Goal: Task Accomplishment & Management: Use online tool/utility

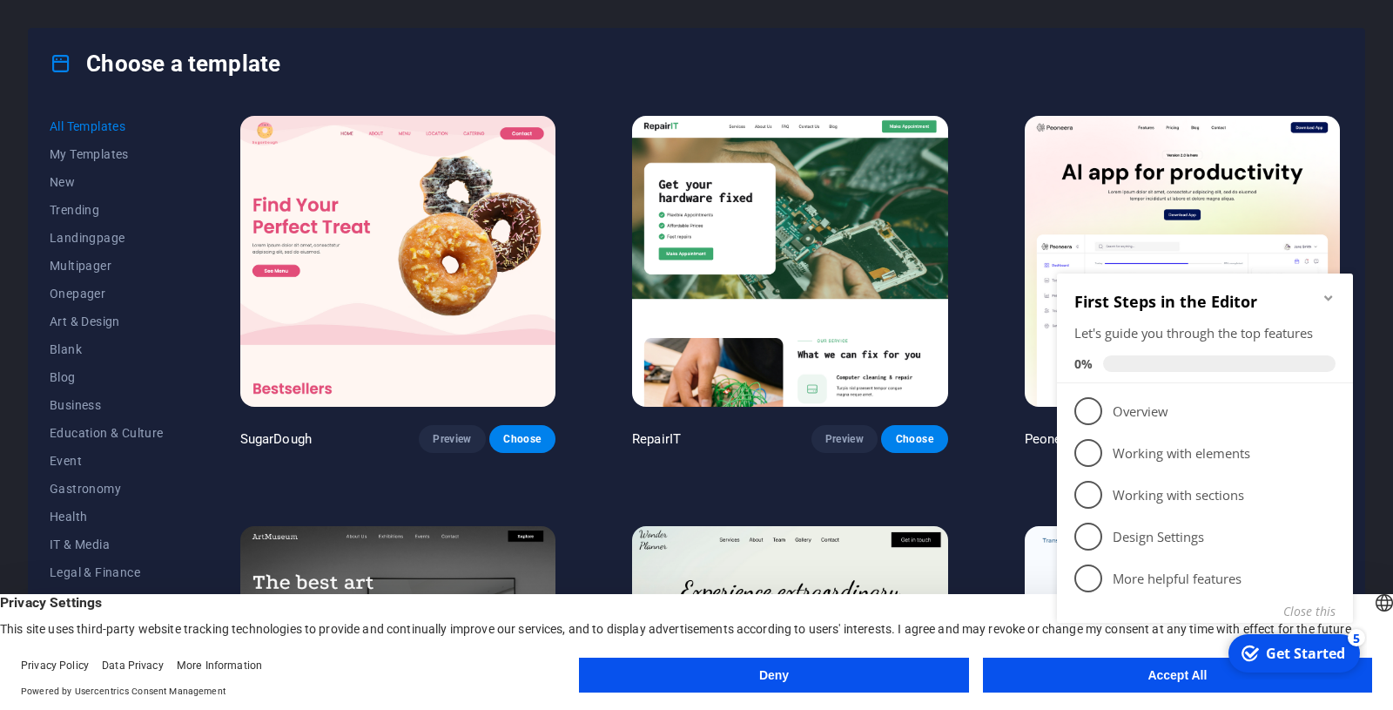
click at [858, 678] on button "Deny" at bounding box center [773, 674] width 389 height 35
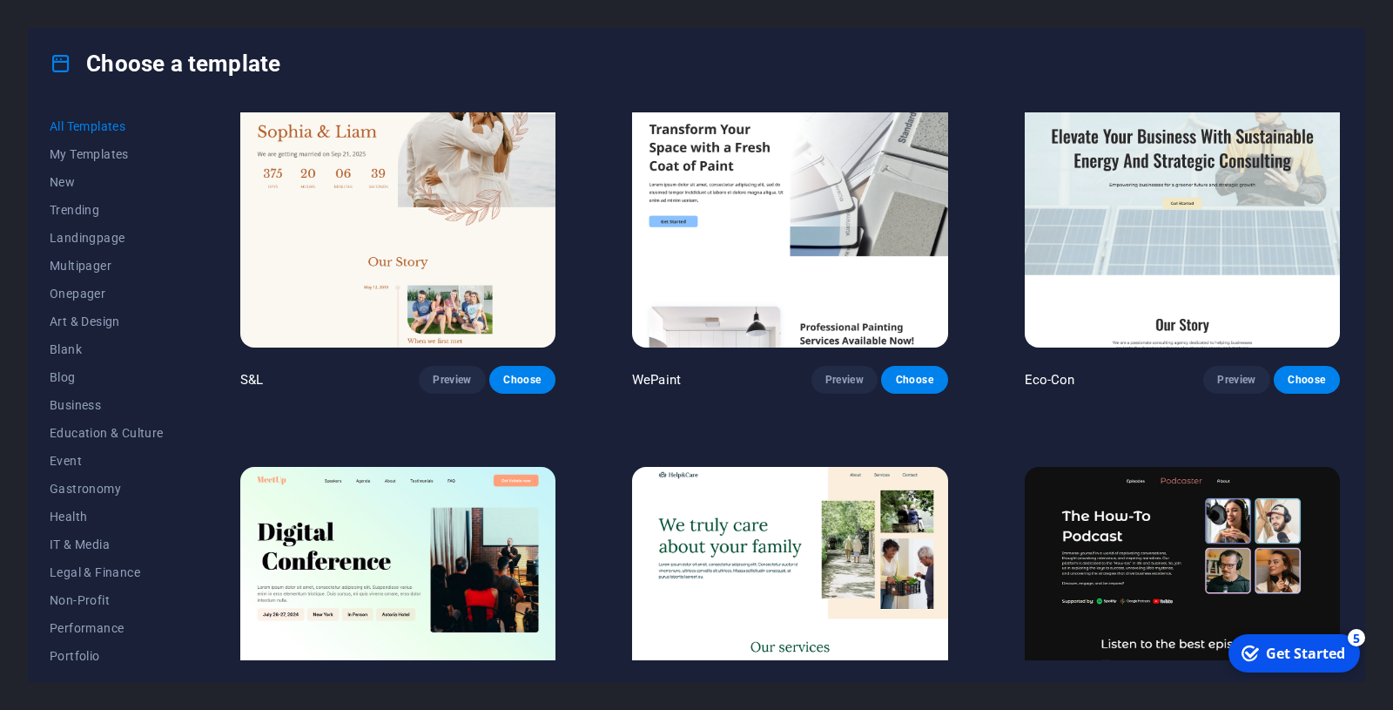
scroll to position [888, 0]
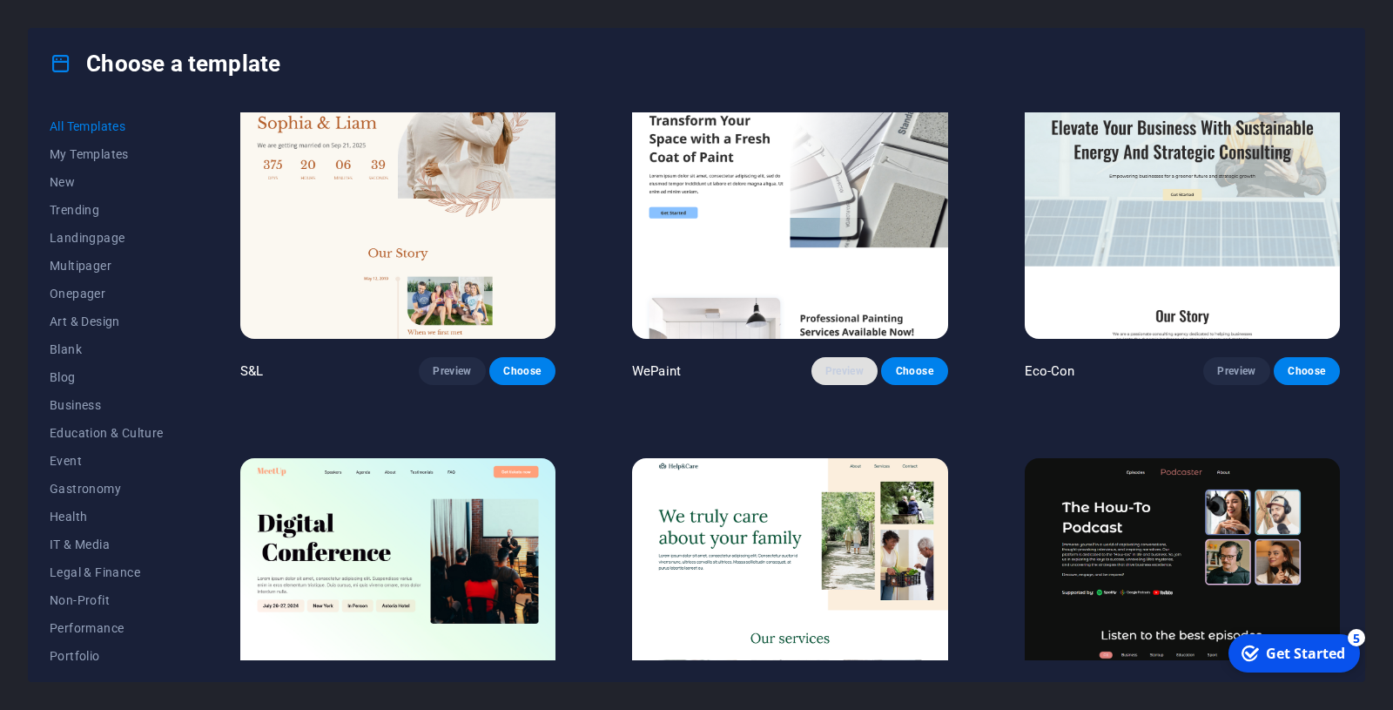
click at [844, 373] on span "Preview" at bounding box center [845, 371] width 38 height 14
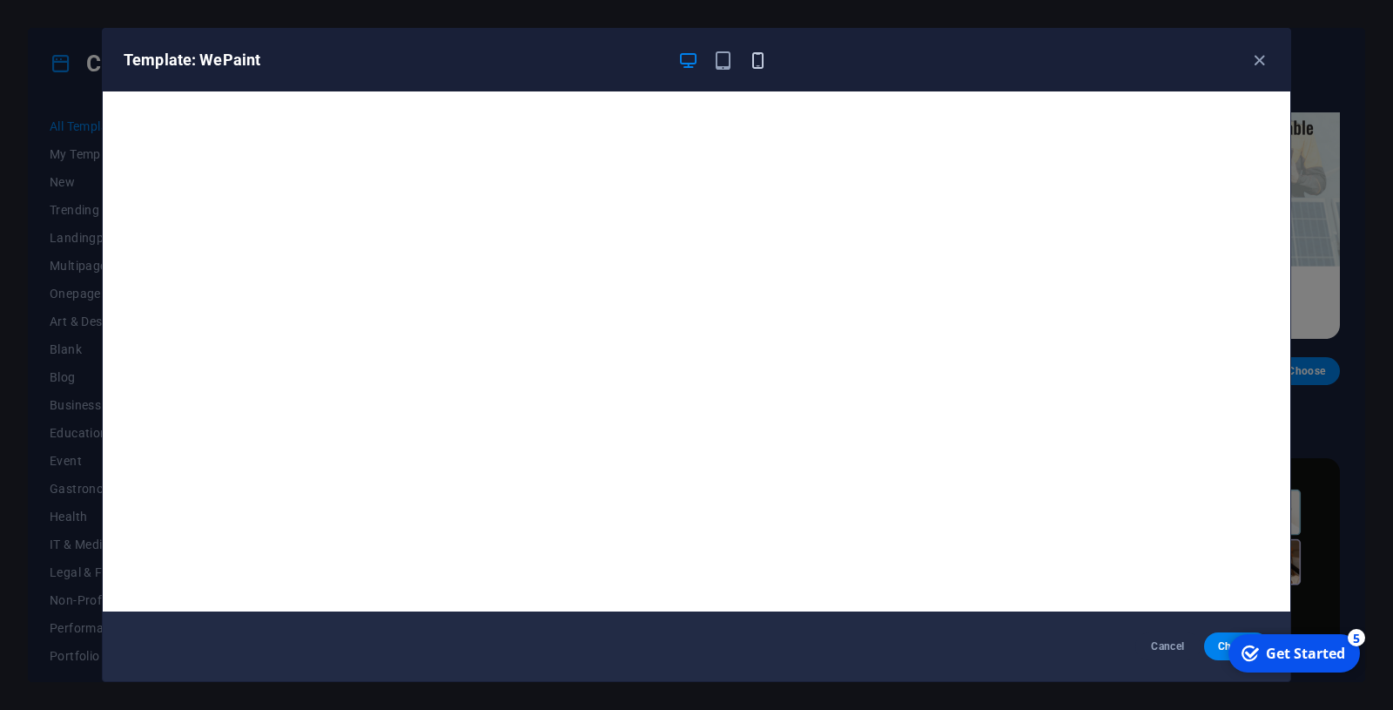
click at [758, 68] on icon "button" at bounding box center [758, 61] width 20 height 20
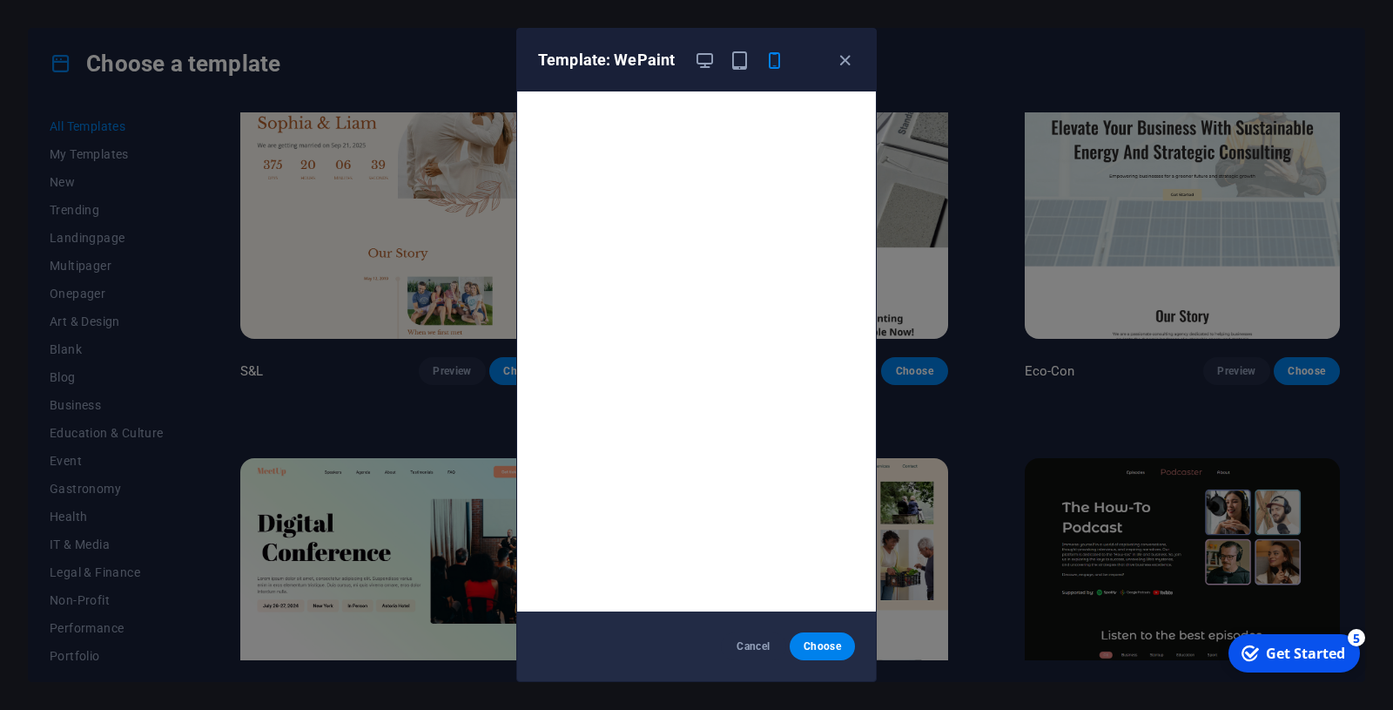
scroll to position [889, 0]
click at [843, 57] on icon "button" at bounding box center [845, 61] width 20 height 20
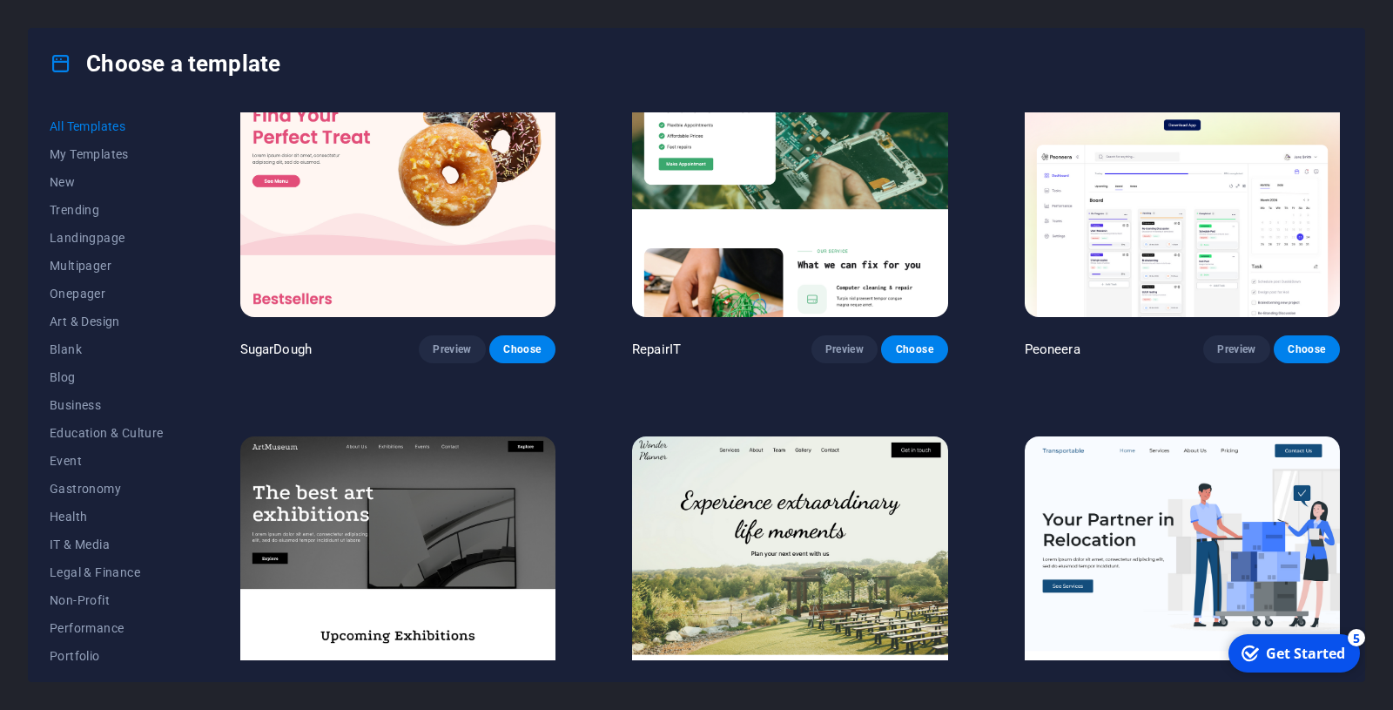
scroll to position [0, 0]
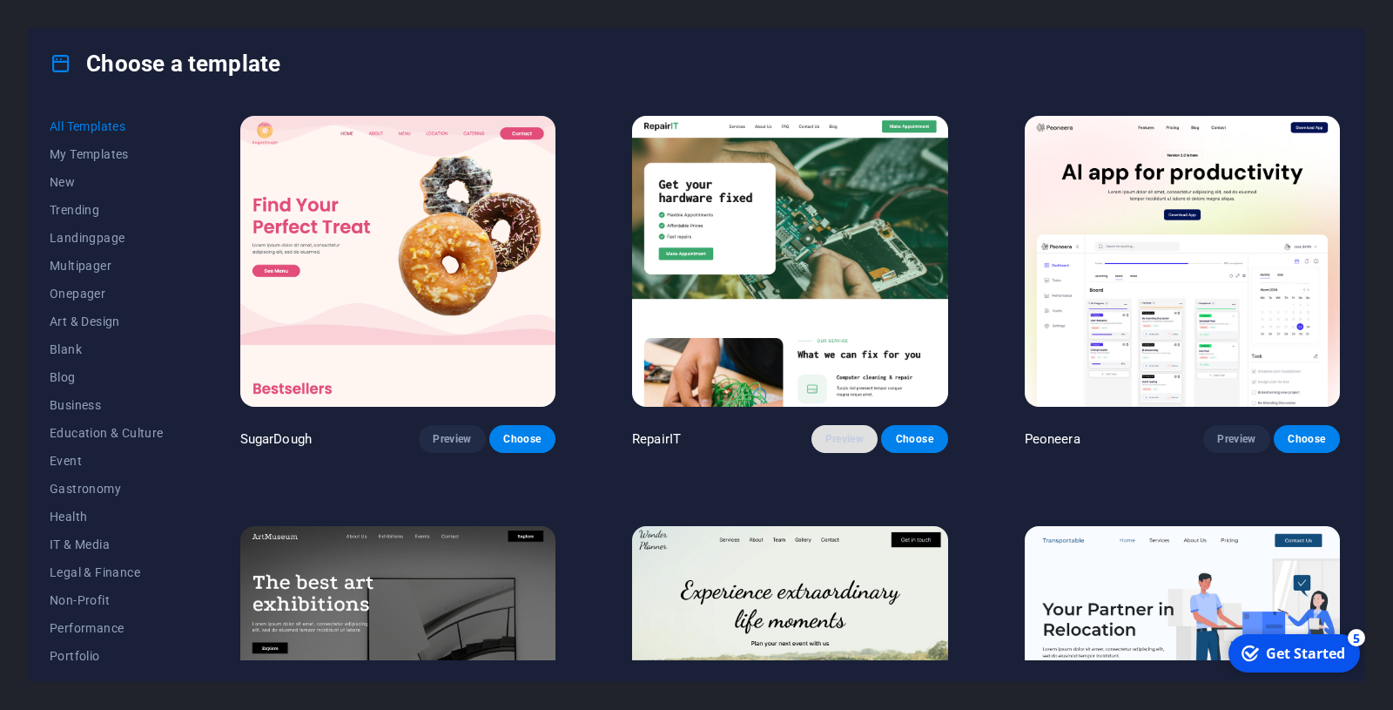
click at [846, 434] on span "Preview" at bounding box center [845, 439] width 38 height 14
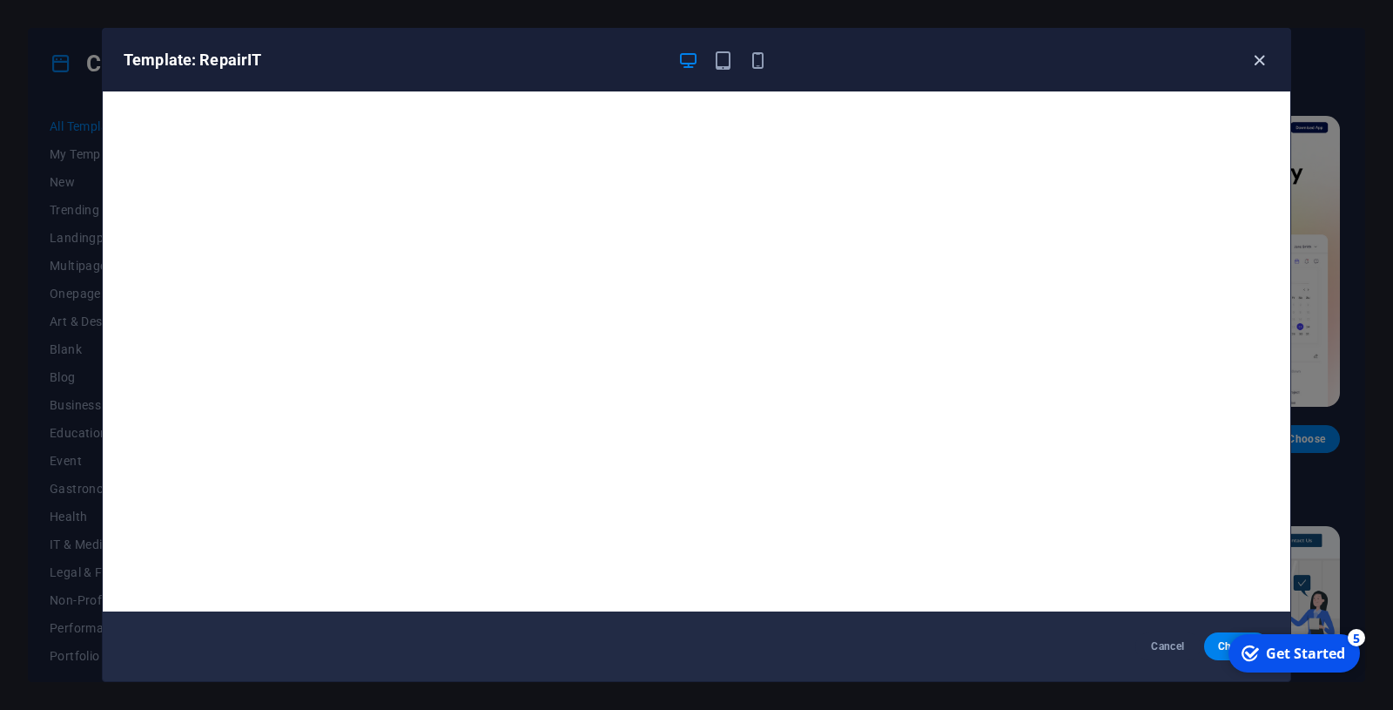
click at [1250, 55] on icon "button" at bounding box center [1260, 61] width 20 height 20
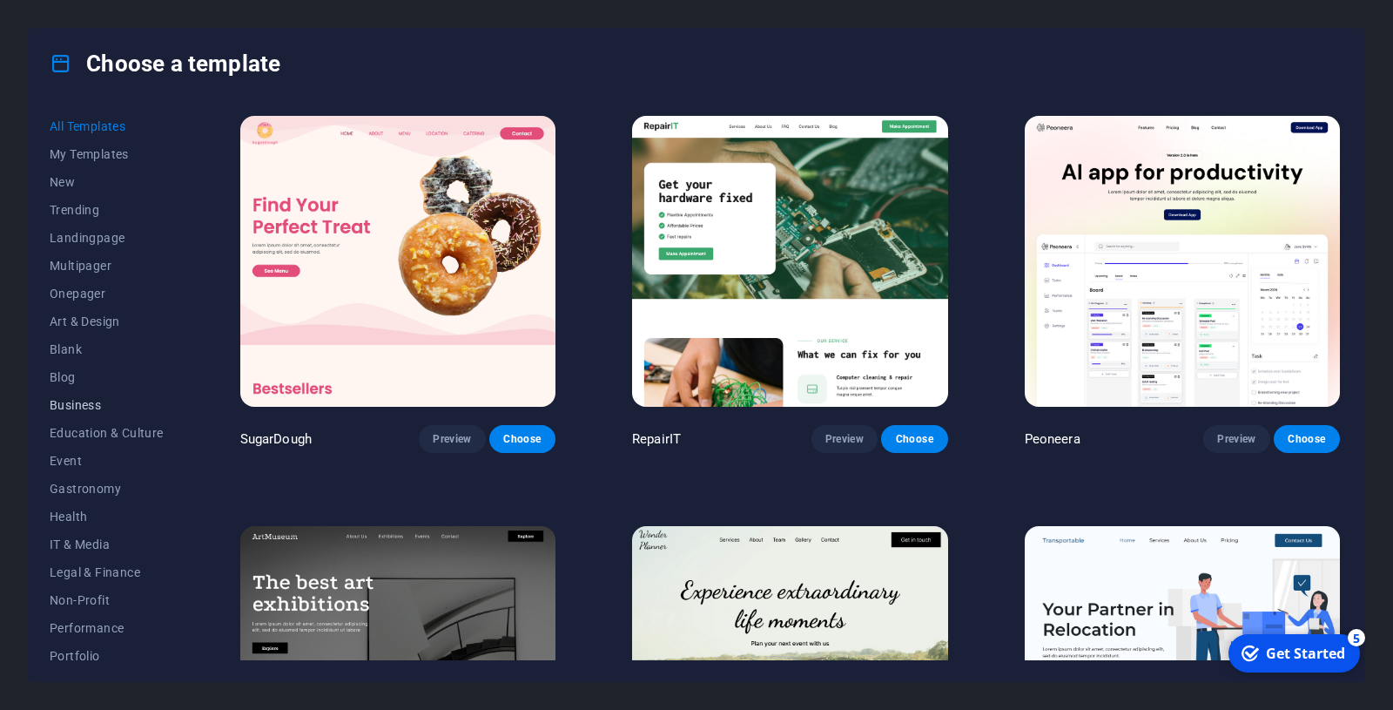
click at [96, 409] on span "Business" at bounding box center [107, 405] width 114 height 14
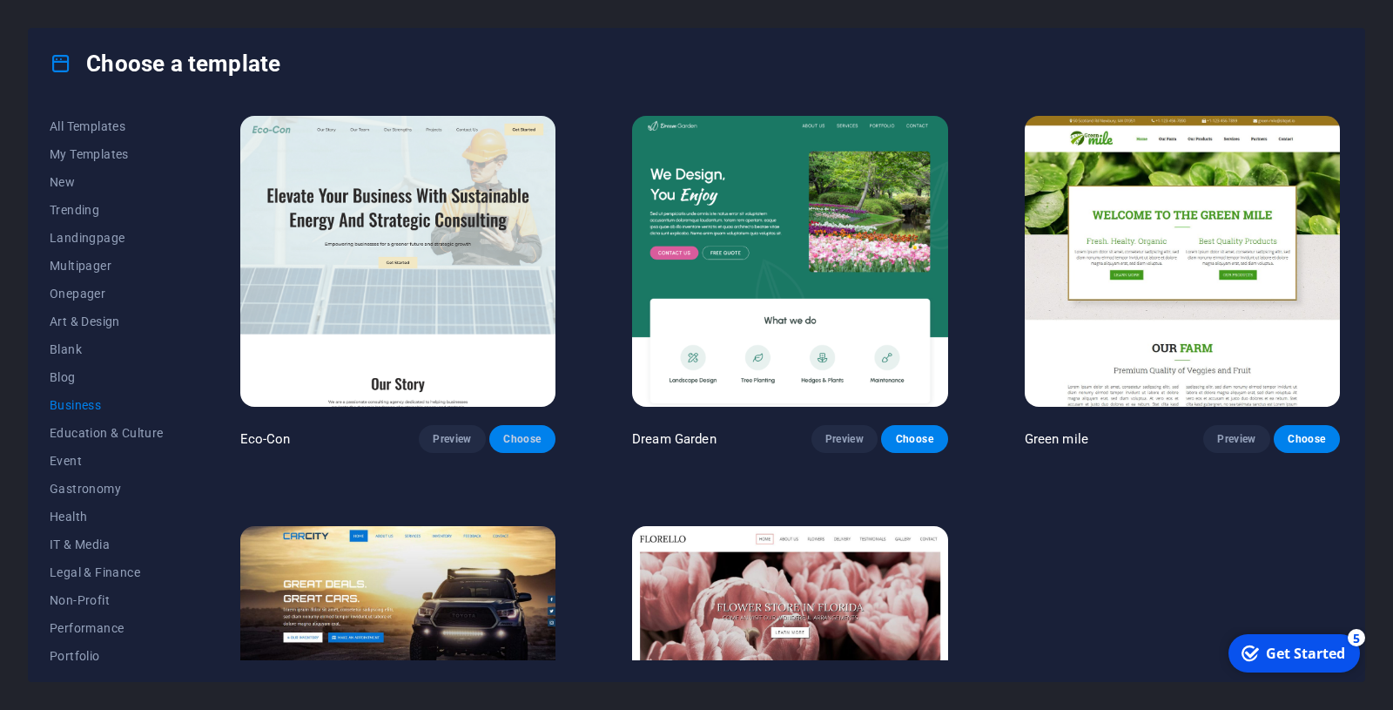
scroll to position [203, 0]
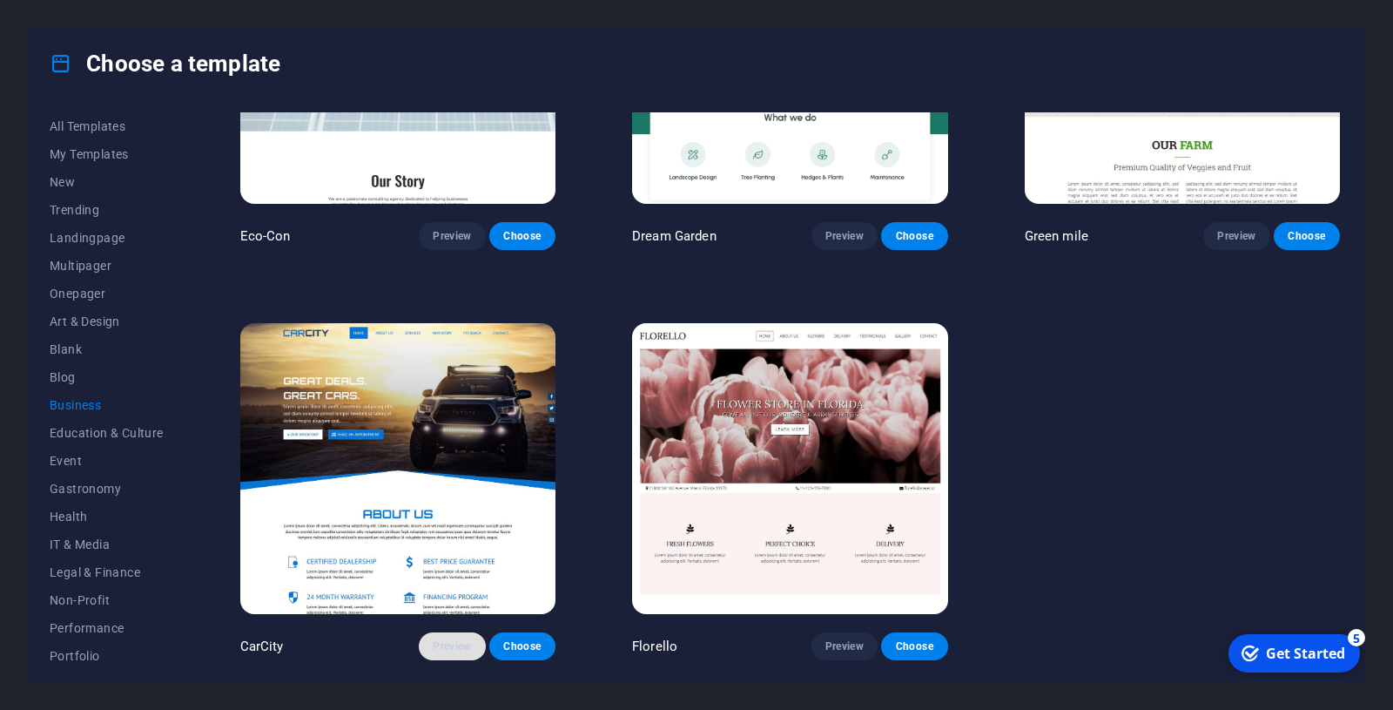
click at [454, 655] on button "Preview" at bounding box center [452, 646] width 66 height 28
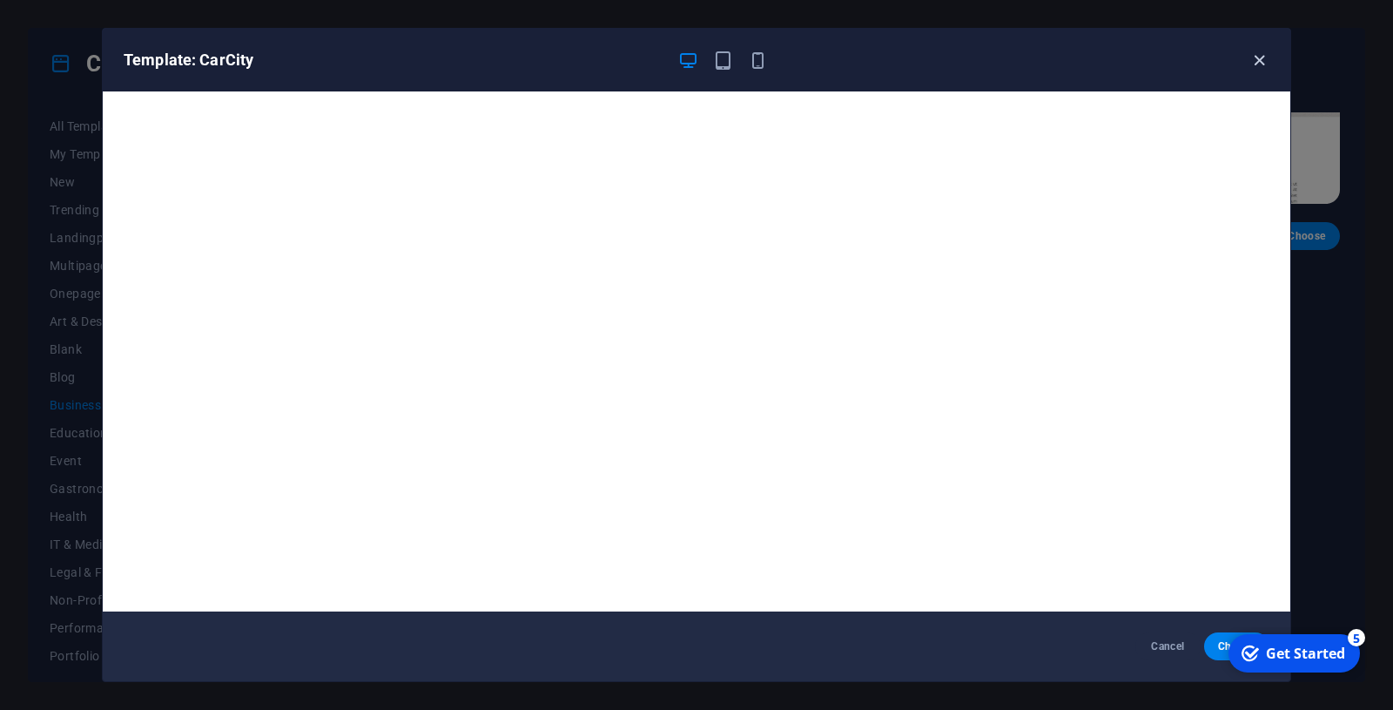
click at [1254, 61] on icon "button" at bounding box center [1260, 61] width 20 height 20
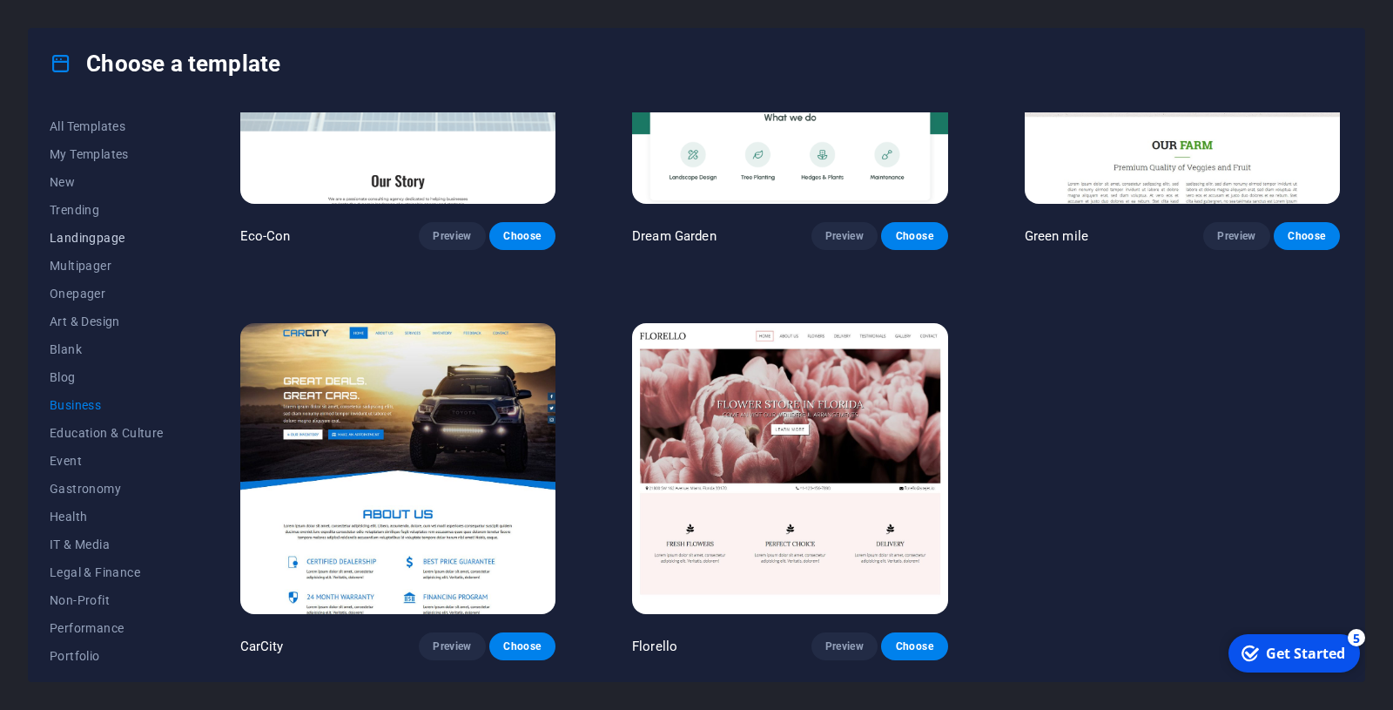
click at [78, 236] on span "Landingpage" at bounding box center [107, 238] width 114 height 14
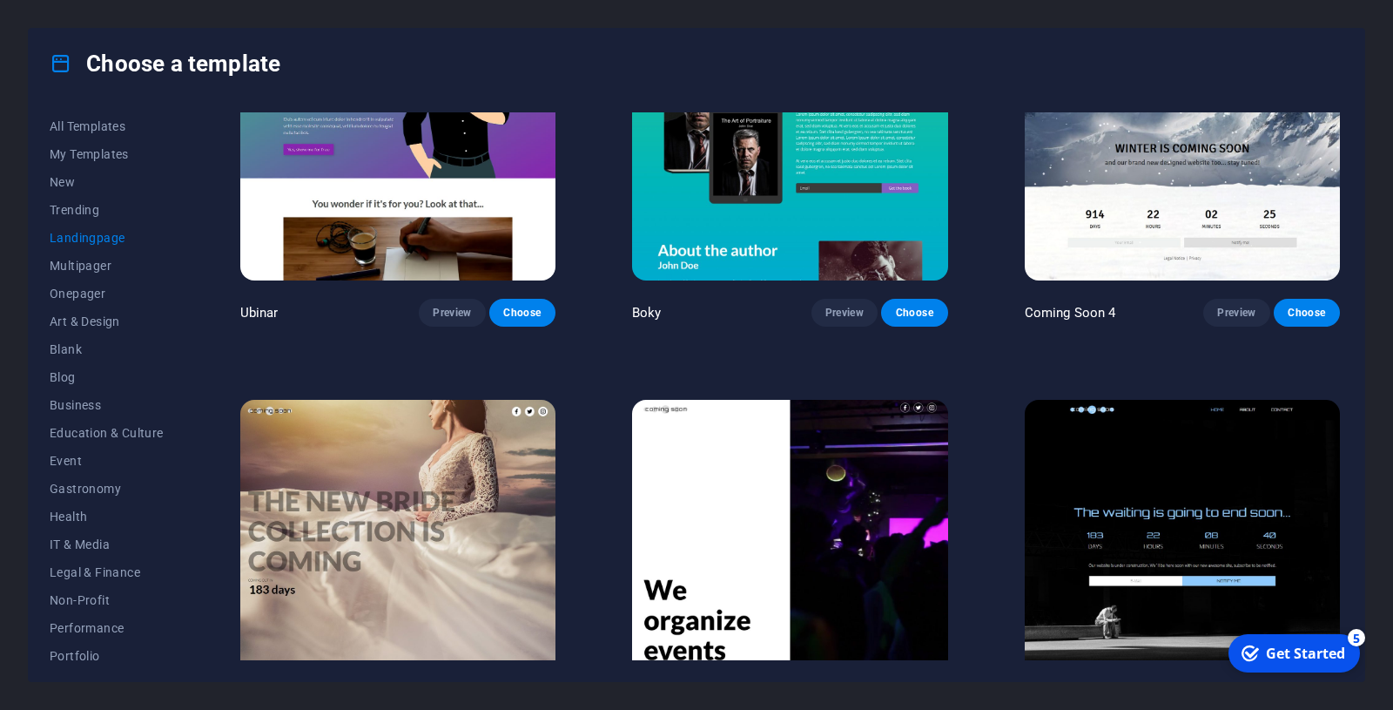
scroll to position [2987, 0]
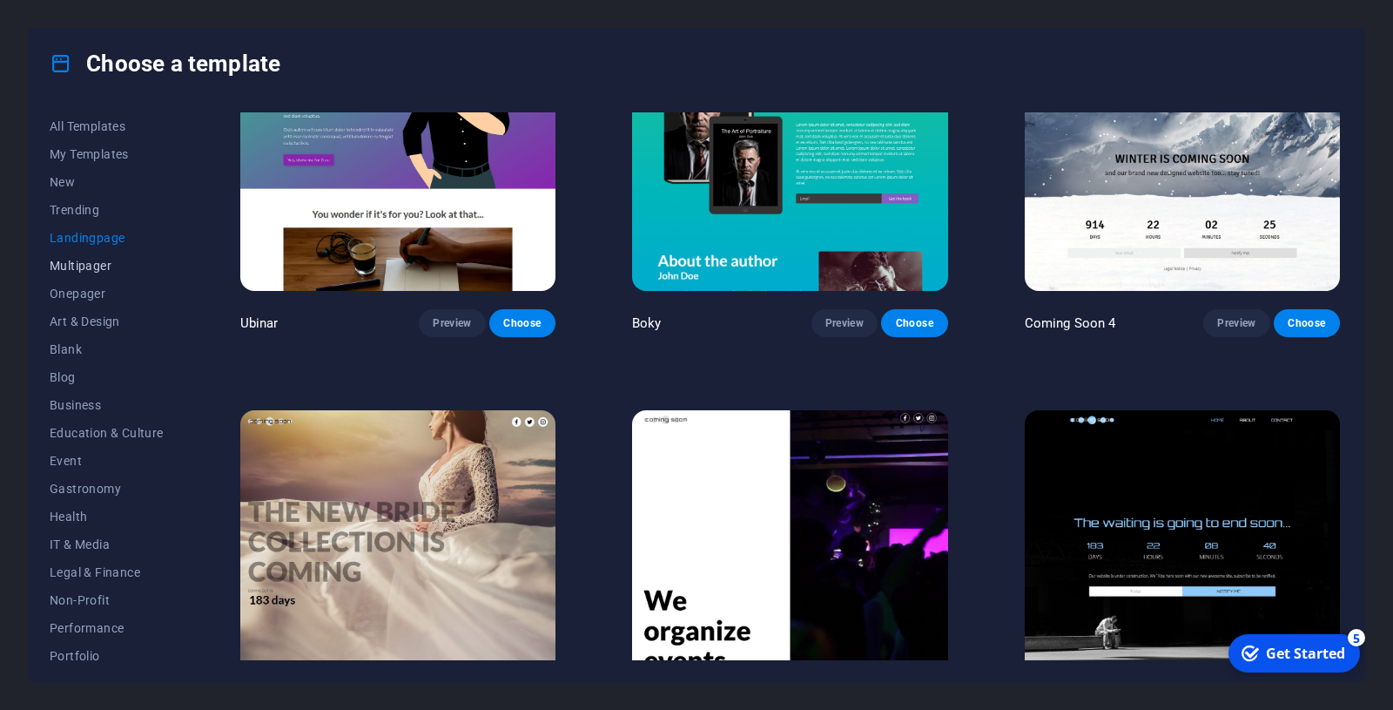
click at [72, 263] on span "Multipager" at bounding box center [107, 266] width 114 height 14
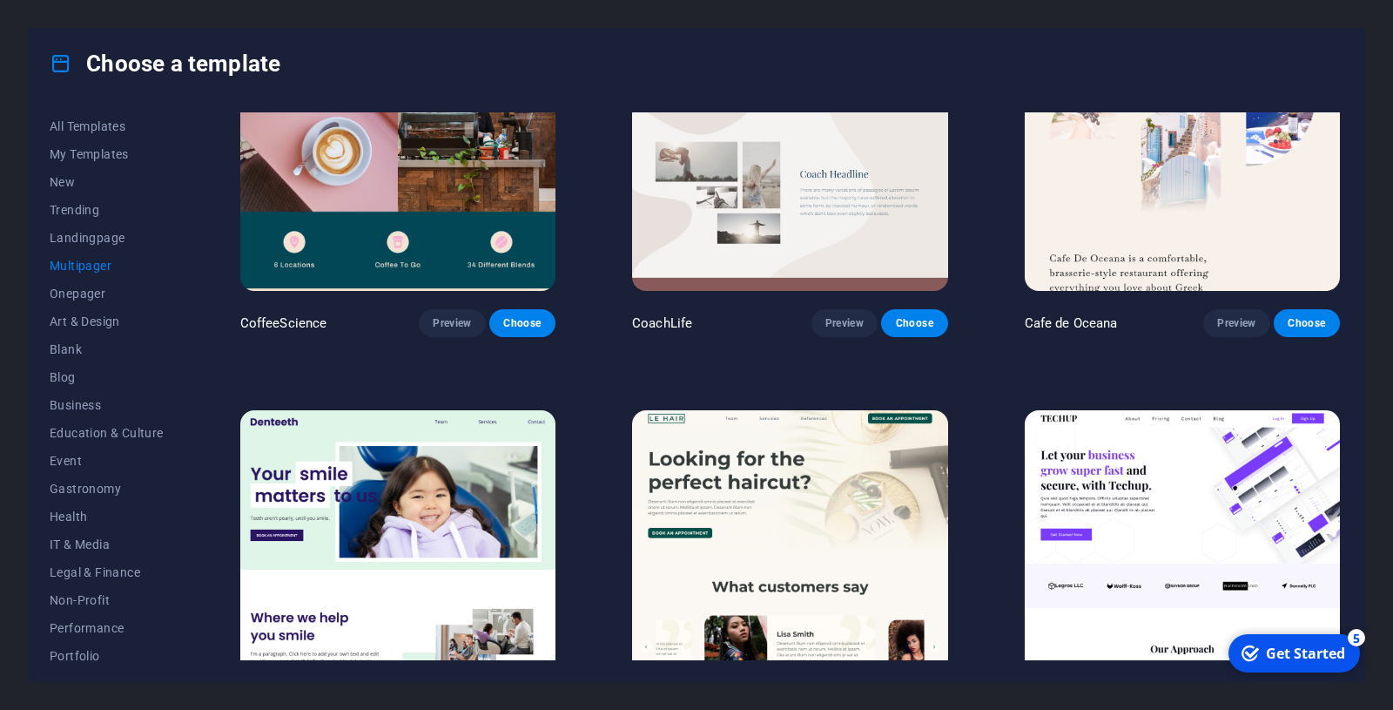
scroll to position [2990, 0]
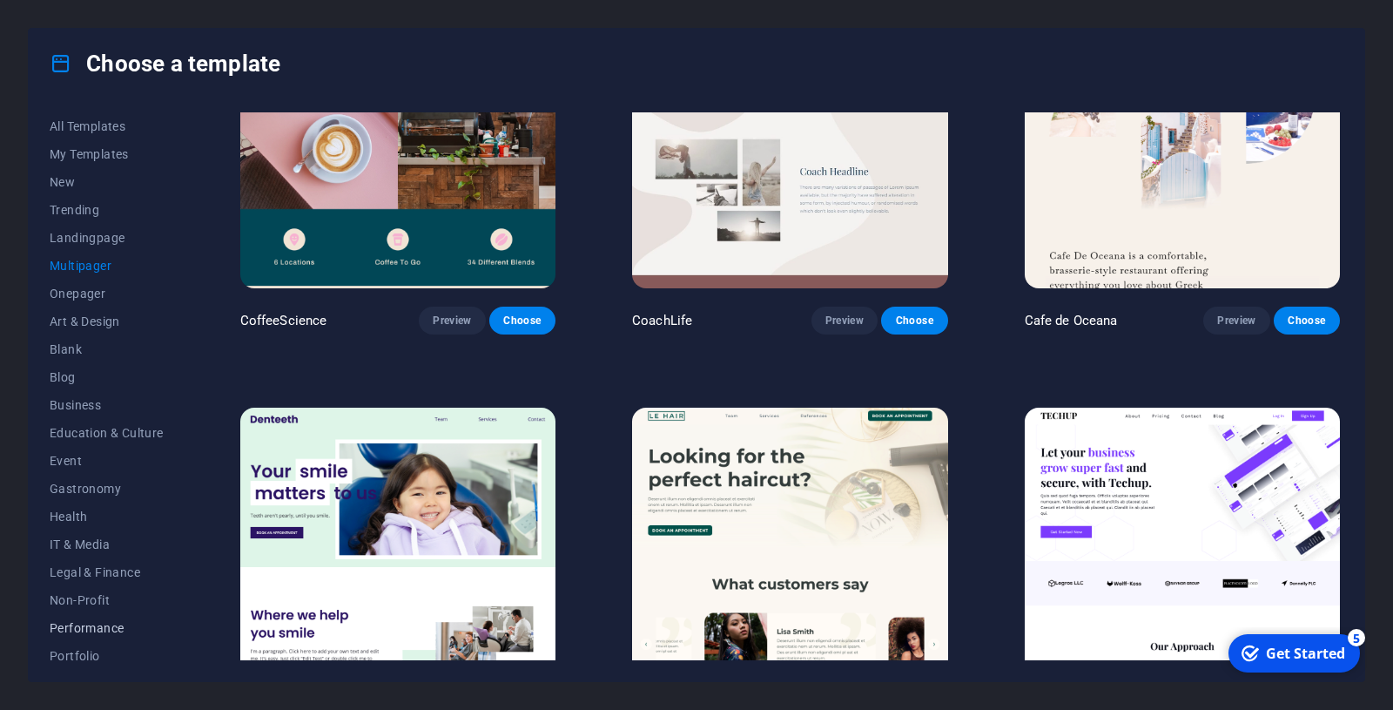
click at [96, 625] on span "Performance" at bounding box center [107, 628] width 114 height 14
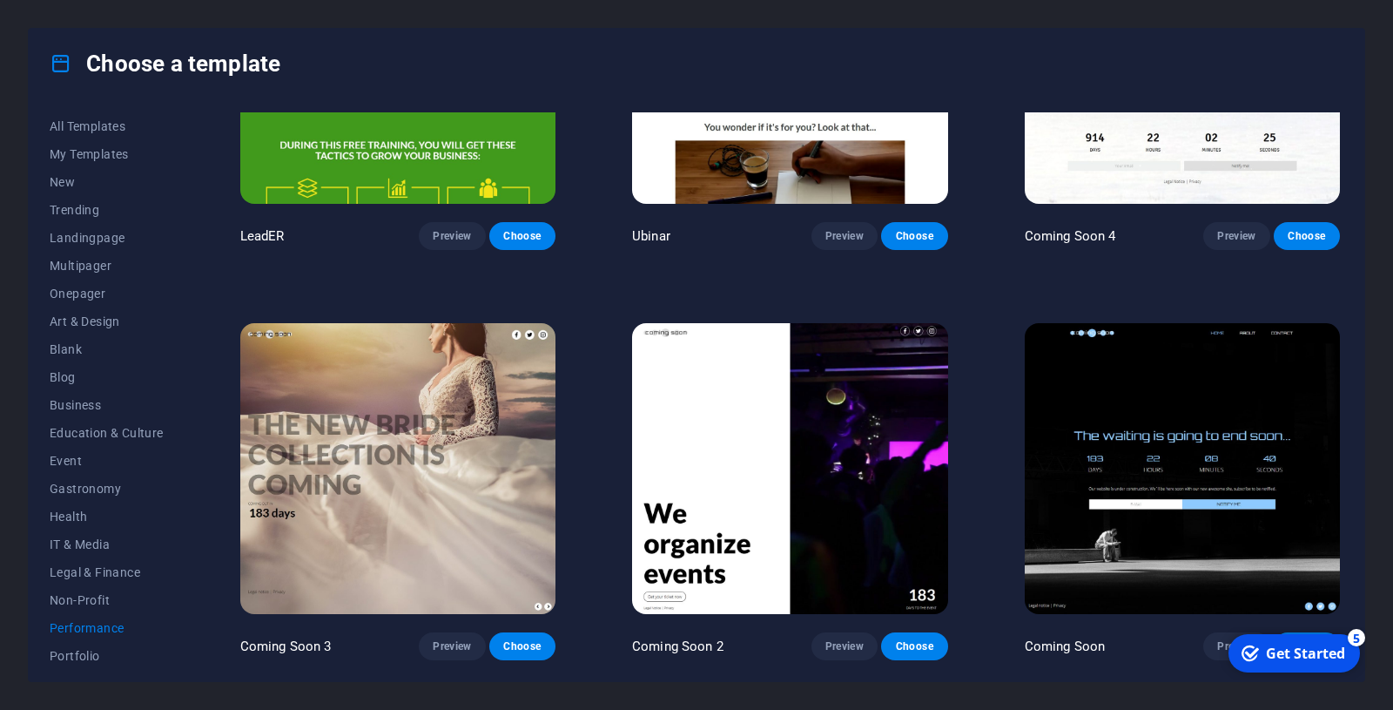
scroll to position [1844, 0]
click at [81, 629] on span "Performance" at bounding box center [107, 628] width 114 height 14
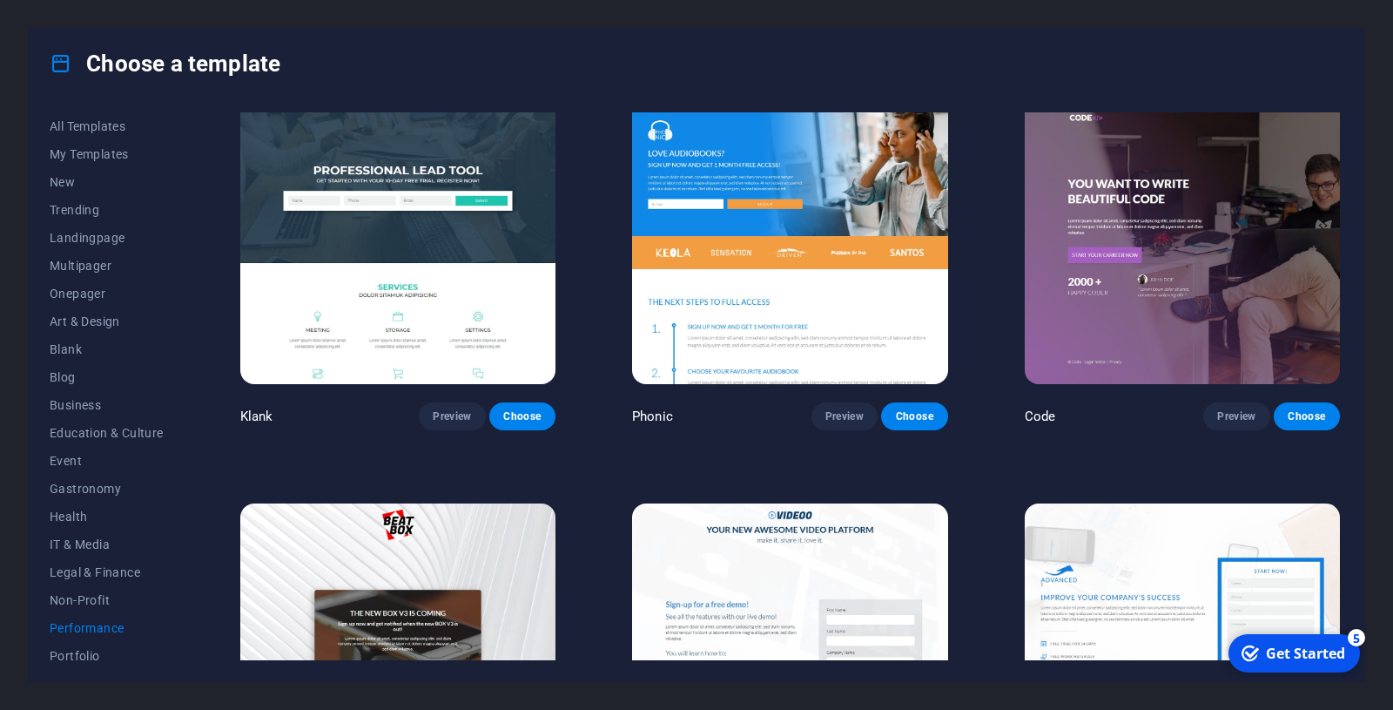
scroll to position [0, 0]
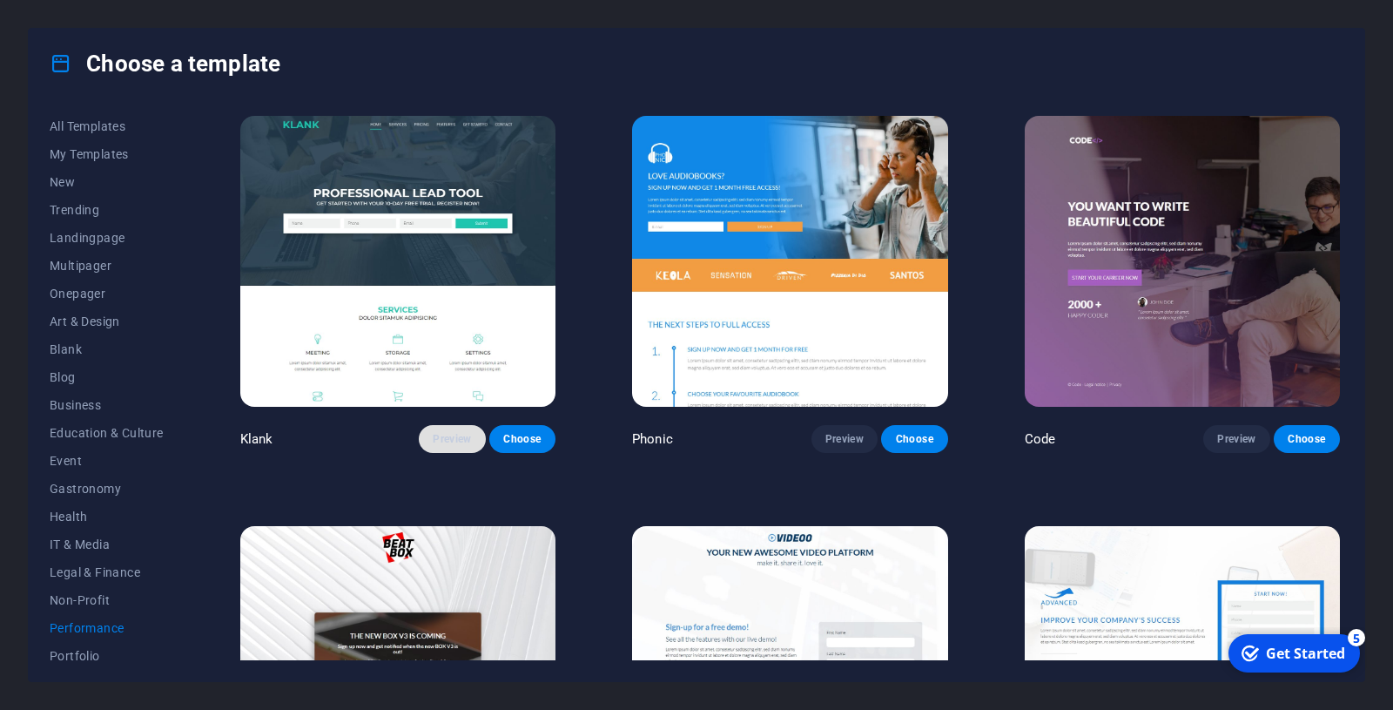
click at [448, 439] on span "Preview" at bounding box center [452, 439] width 38 height 14
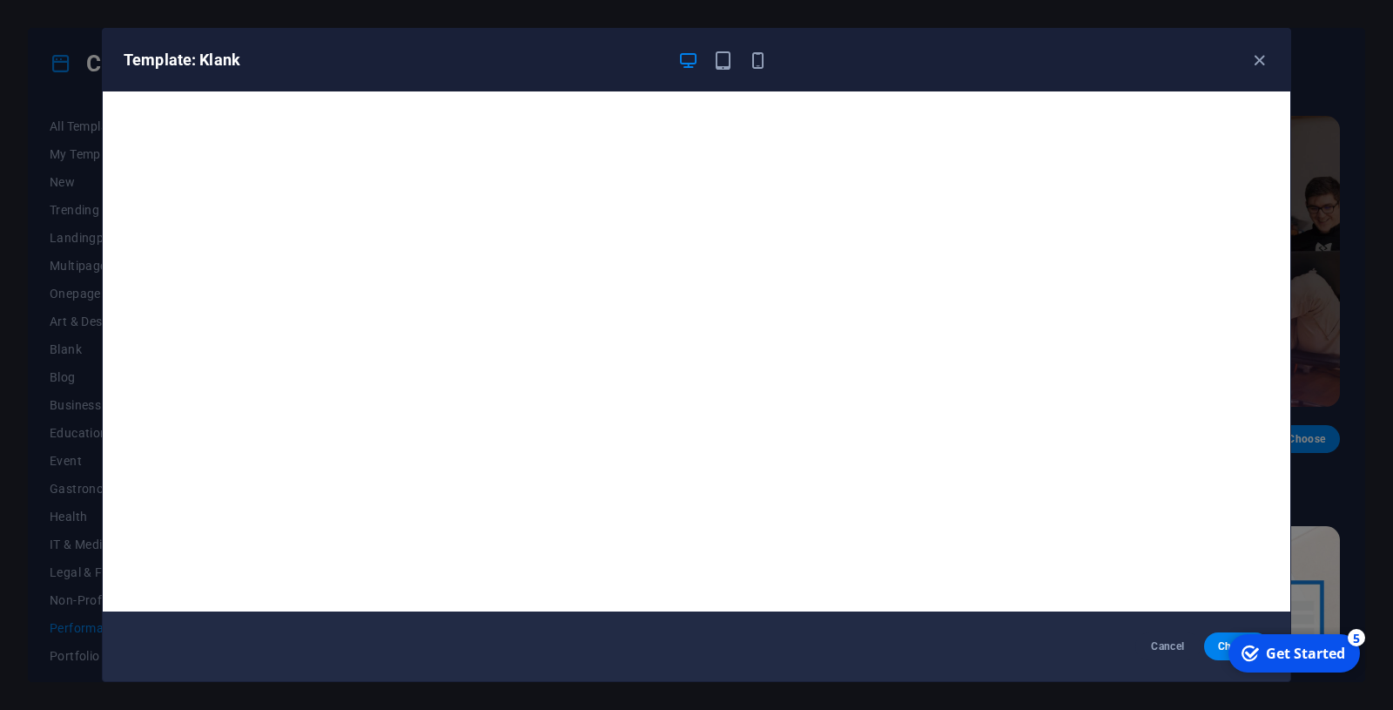
scroll to position [4, 0]
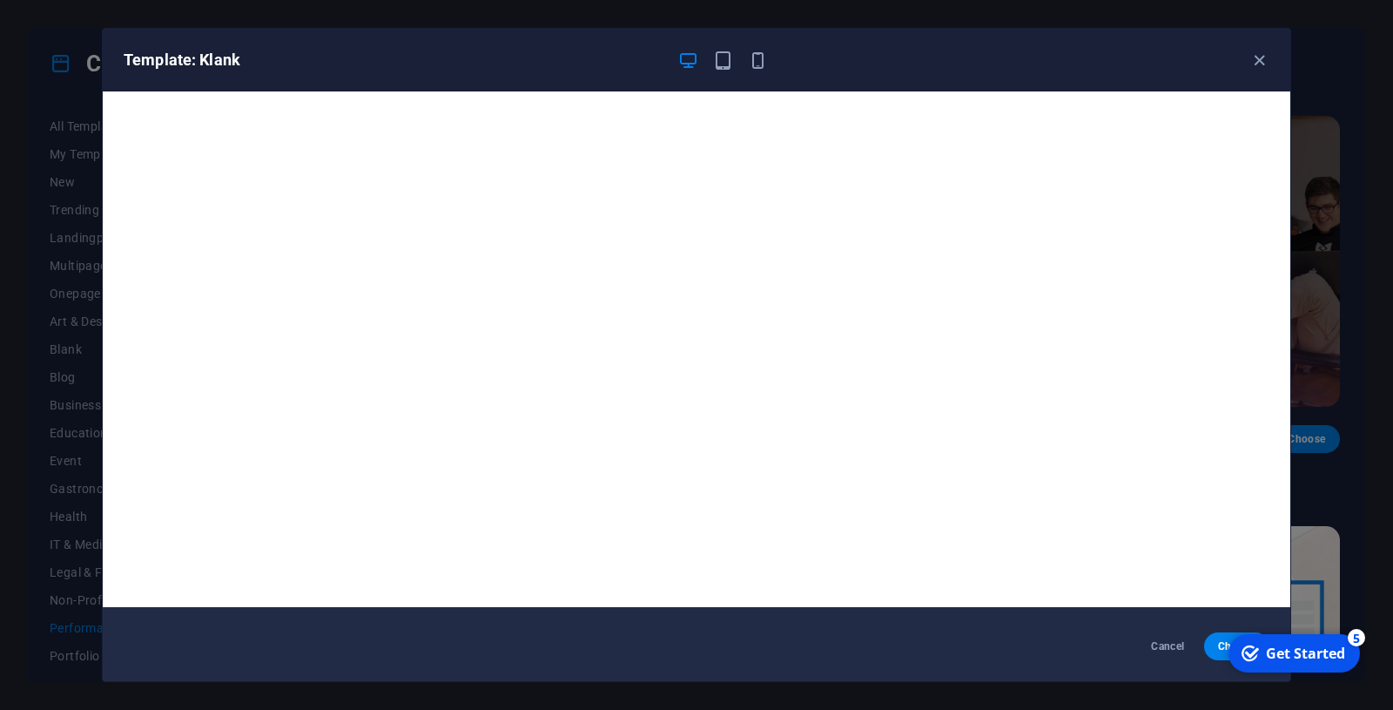
click at [1358, 641] on div "5" at bounding box center [1356, 637] width 17 height 17
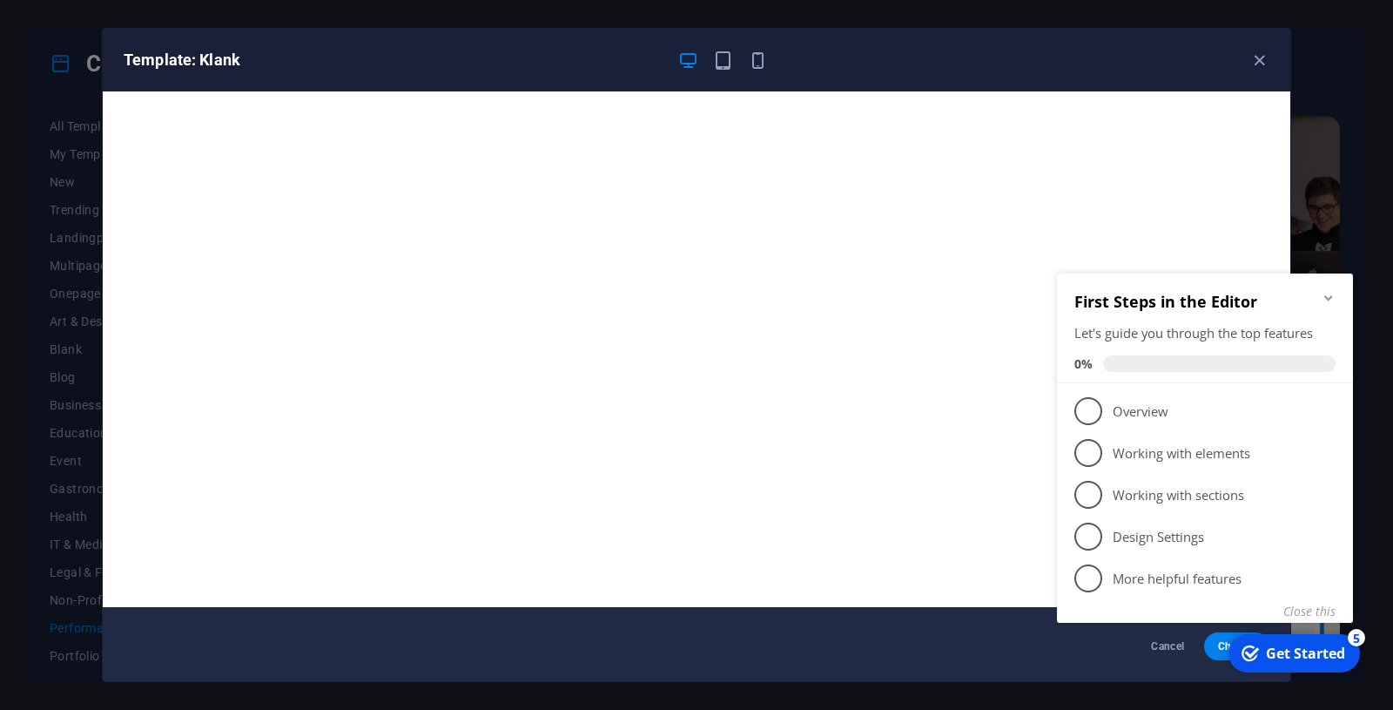
click at [1331, 293] on icon "Minimize checklist" at bounding box center [1329, 298] width 14 height 14
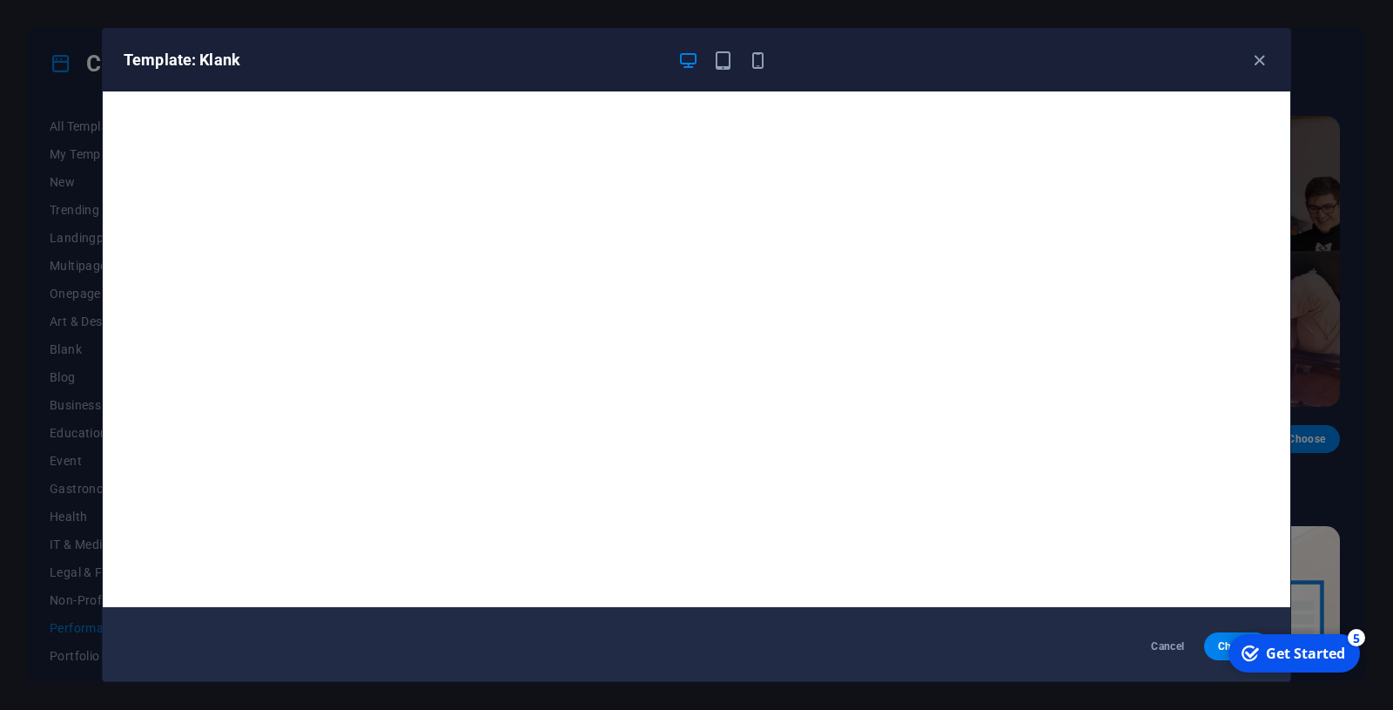
click at [1353, 643] on div "5" at bounding box center [1356, 637] width 17 height 17
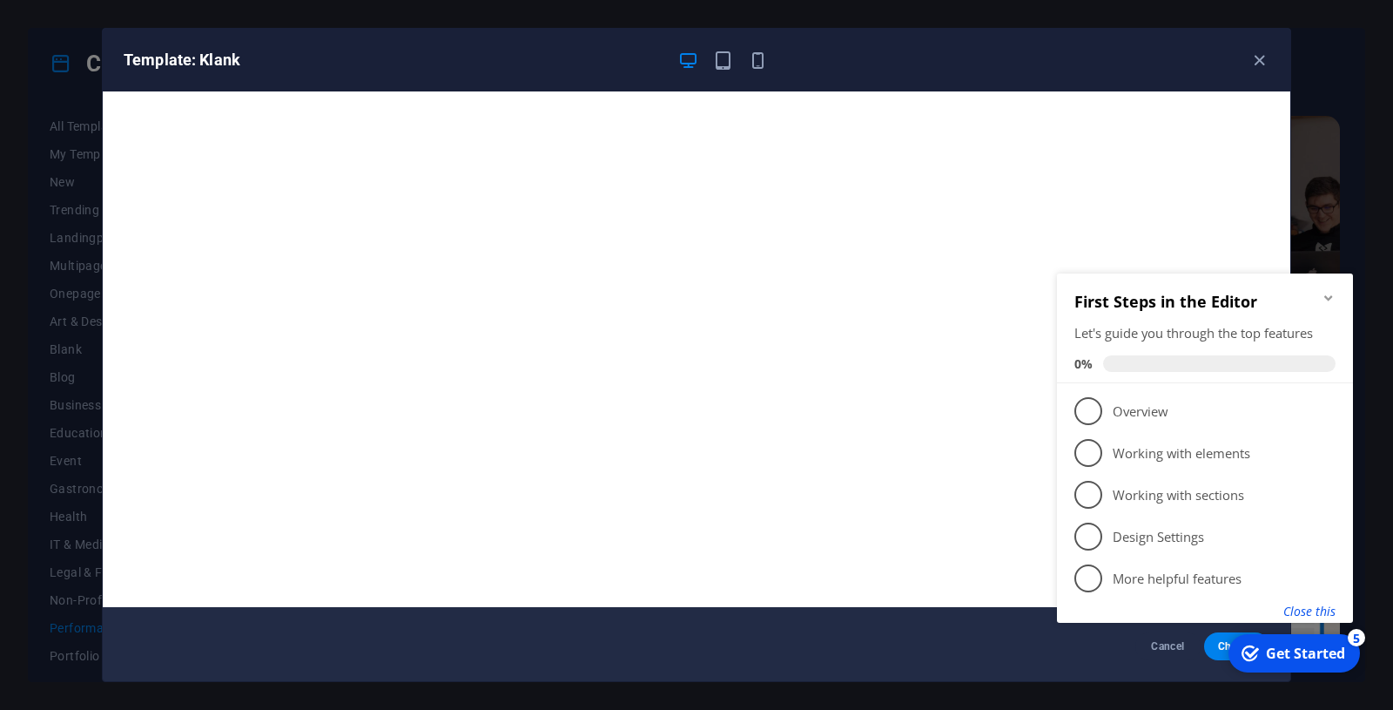
click at [1325, 611] on button "Close this" at bounding box center [1310, 611] width 52 height 17
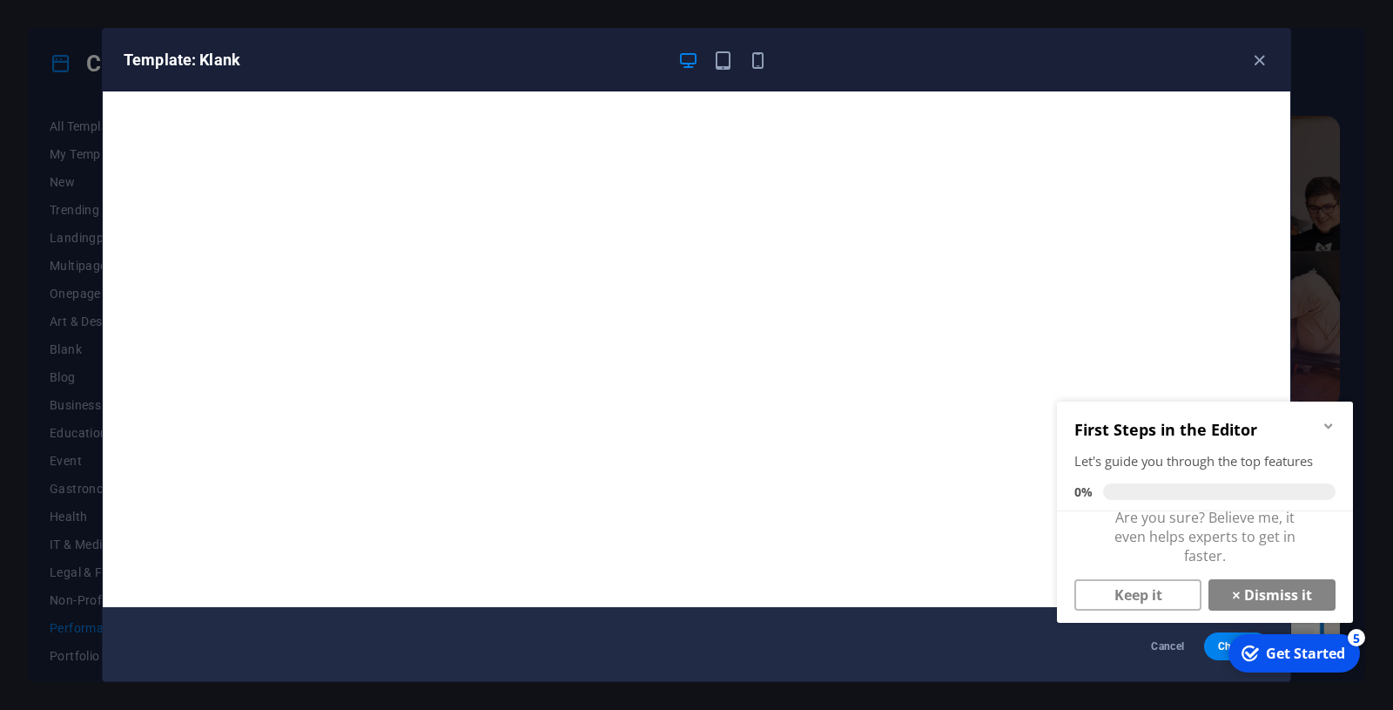
scroll to position [13, 0]
click at [1257, 590] on link "× Dismiss it" at bounding box center [1272, 592] width 127 height 31
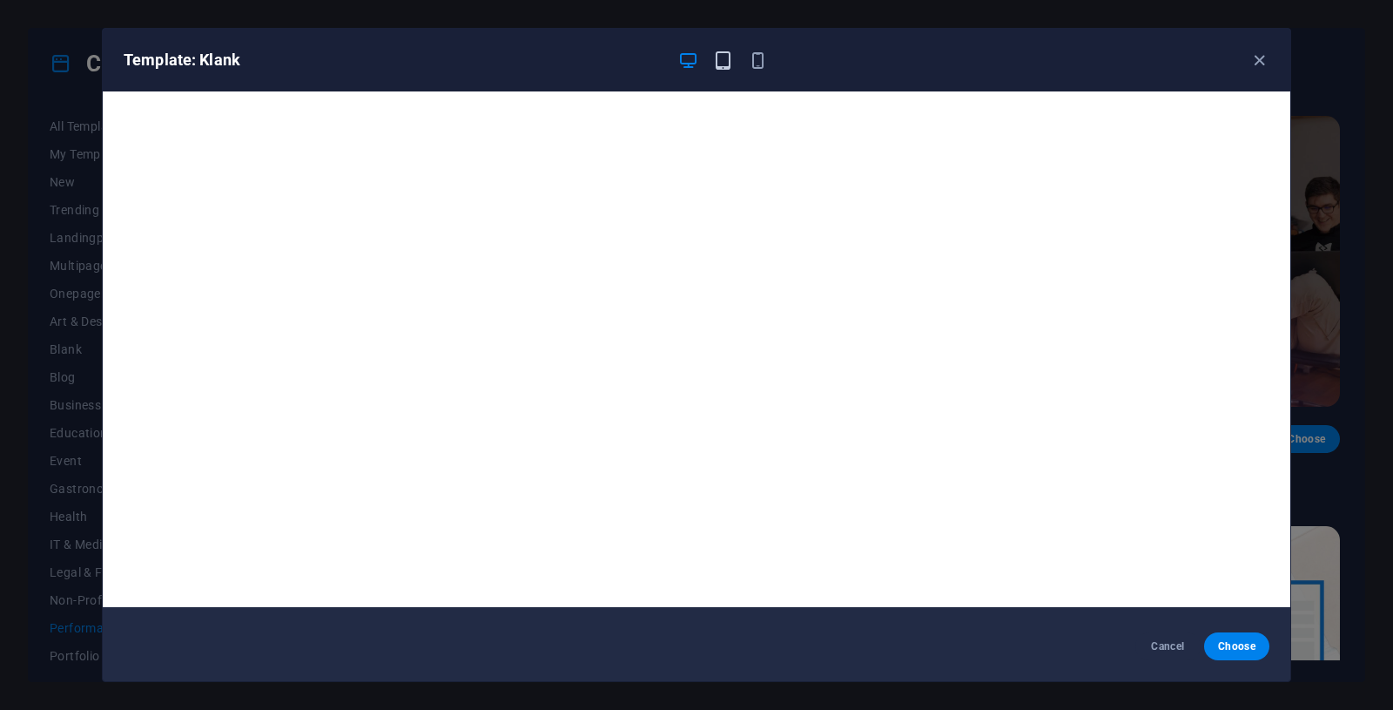
click at [725, 59] on icon "button" at bounding box center [723, 61] width 20 height 20
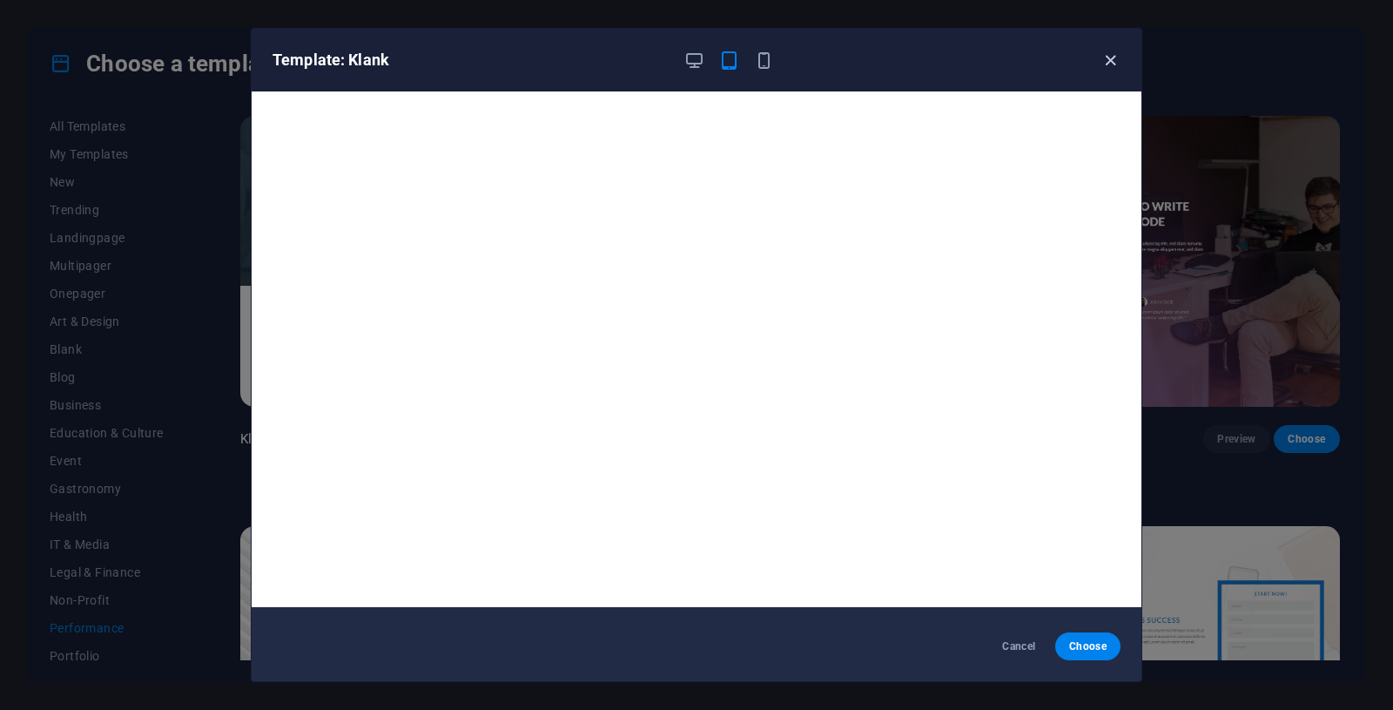
click at [1108, 62] on icon "button" at bounding box center [1111, 61] width 20 height 20
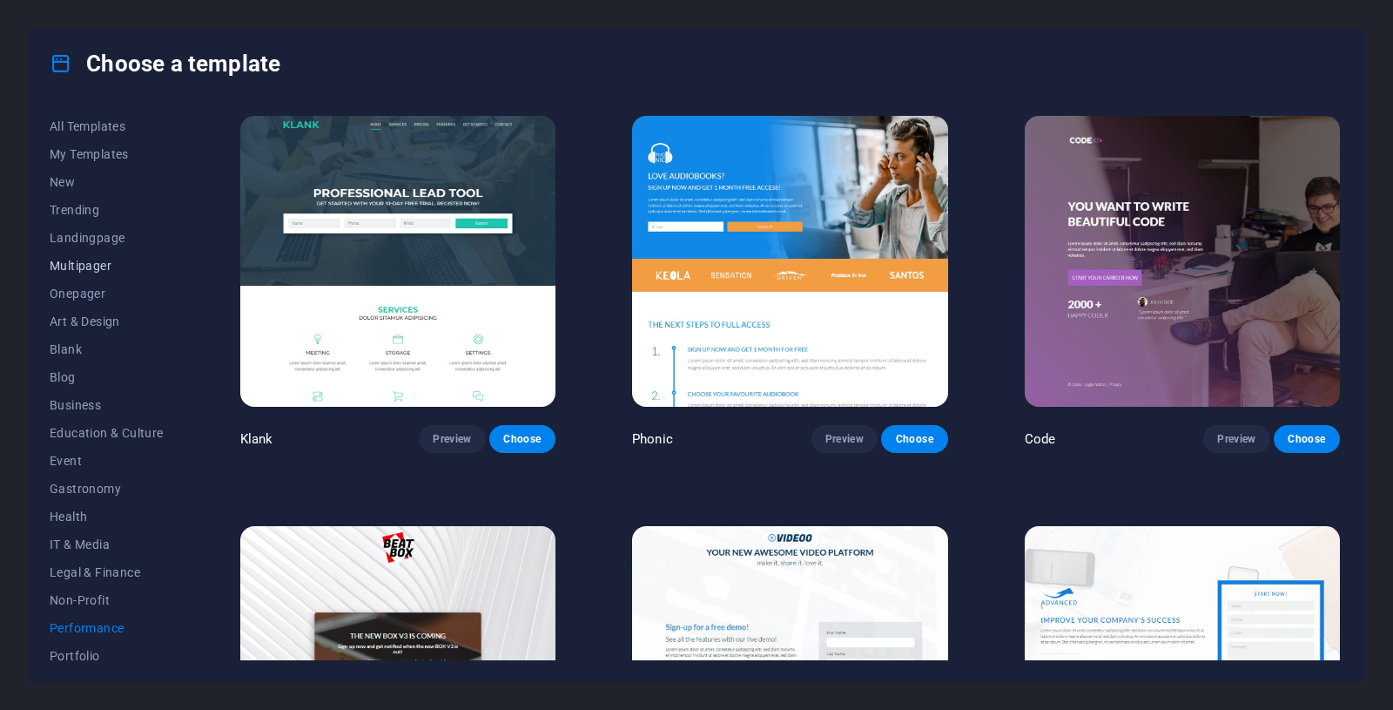
click at [84, 264] on span "Multipager" at bounding box center [107, 266] width 114 height 14
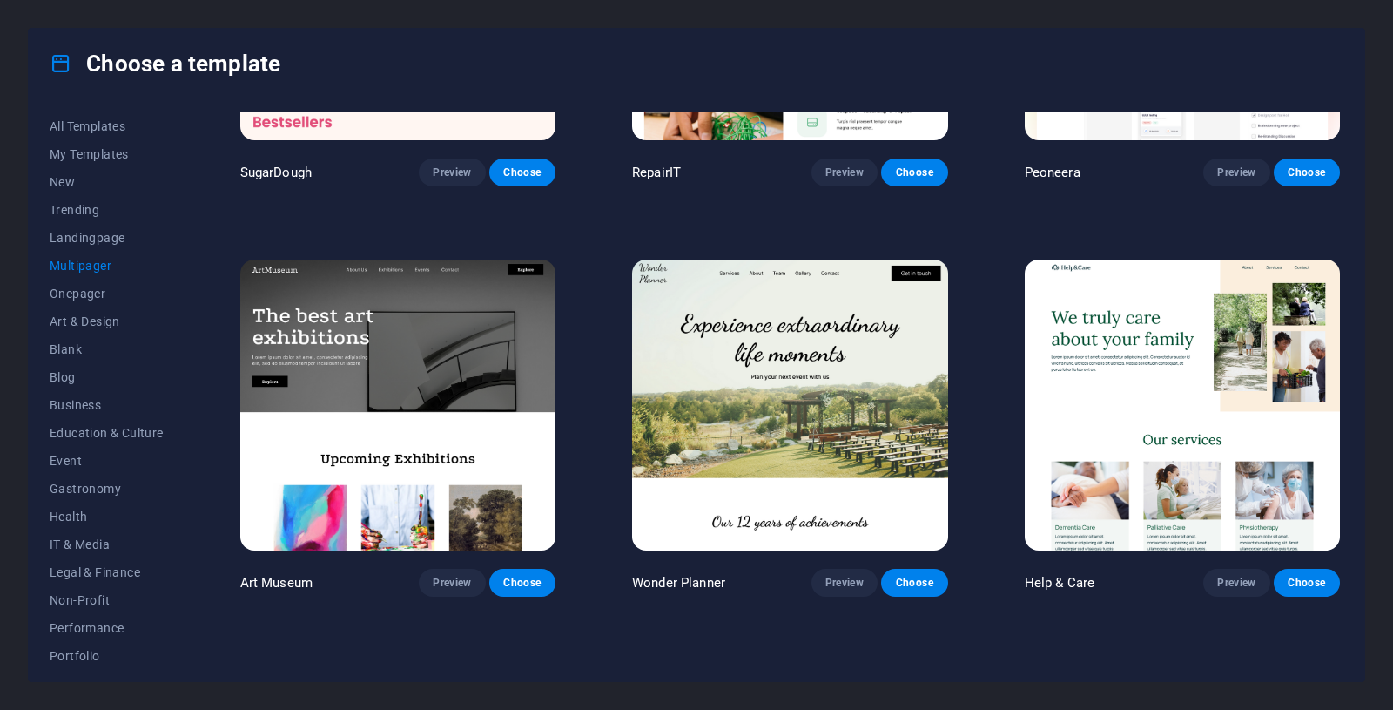
scroll to position [0, 0]
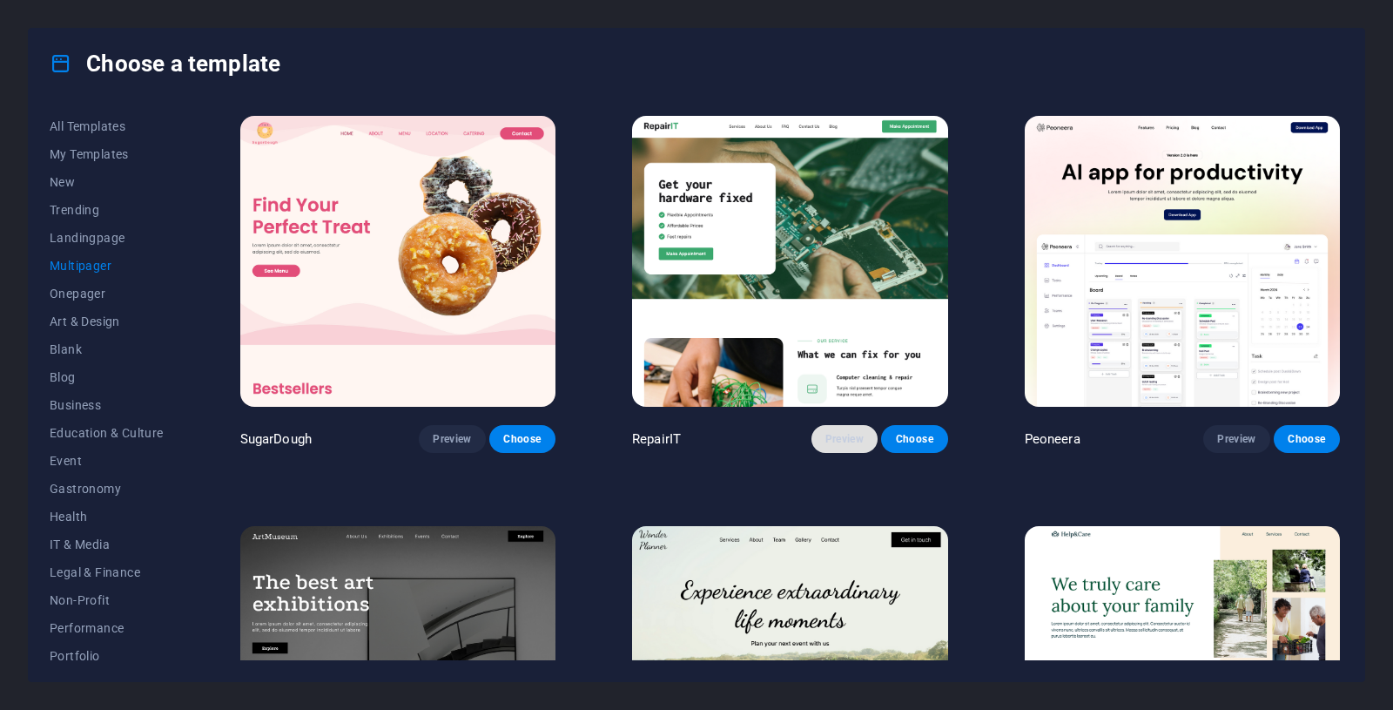
click at [839, 438] on span "Preview" at bounding box center [845, 439] width 38 height 14
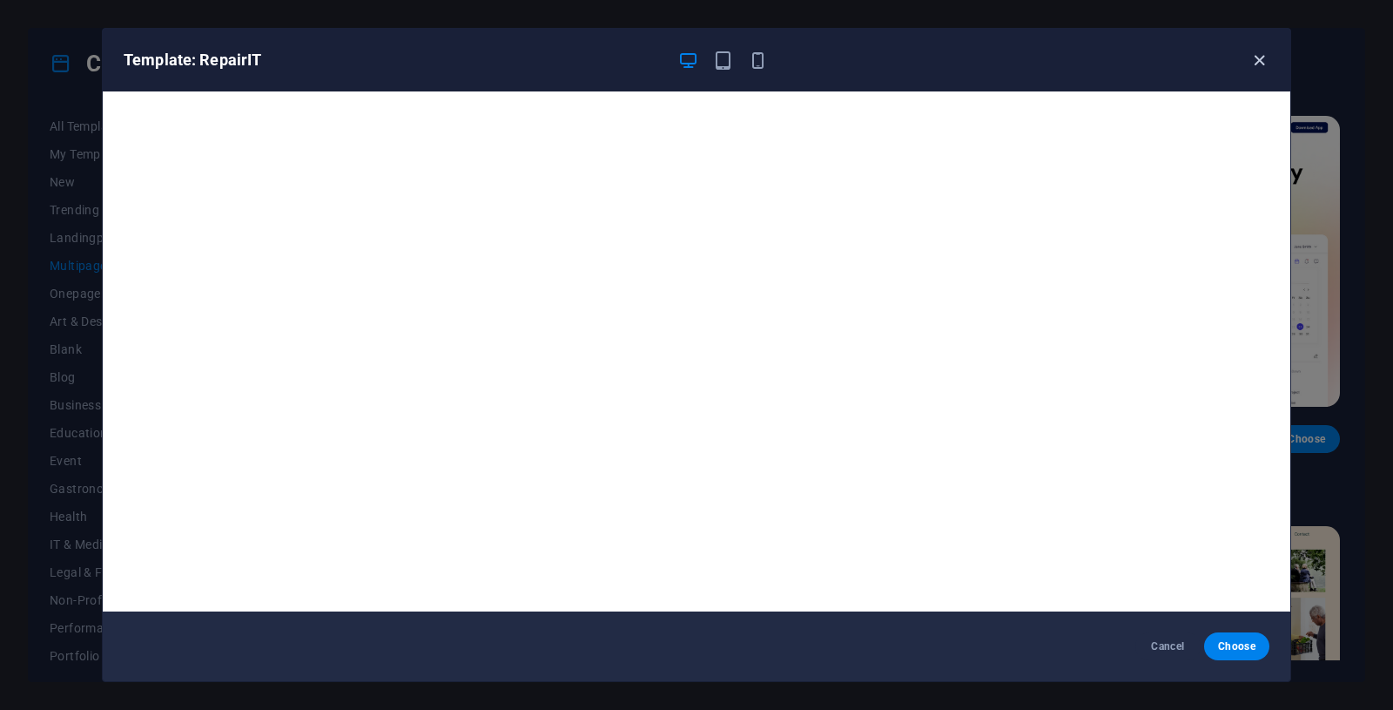
click at [1255, 65] on icon "button" at bounding box center [1260, 61] width 20 height 20
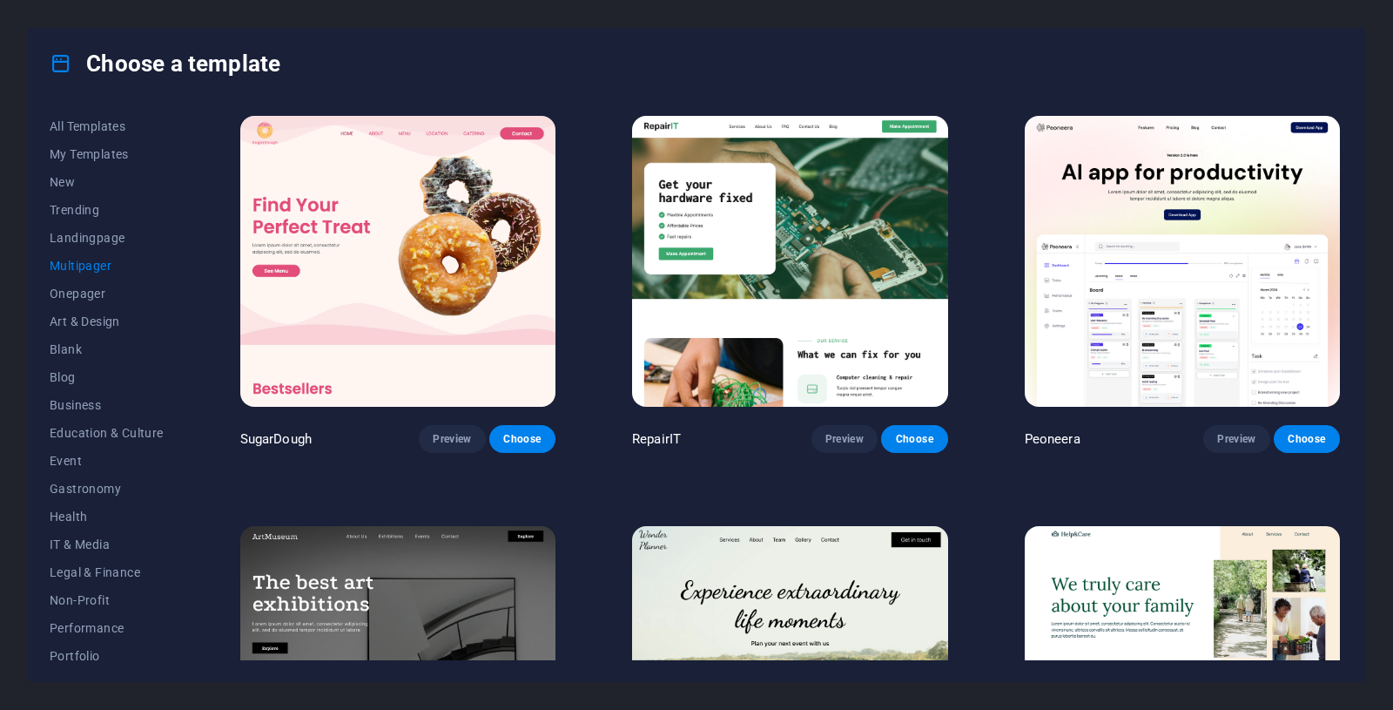
click at [1104, 188] on img at bounding box center [1182, 261] width 315 height 291
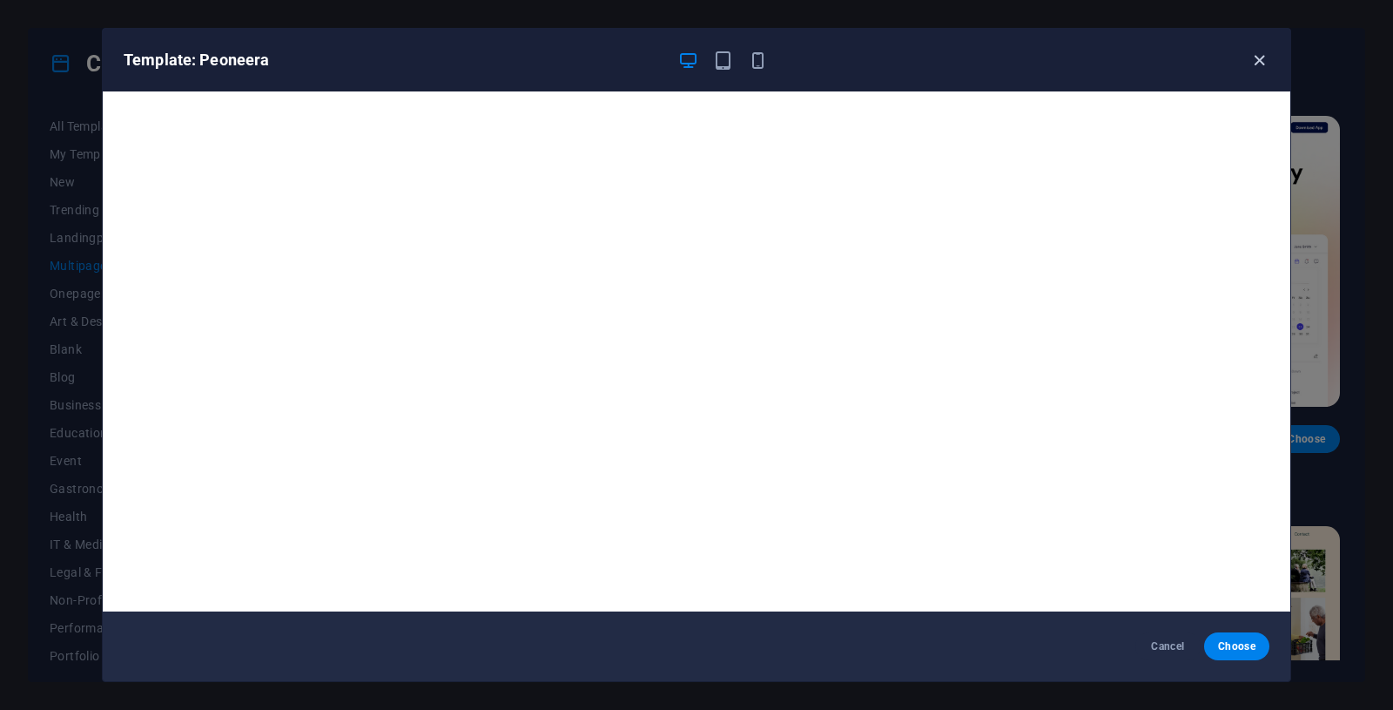
click at [1257, 67] on icon "button" at bounding box center [1260, 61] width 20 height 20
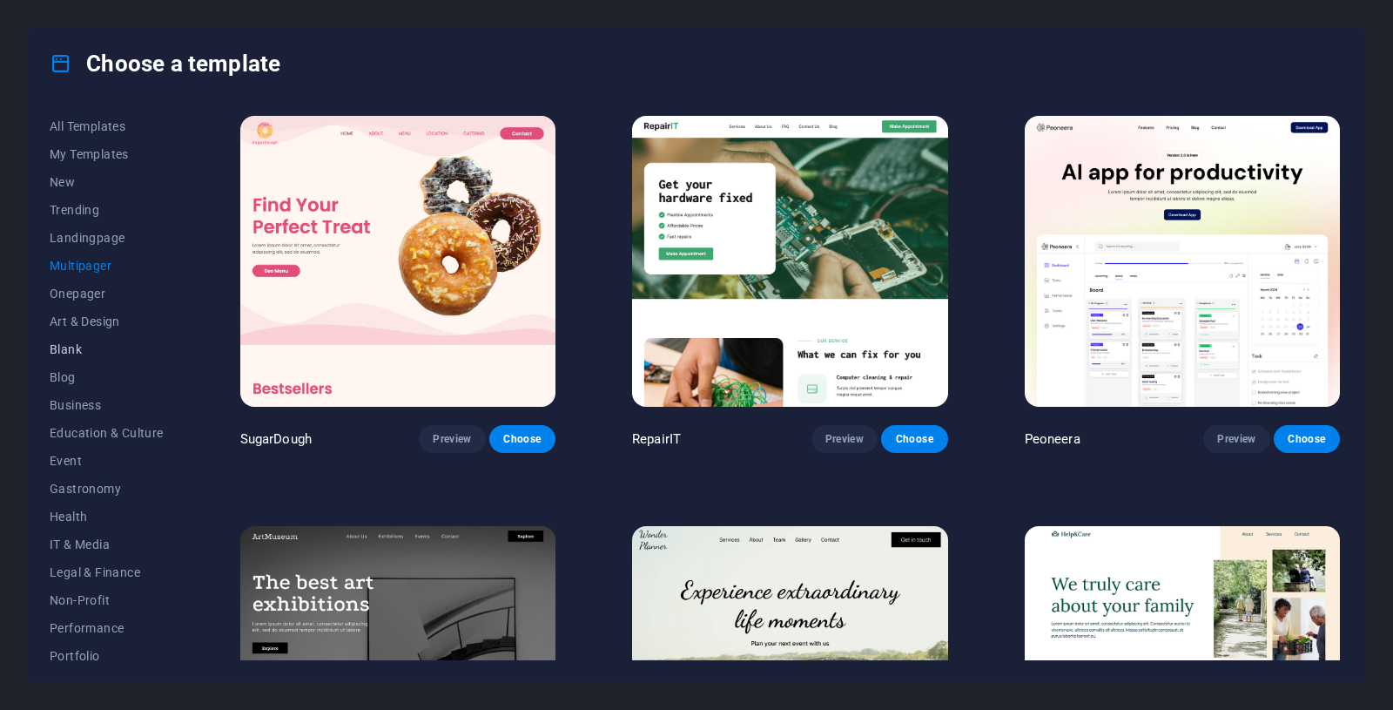
click at [61, 357] on button "Blank" at bounding box center [107, 349] width 114 height 28
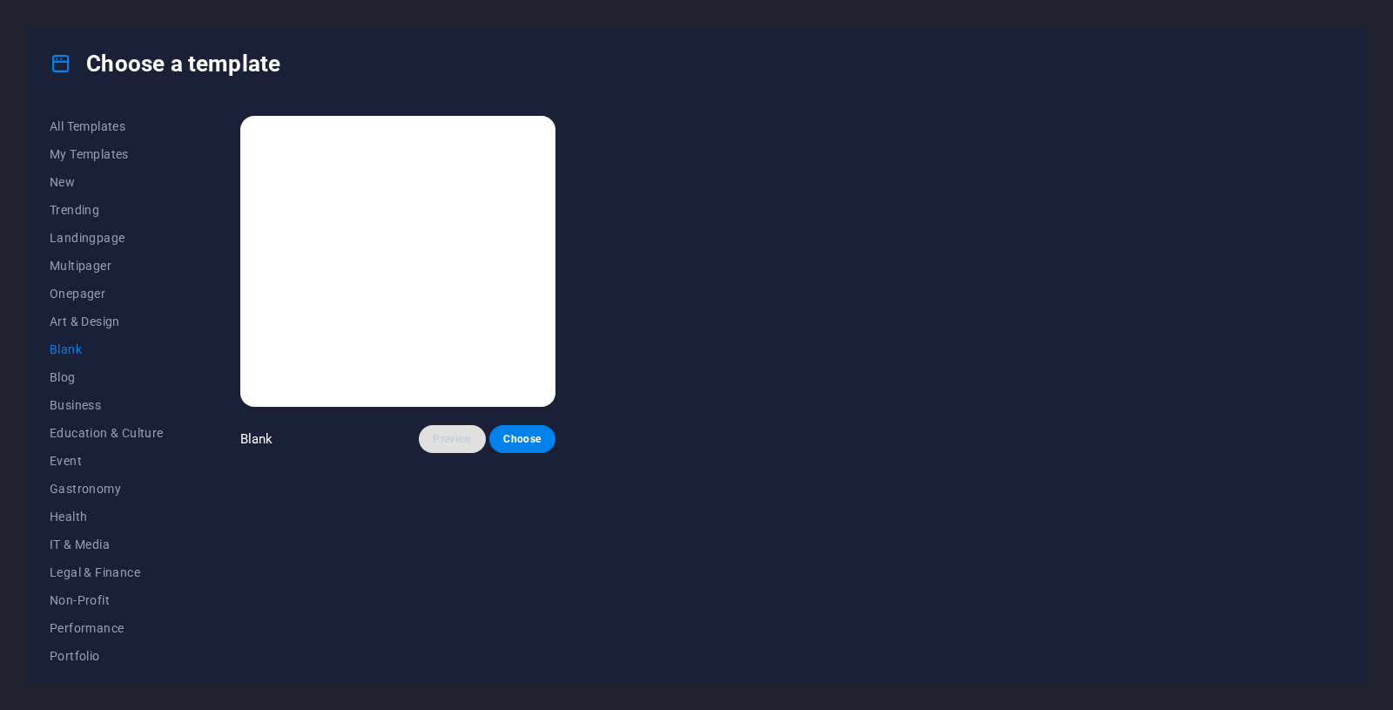
click at [442, 446] on span "Preview" at bounding box center [452, 439] width 38 height 14
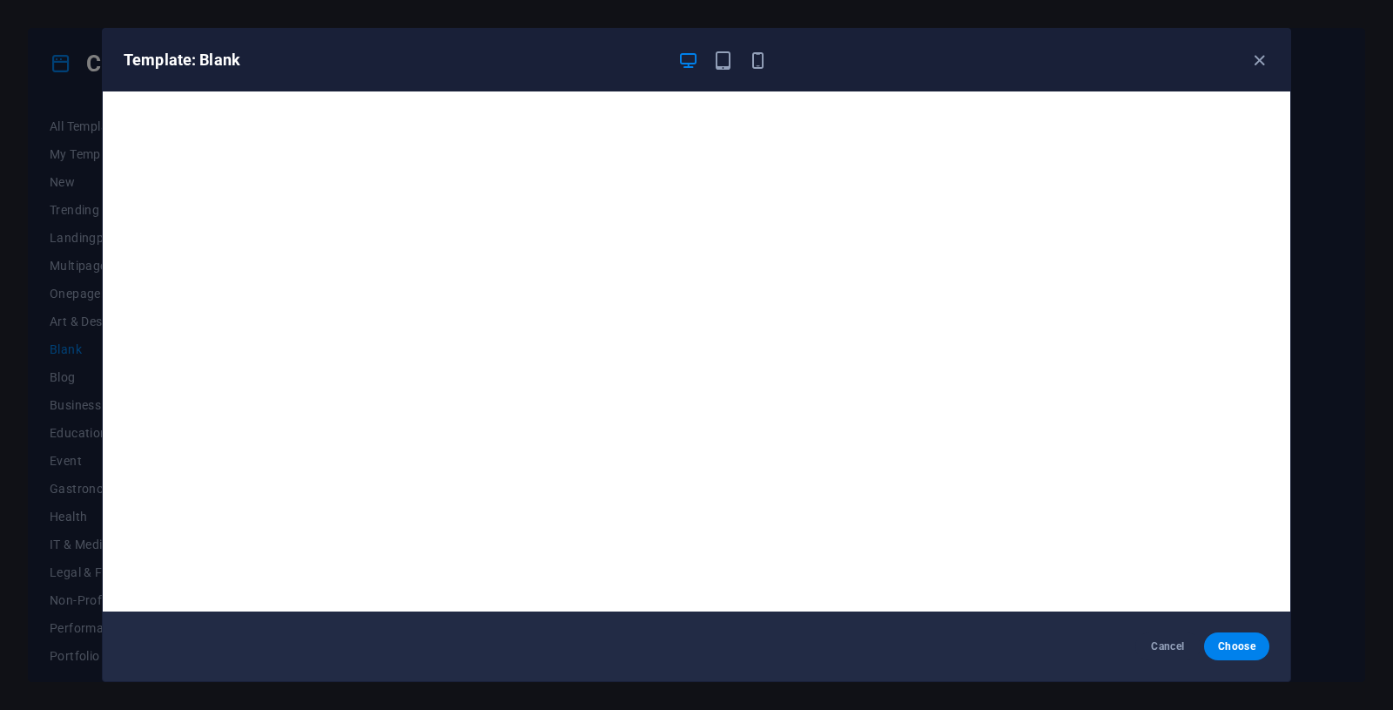
scroll to position [4, 0]
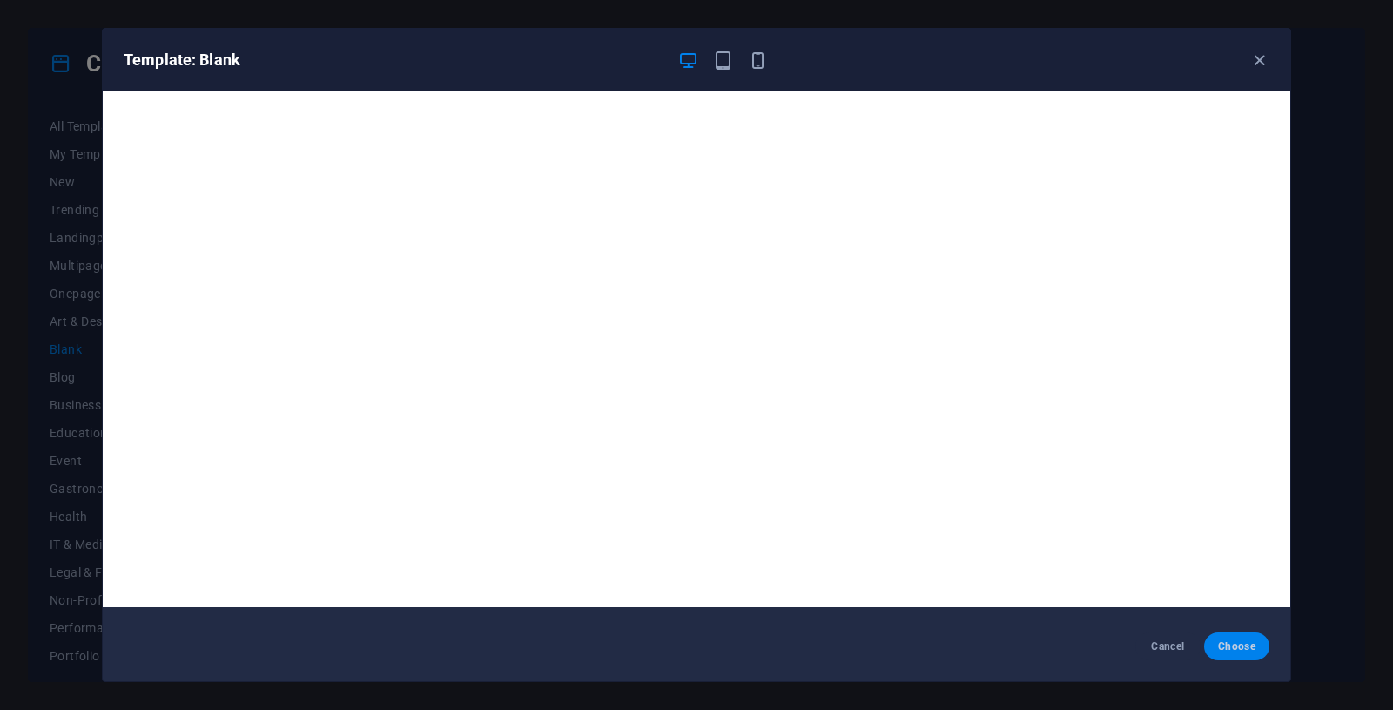
click at [1237, 651] on span "Choose" at bounding box center [1236, 646] width 37 height 14
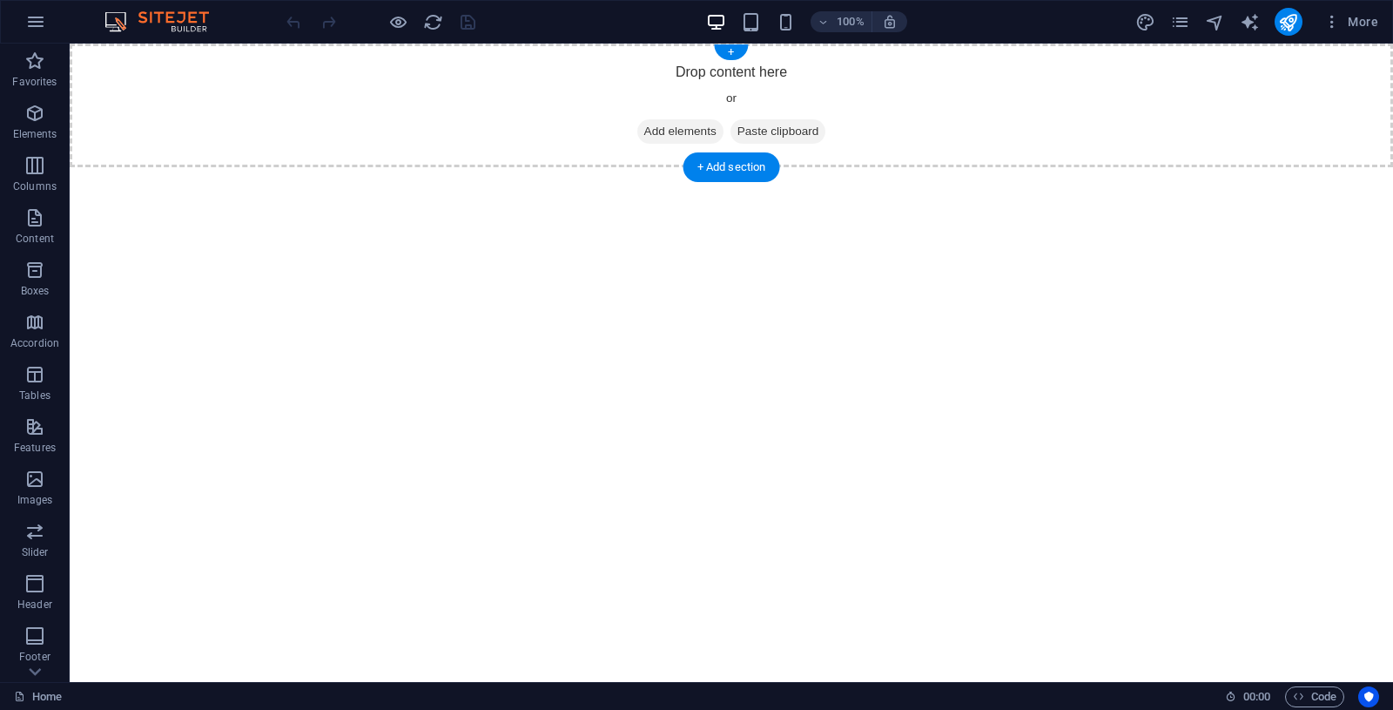
click at [666, 129] on span "Add elements" at bounding box center [680, 131] width 86 height 24
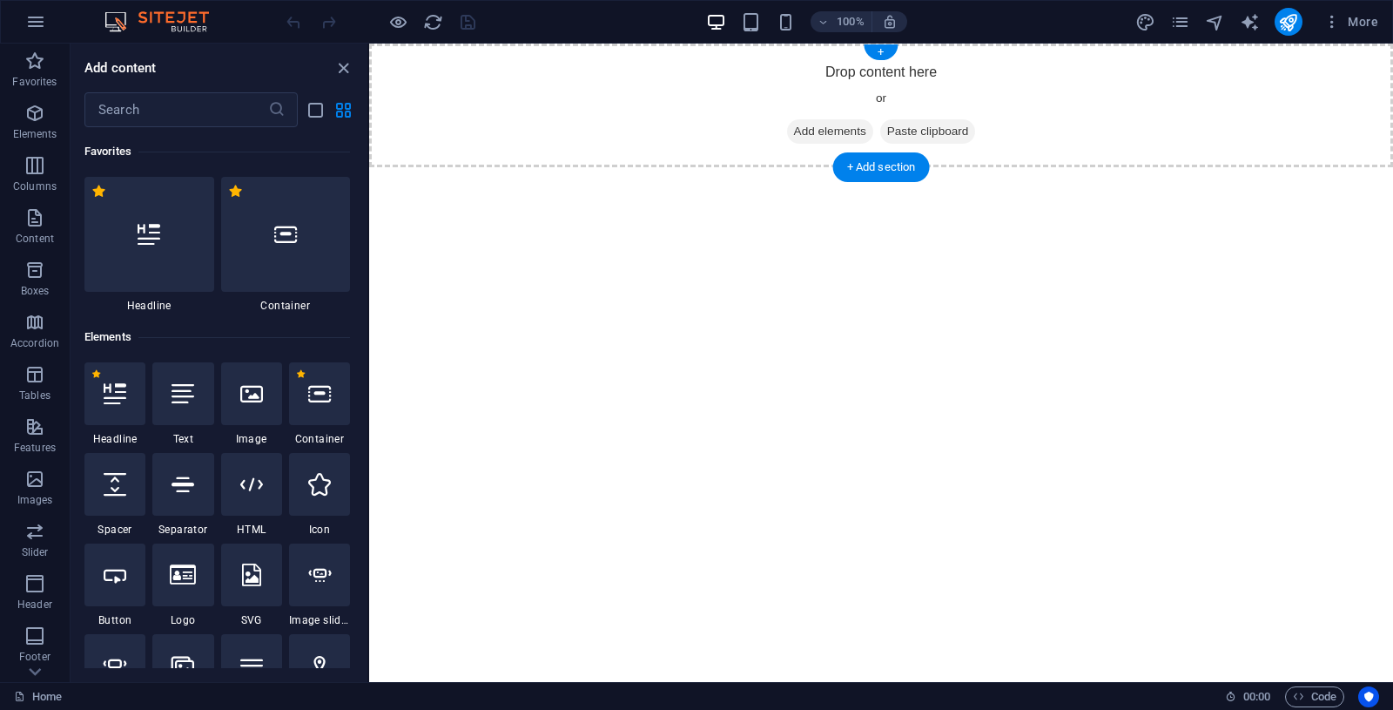
drag, startPoint x: 397, startPoint y: 632, endPoint x: 671, endPoint y: 128, distance: 573.6
click at [715, 83] on div "Drop content here or Add elements Paste clipboard" at bounding box center [881, 106] width 1024 height 124
click at [878, 51] on div "+" at bounding box center [881, 52] width 34 height 16
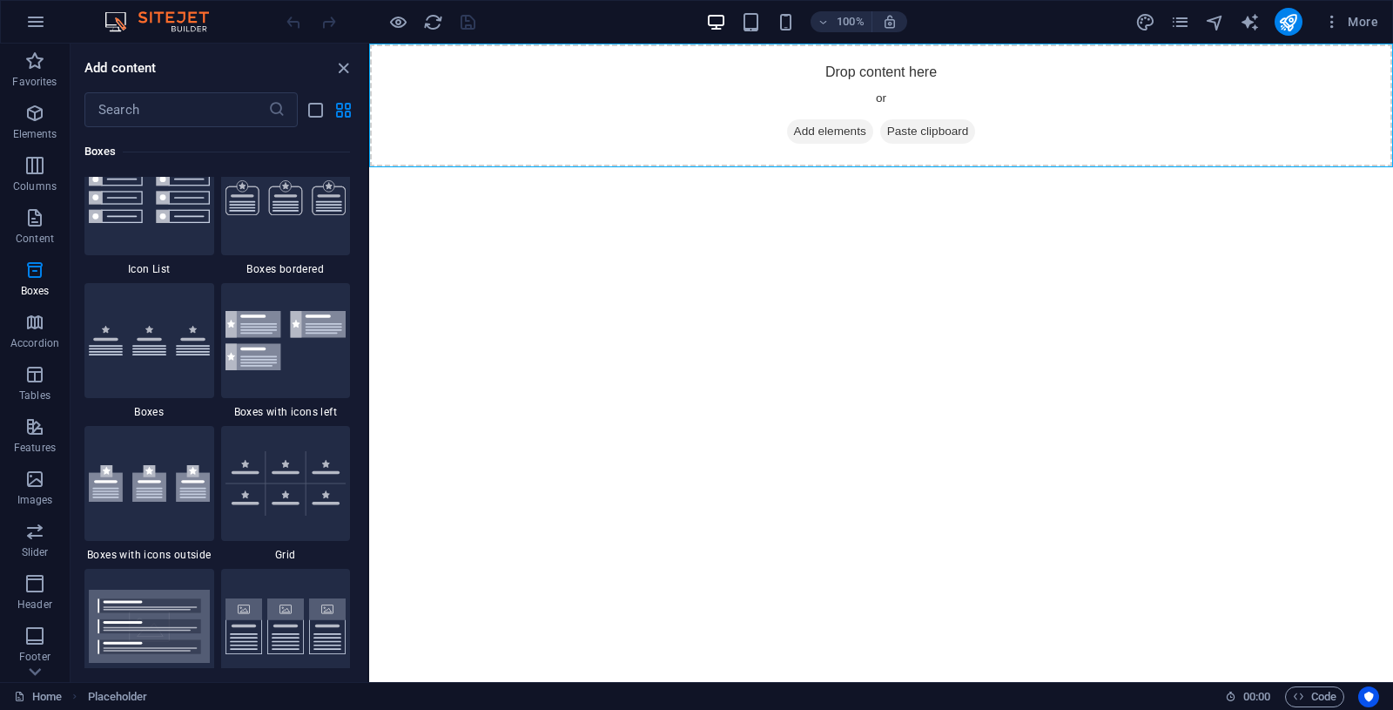
scroll to position [5284, 0]
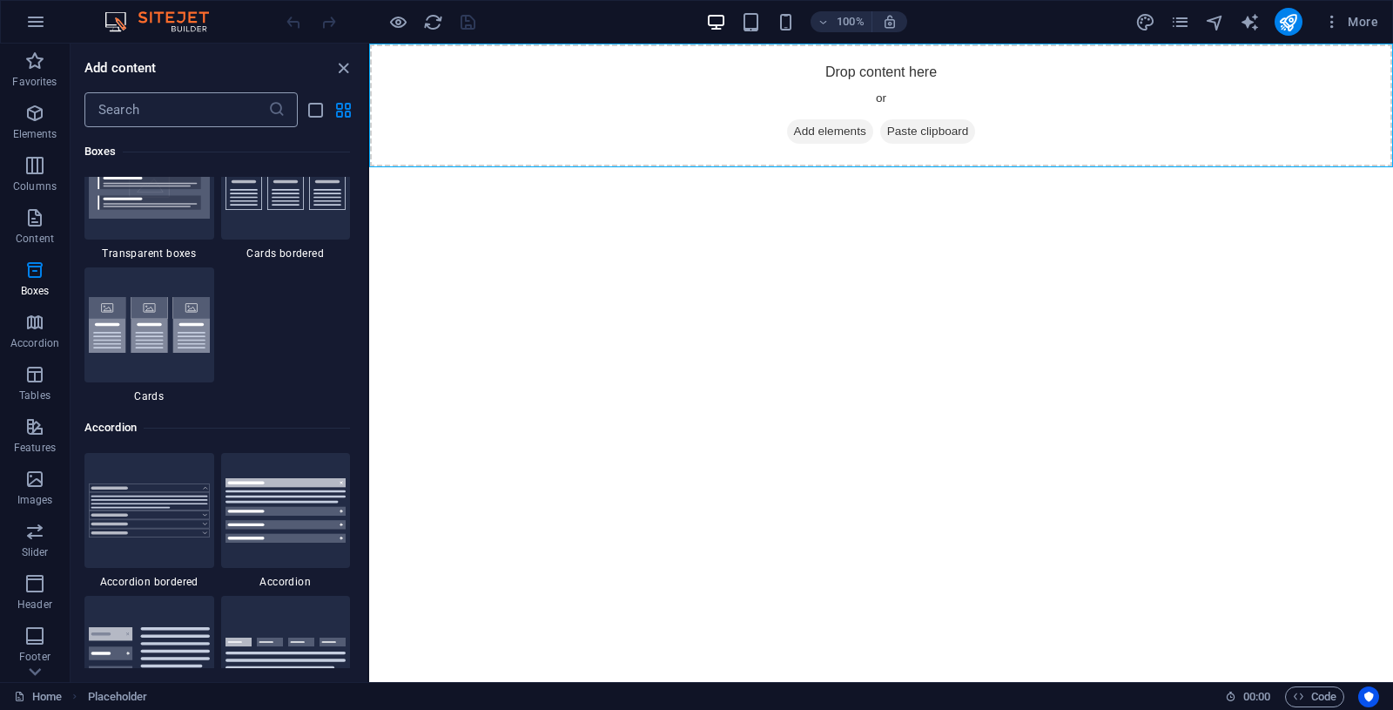
click at [209, 112] on input "text" at bounding box center [176, 109] width 184 height 35
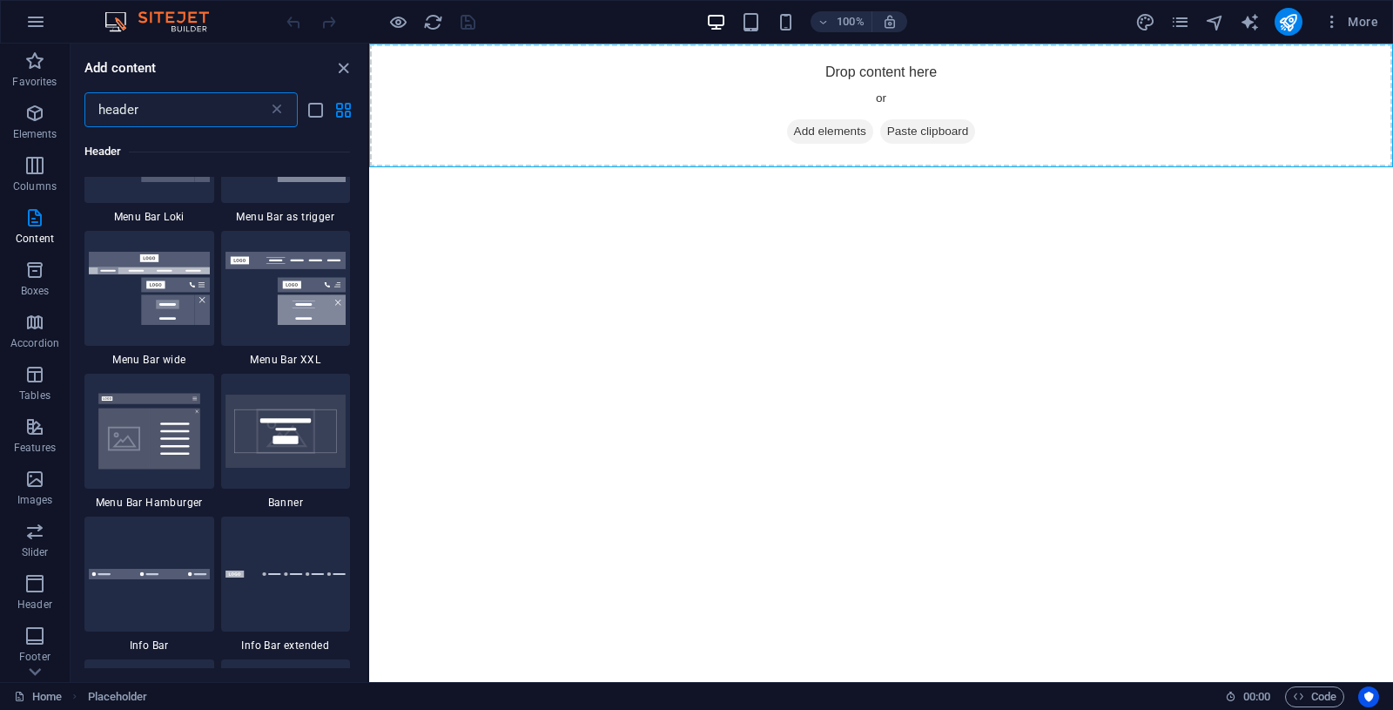
scroll to position [0, 0]
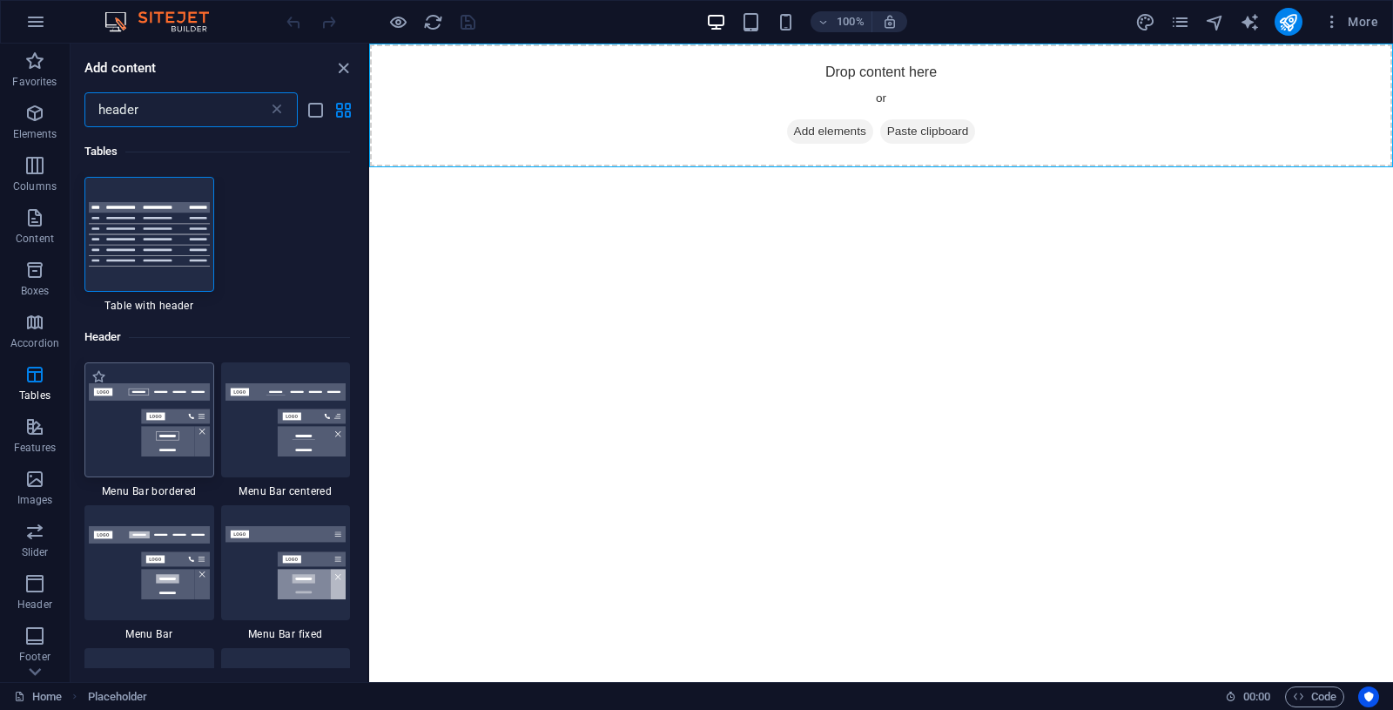
type input "header"
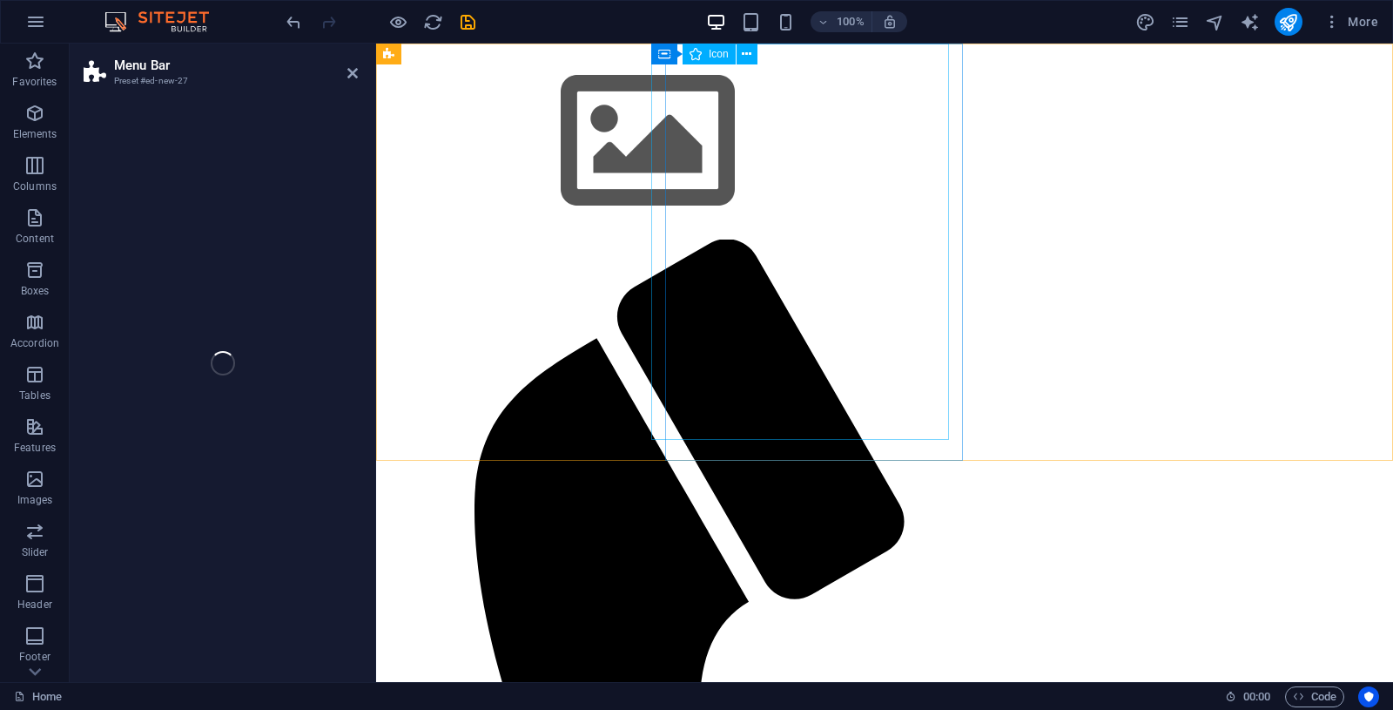
select select "rem"
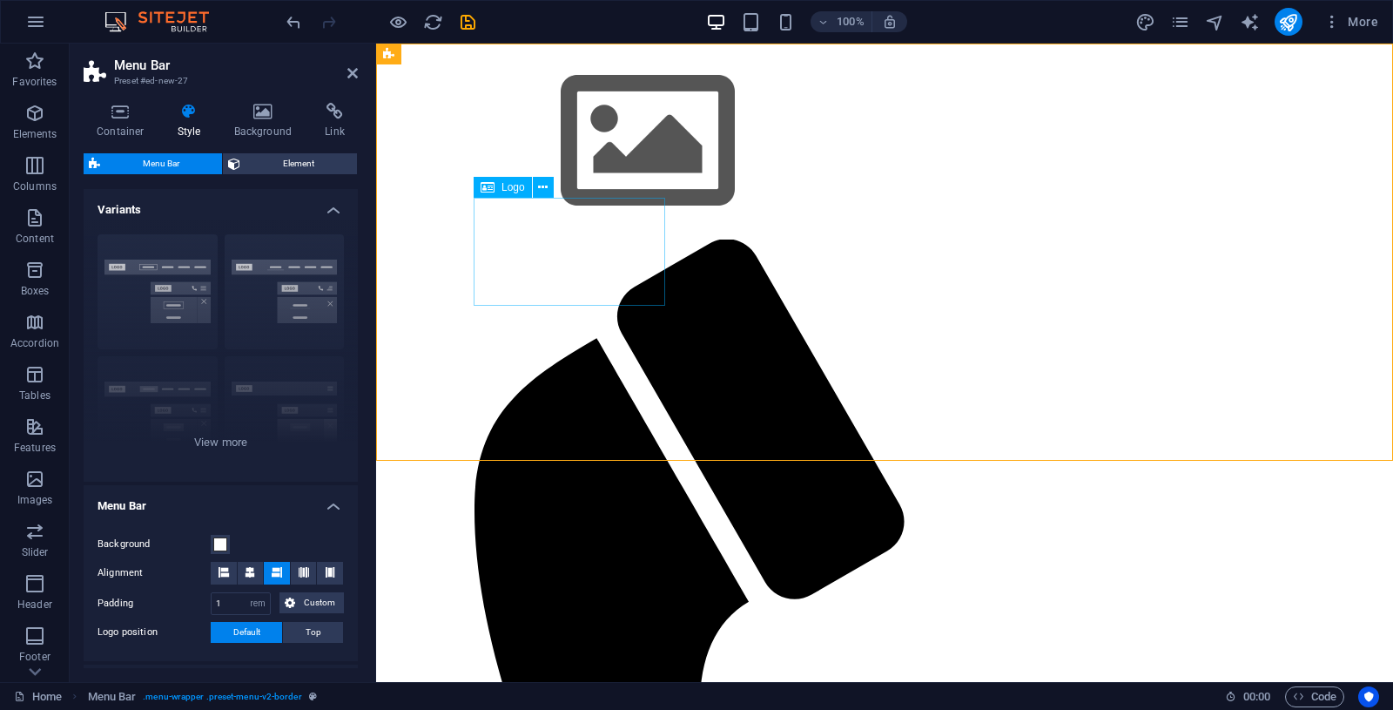
click at [568, 239] on div at bounding box center [885, 142] width 822 height 196
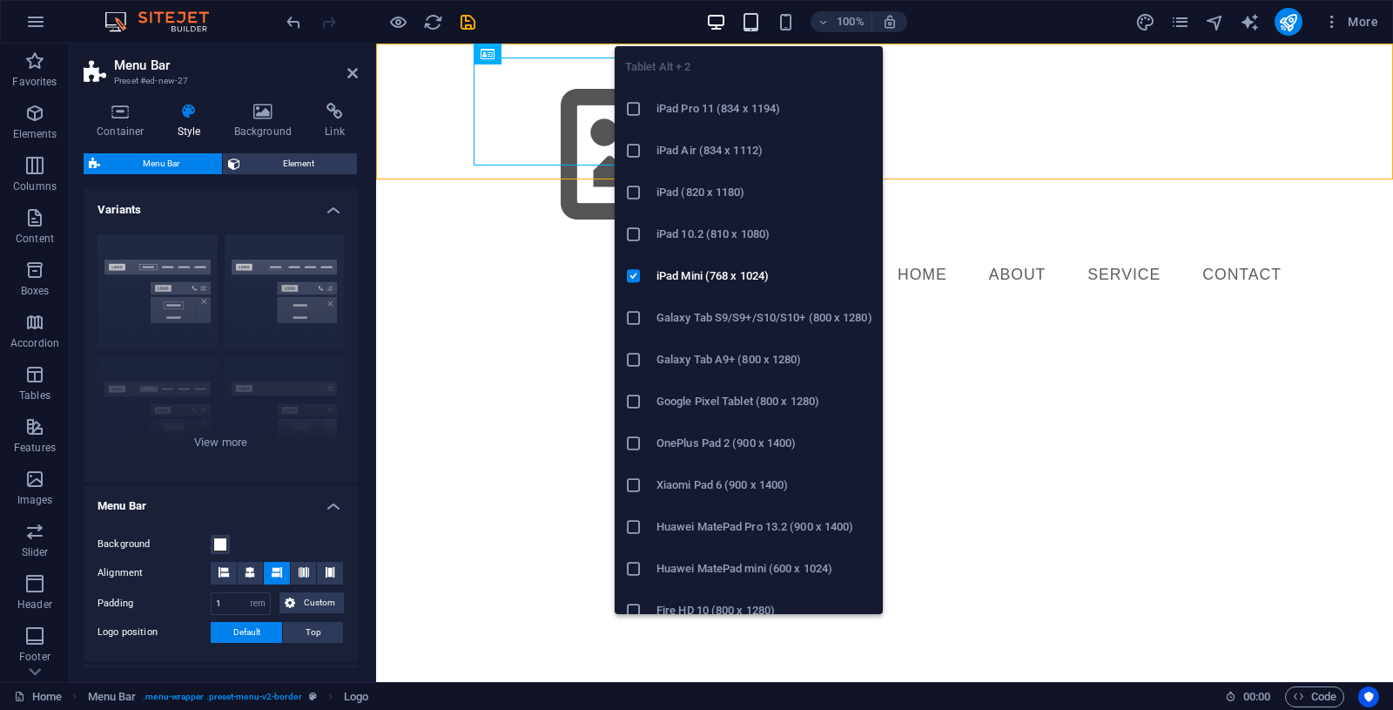
click at [746, 20] on icon "button" at bounding box center [751, 22] width 20 height 20
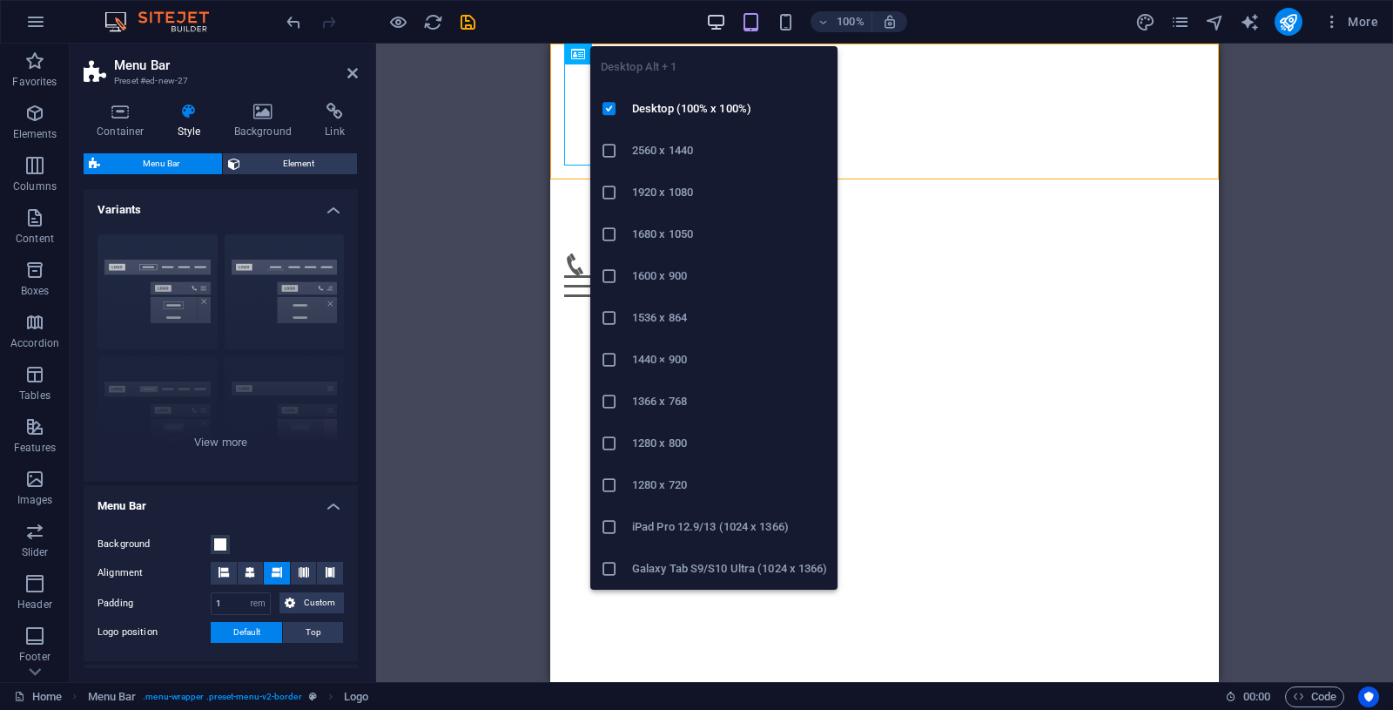
click at [717, 23] on icon "button" at bounding box center [716, 22] width 20 height 20
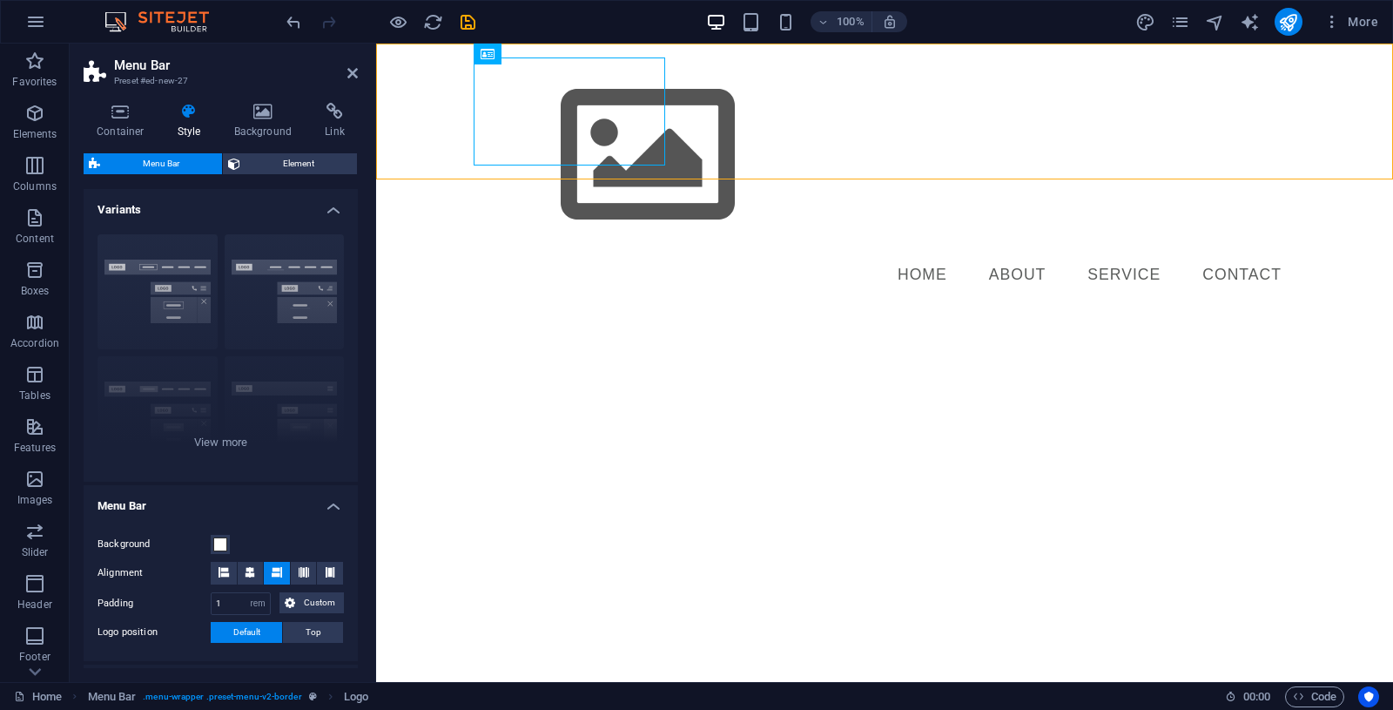
click at [972, 287] on html "Skip to main content Menu Home About Service Contact" at bounding box center [884, 177] width 1017 height 267
click at [544, 52] on icon at bounding box center [543, 54] width 10 height 18
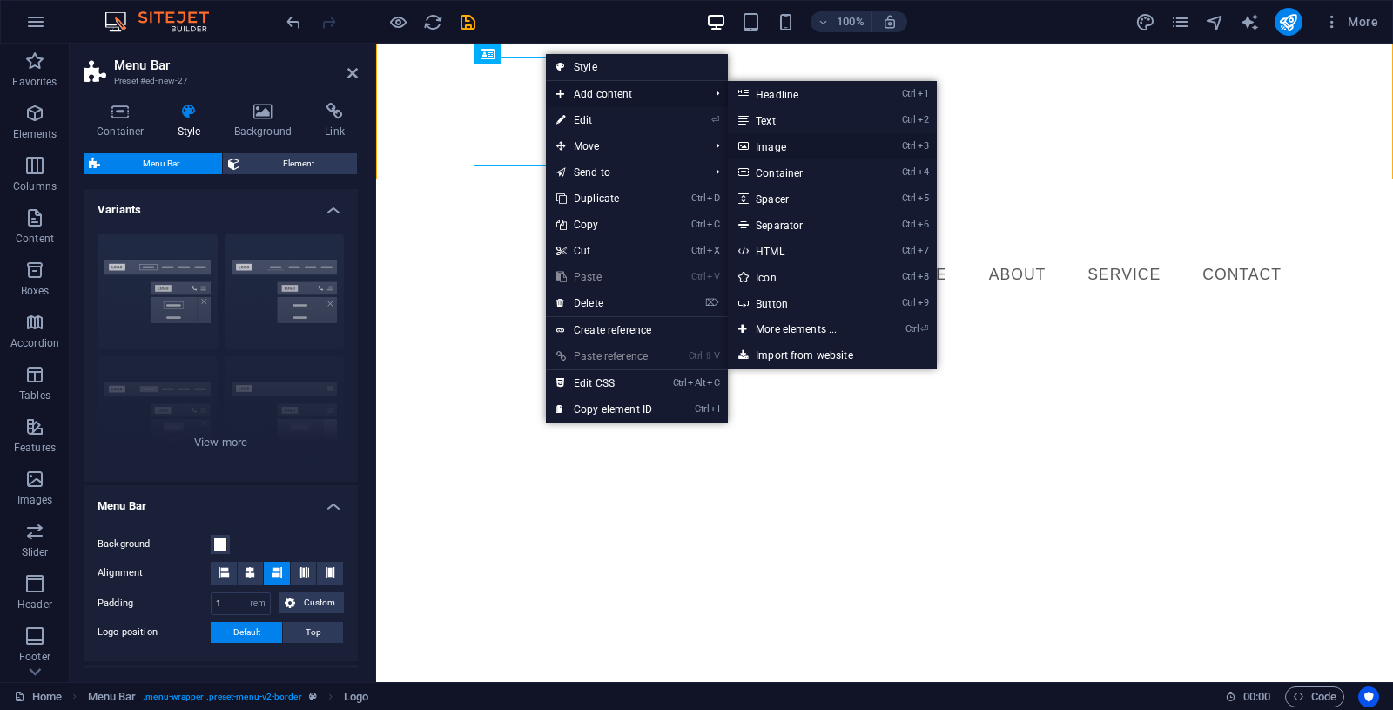
click at [795, 149] on link "Ctrl 3 Image" at bounding box center [800, 146] width 144 height 26
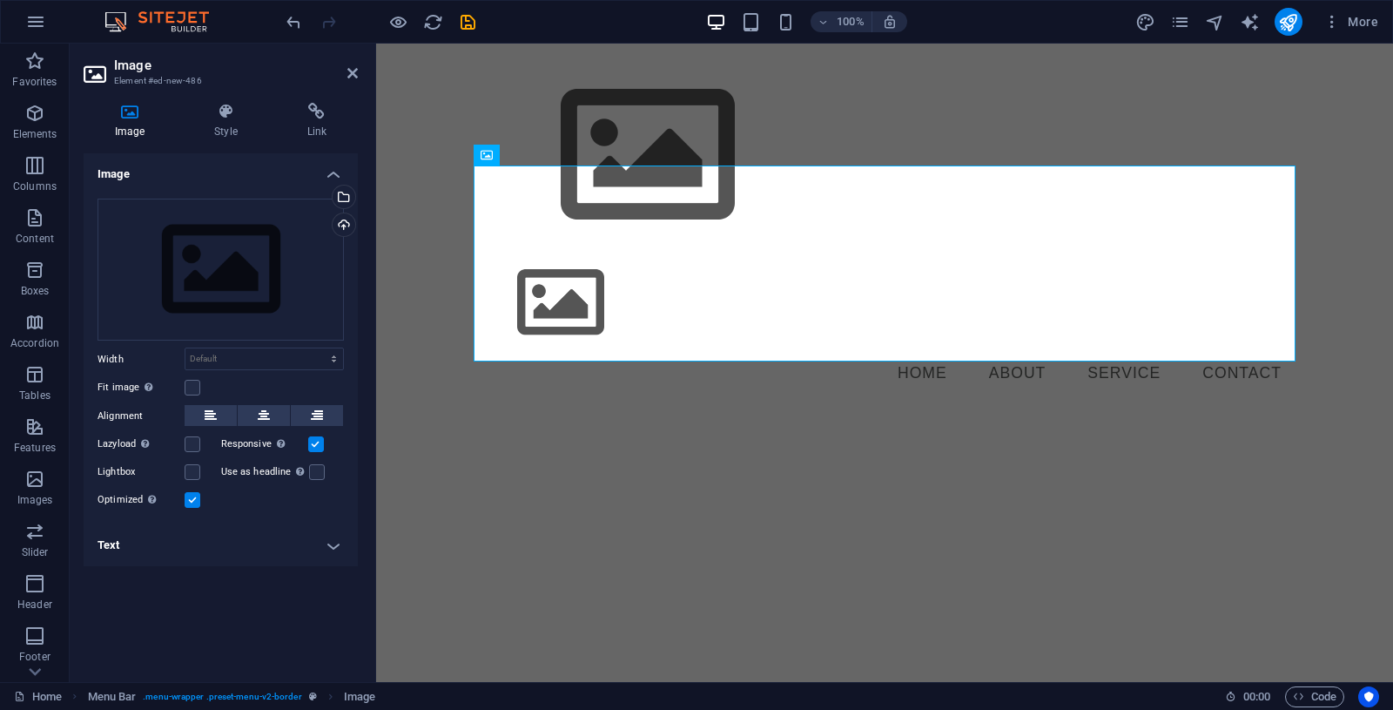
click at [646, 408] on html "Skip to main content Menu Home About Service Contact" at bounding box center [884, 226] width 1017 height 365
click at [550, 155] on icon at bounding box center [548, 154] width 10 height 18
click at [549, 158] on icon at bounding box center [548, 154] width 10 height 18
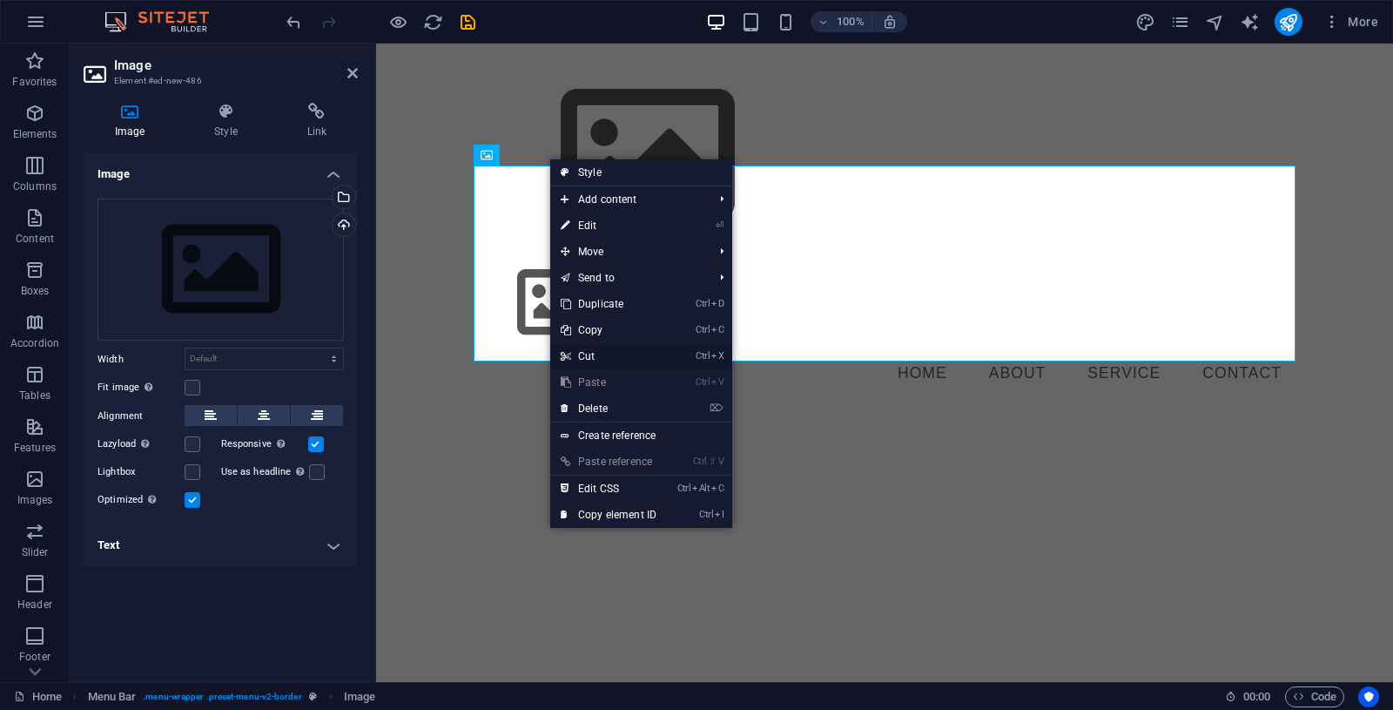
click at [617, 360] on link "Ctrl X Cut" at bounding box center [608, 356] width 117 height 26
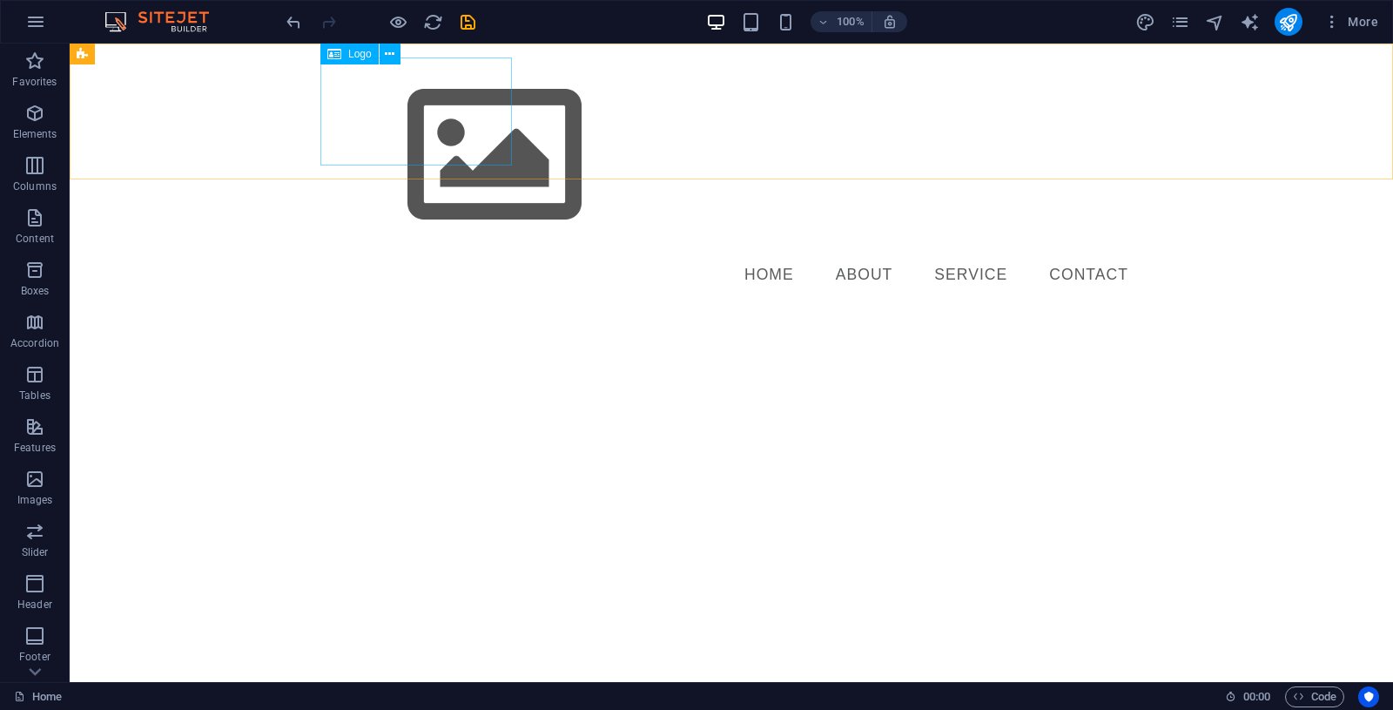
click at [351, 52] on span "Logo" at bounding box center [360, 54] width 24 height 10
click at [391, 57] on icon at bounding box center [390, 54] width 10 height 18
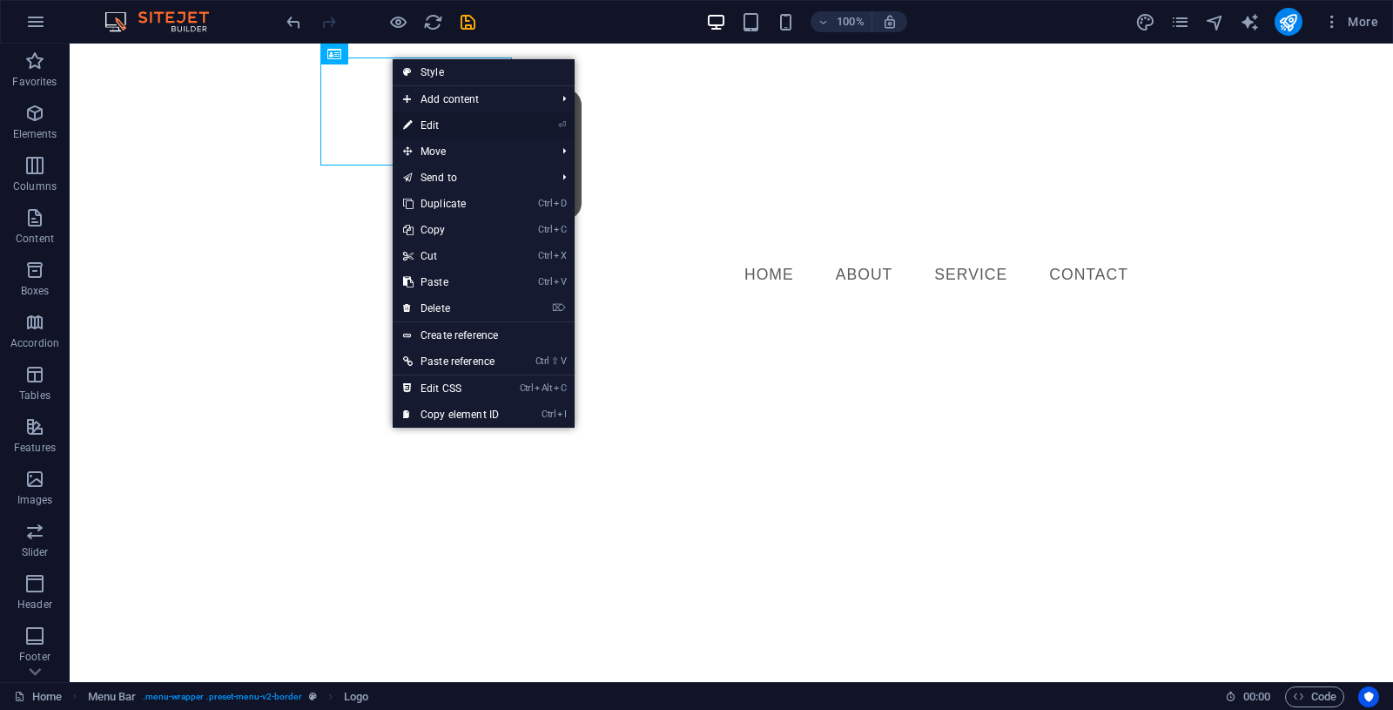
click at [429, 126] on link "⏎ Edit" at bounding box center [451, 125] width 117 height 26
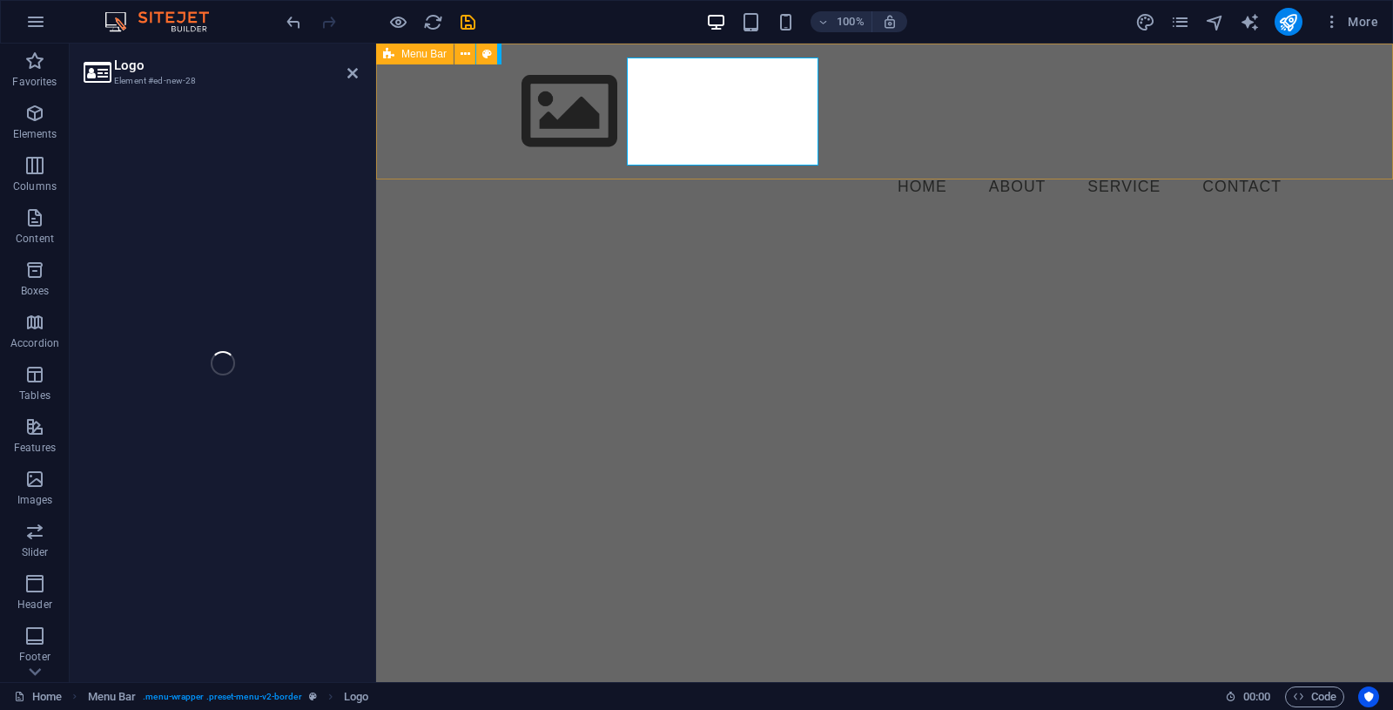
select select "px"
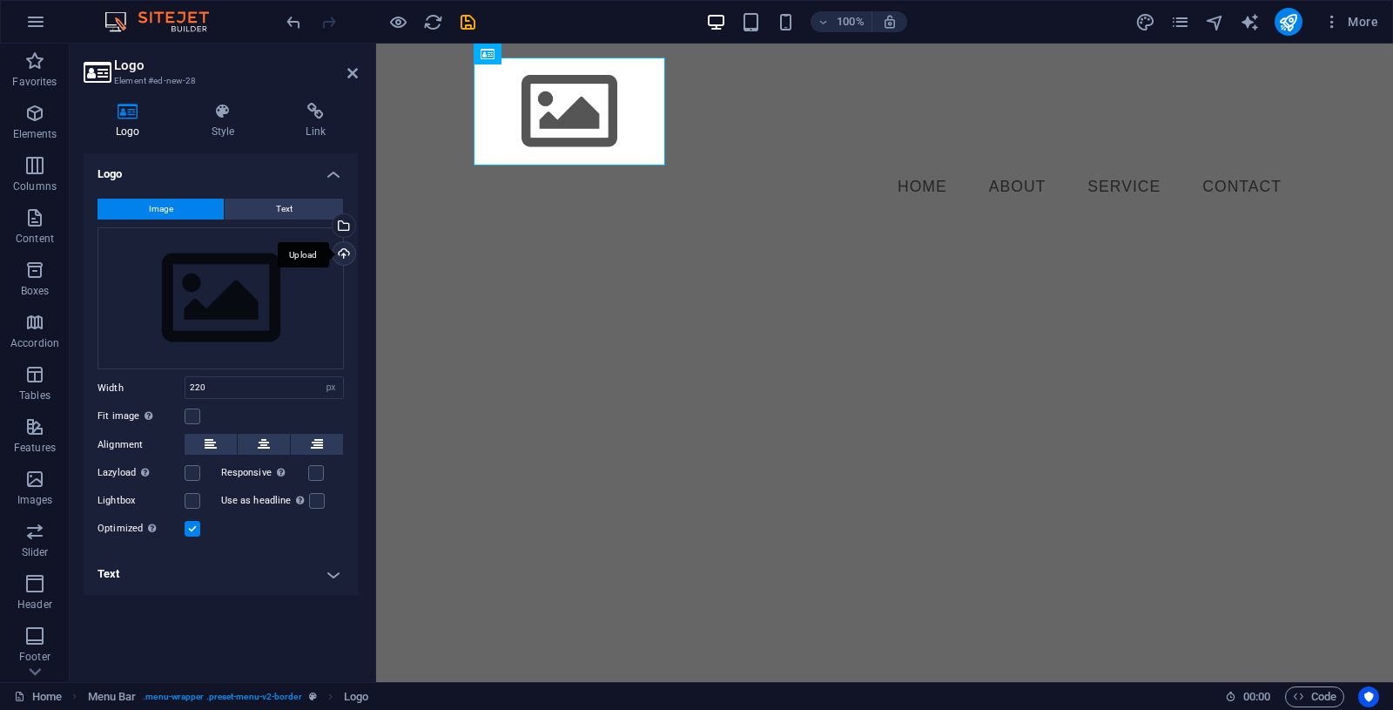
click at [349, 252] on div "Upload" at bounding box center [342, 255] width 26 height 26
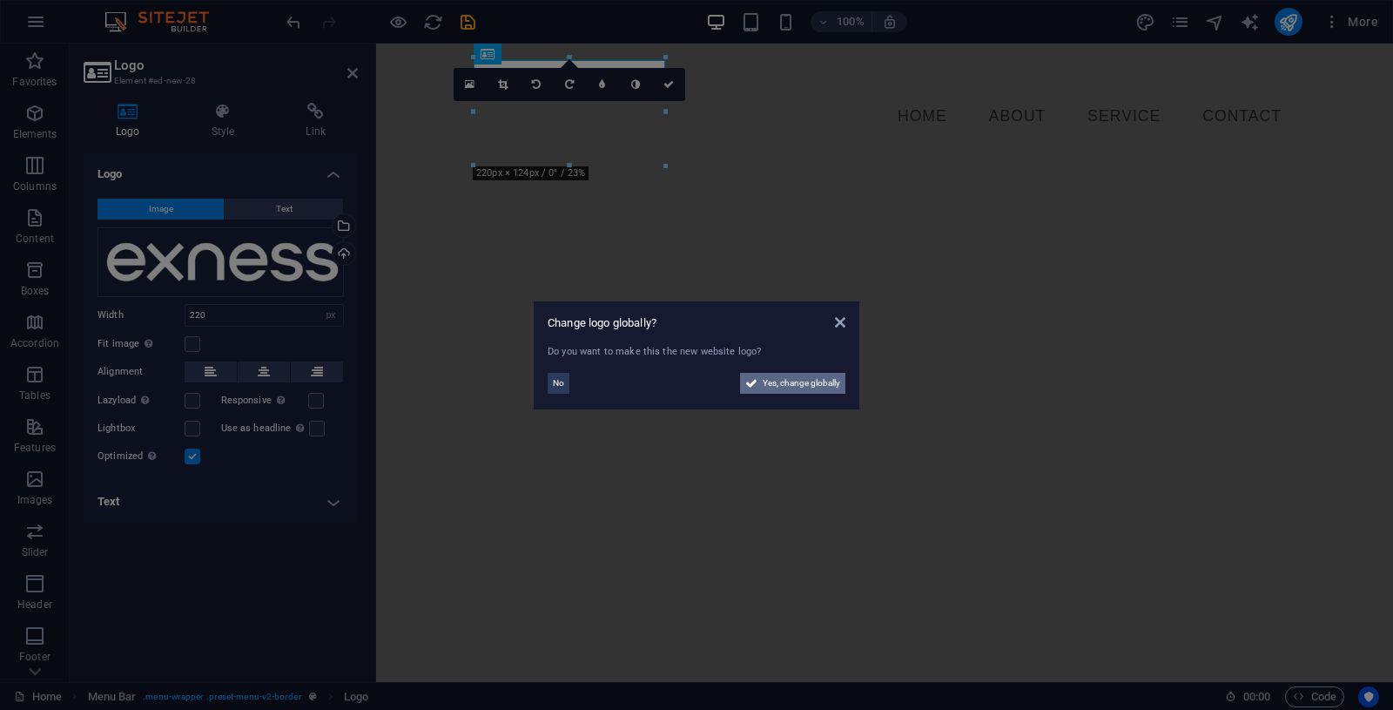
click at [820, 384] on span "Yes, change globally" at bounding box center [802, 383] width 78 height 21
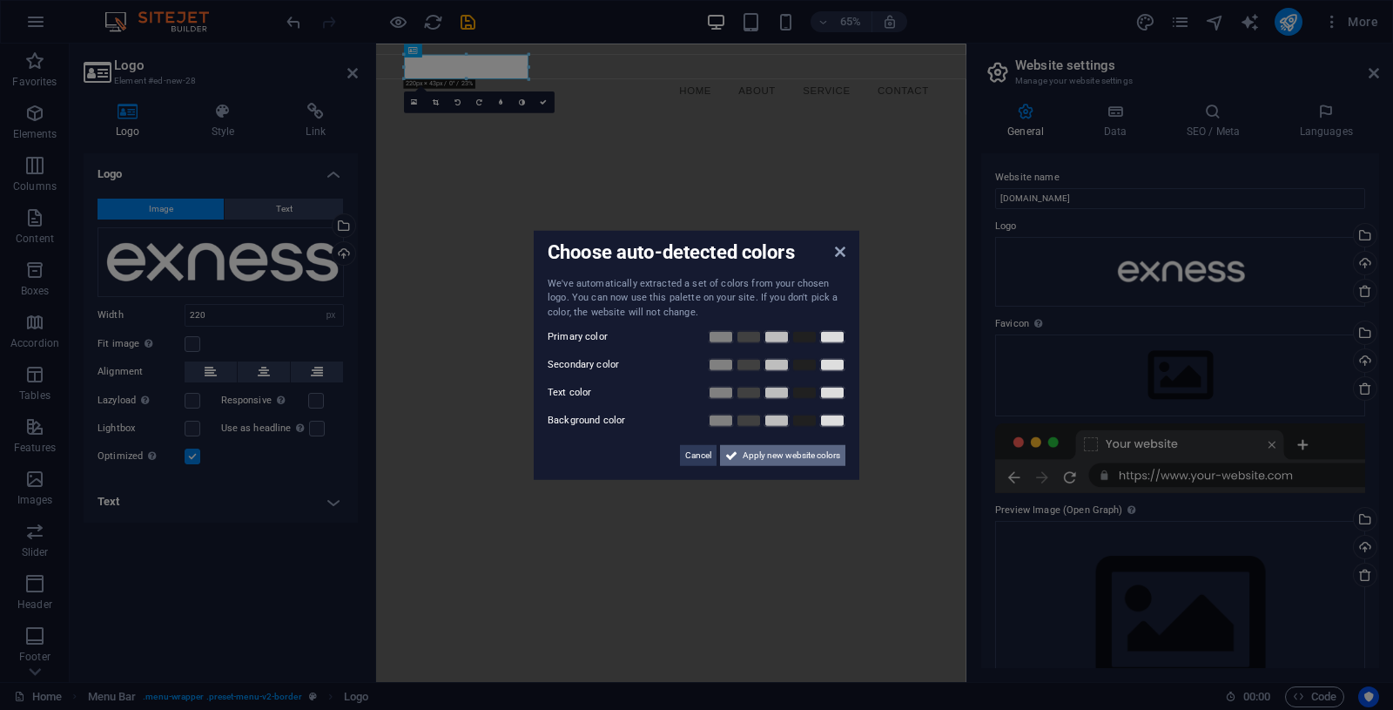
click at [797, 452] on span "Apply new website colors" at bounding box center [792, 455] width 98 height 21
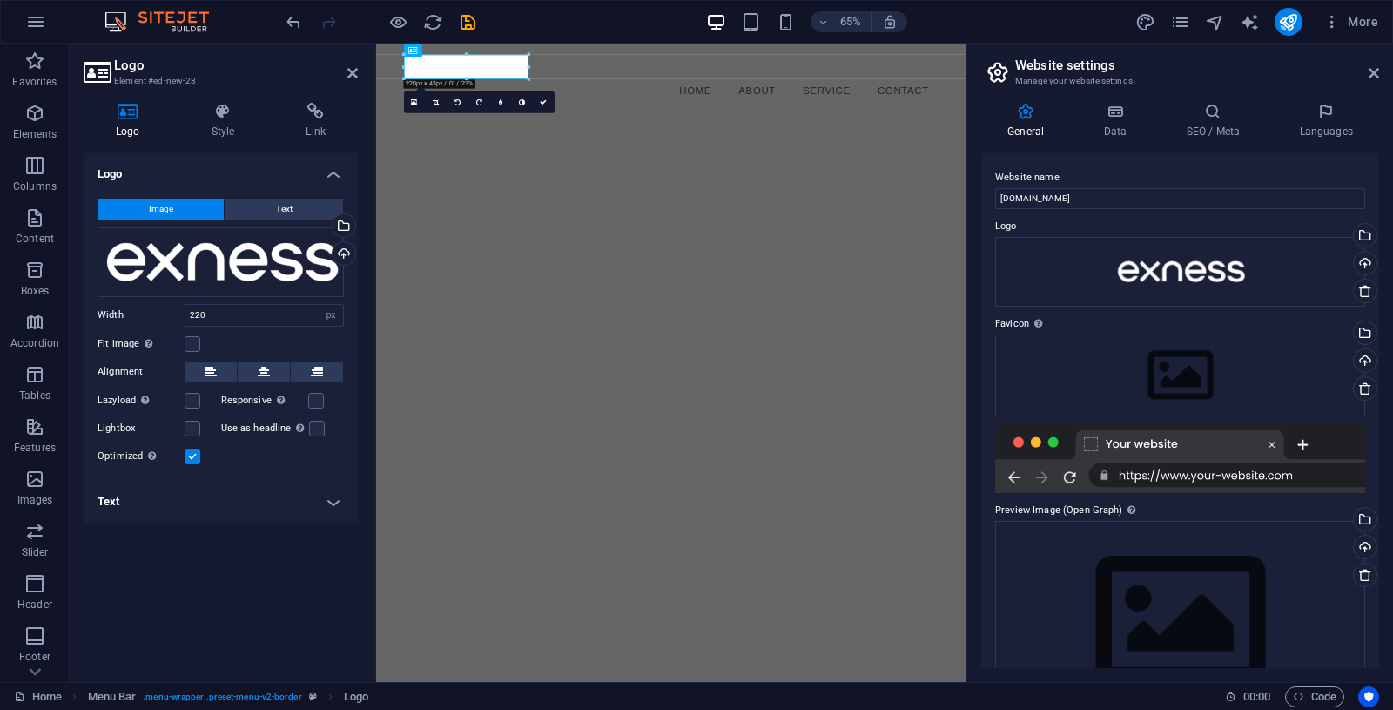
click at [1133, 152] on html "Skip to main content Menu Home About Service Contact" at bounding box center [830, 98] width 908 height 109
click at [1362, 293] on icon at bounding box center [1365, 291] width 14 height 14
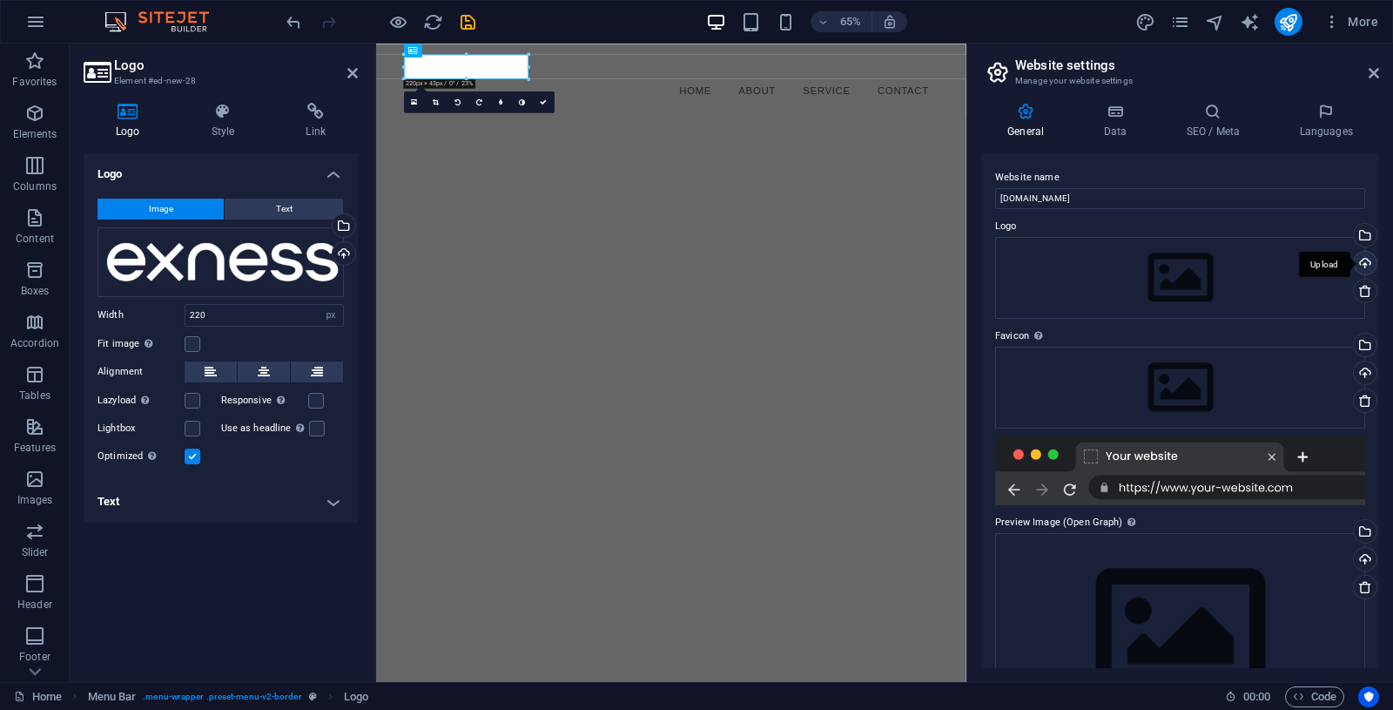
click at [1364, 264] on div "Upload" at bounding box center [1364, 265] width 26 height 26
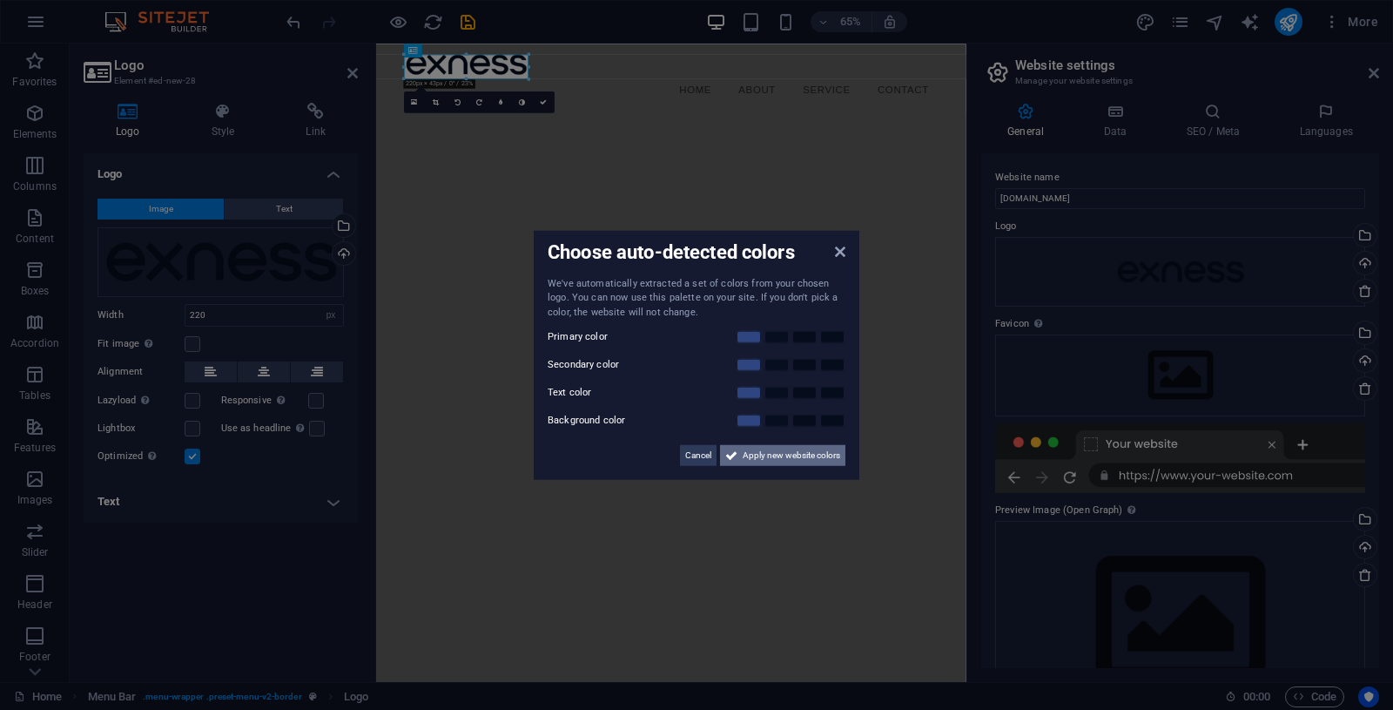
click at [817, 458] on span "Apply new website colors" at bounding box center [792, 455] width 98 height 21
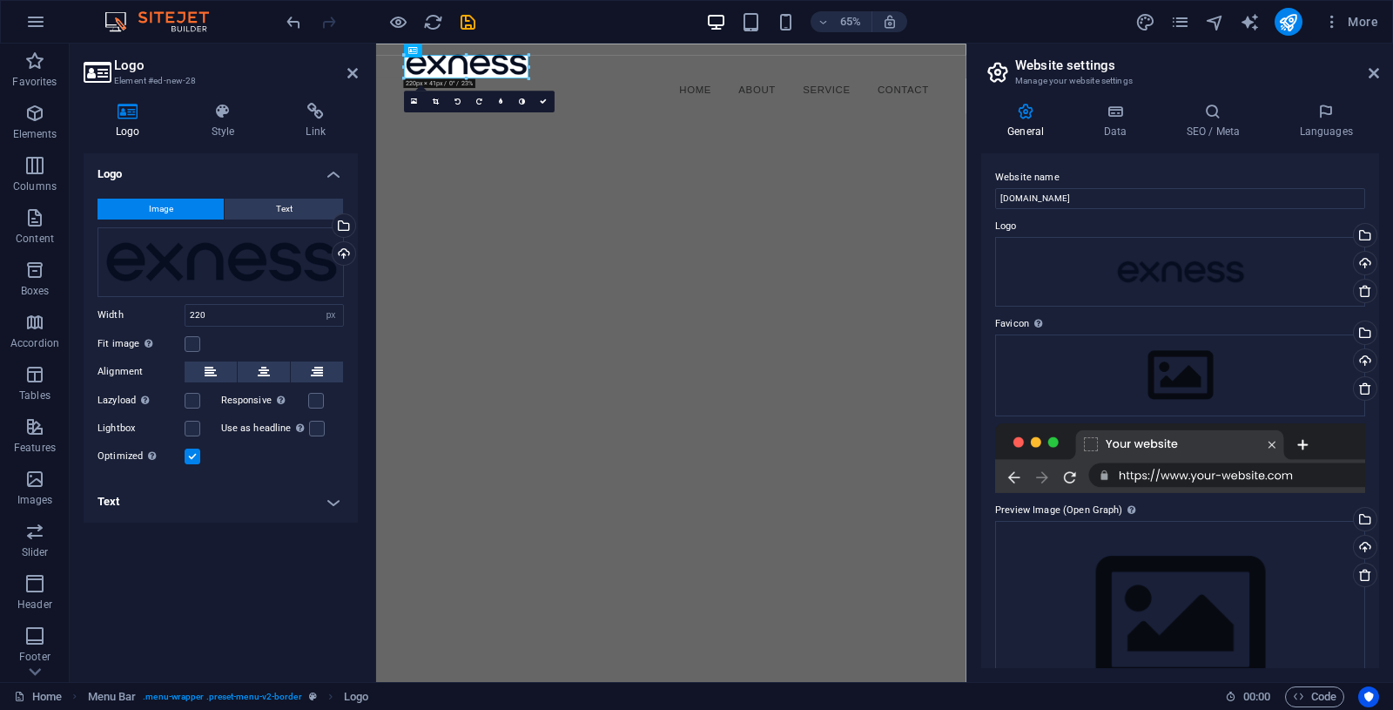
click at [880, 151] on html "Skip to main content Menu Home About Service Contact" at bounding box center [830, 97] width 908 height 107
click at [1098, 201] on input "[DOMAIN_NAME]" at bounding box center [1180, 198] width 370 height 21
type input "x"
type input "XM Indonesia"
click at [1048, 151] on html "Skip to main content Menu Home About Service Contact" at bounding box center [830, 97] width 908 height 107
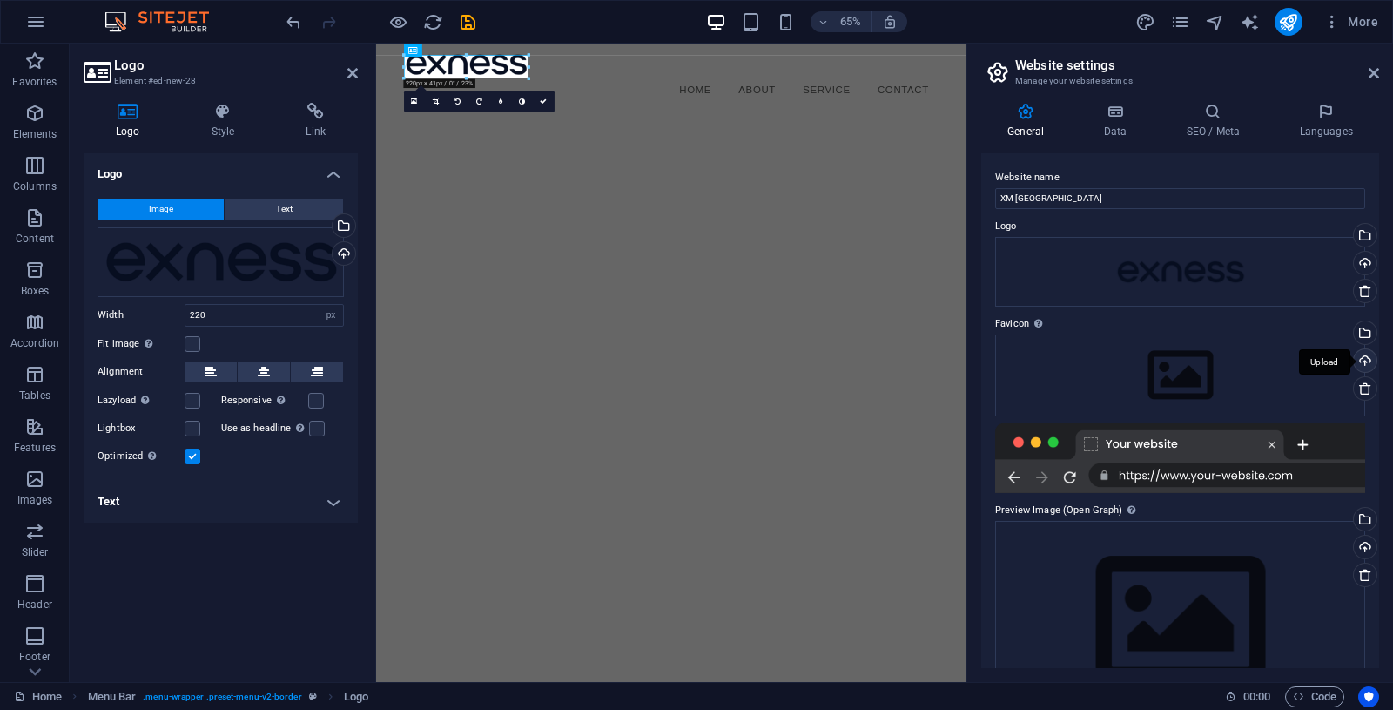
click at [1364, 361] on div "Upload" at bounding box center [1364, 362] width 26 height 26
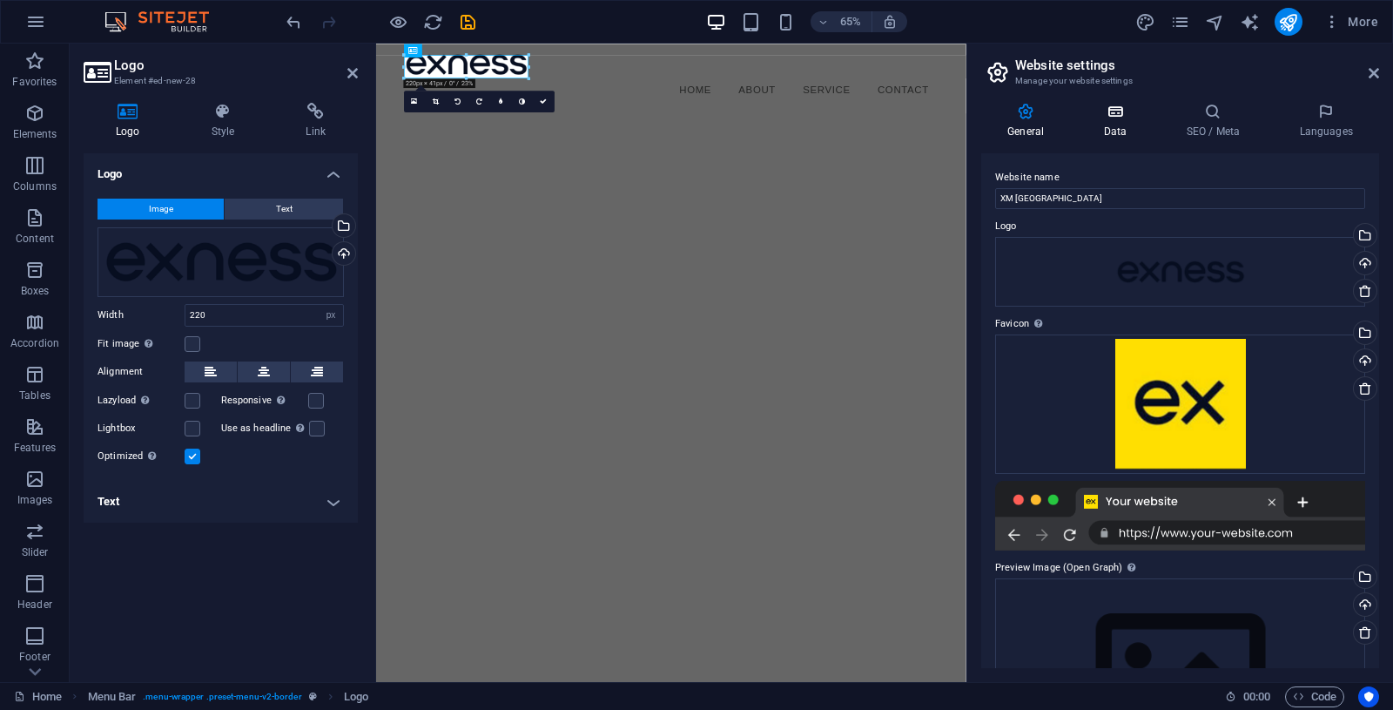
click at [1110, 114] on icon at bounding box center [1115, 111] width 76 height 17
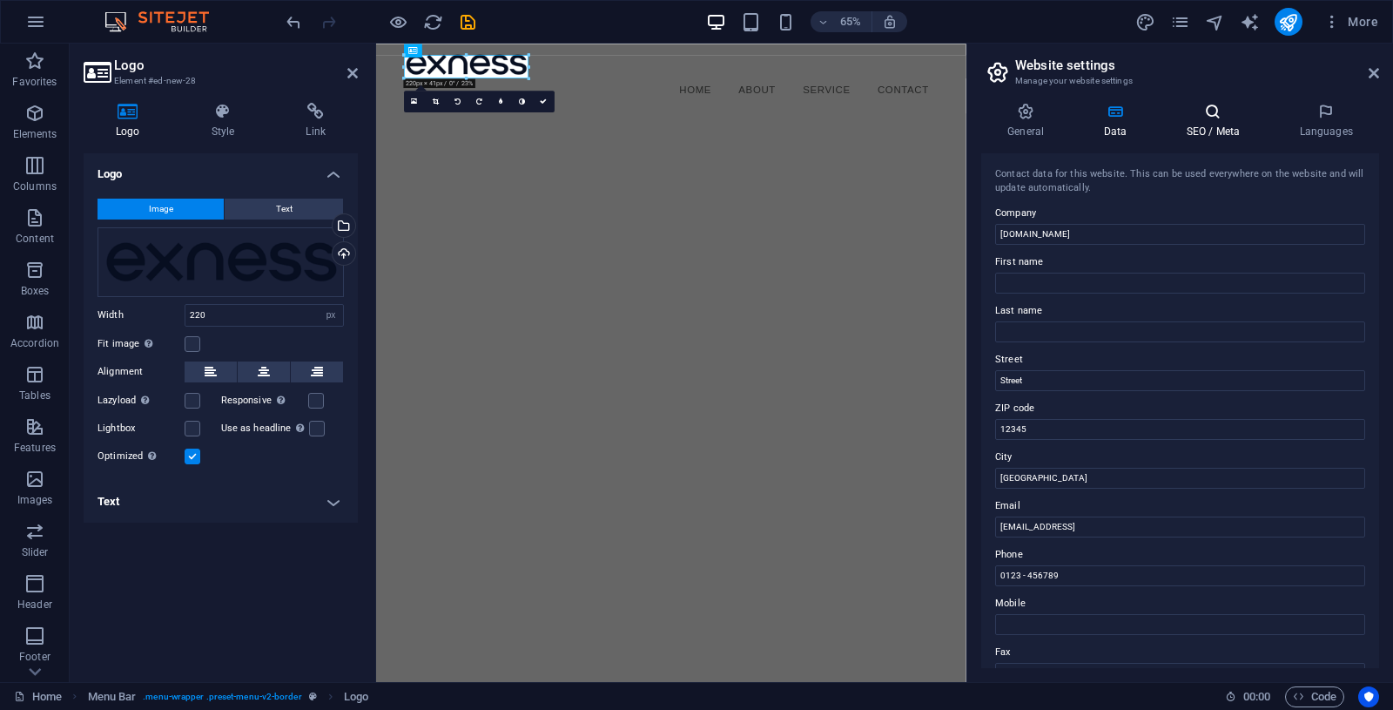
click at [1218, 125] on h4 "SEO / Meta" at bounding box center [1216, 121] width 113 height 37
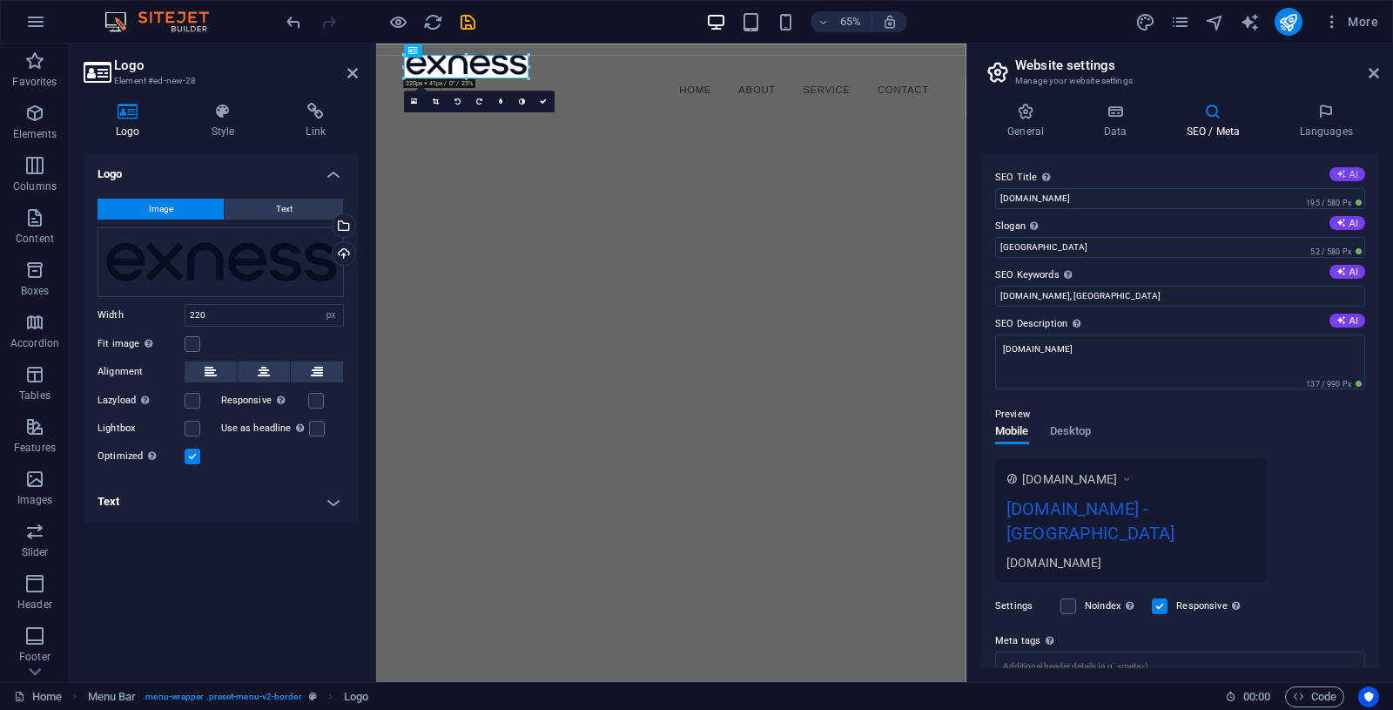
click at [1346, 174] on icon at bounding box center [1342, 174] width 10 height 10
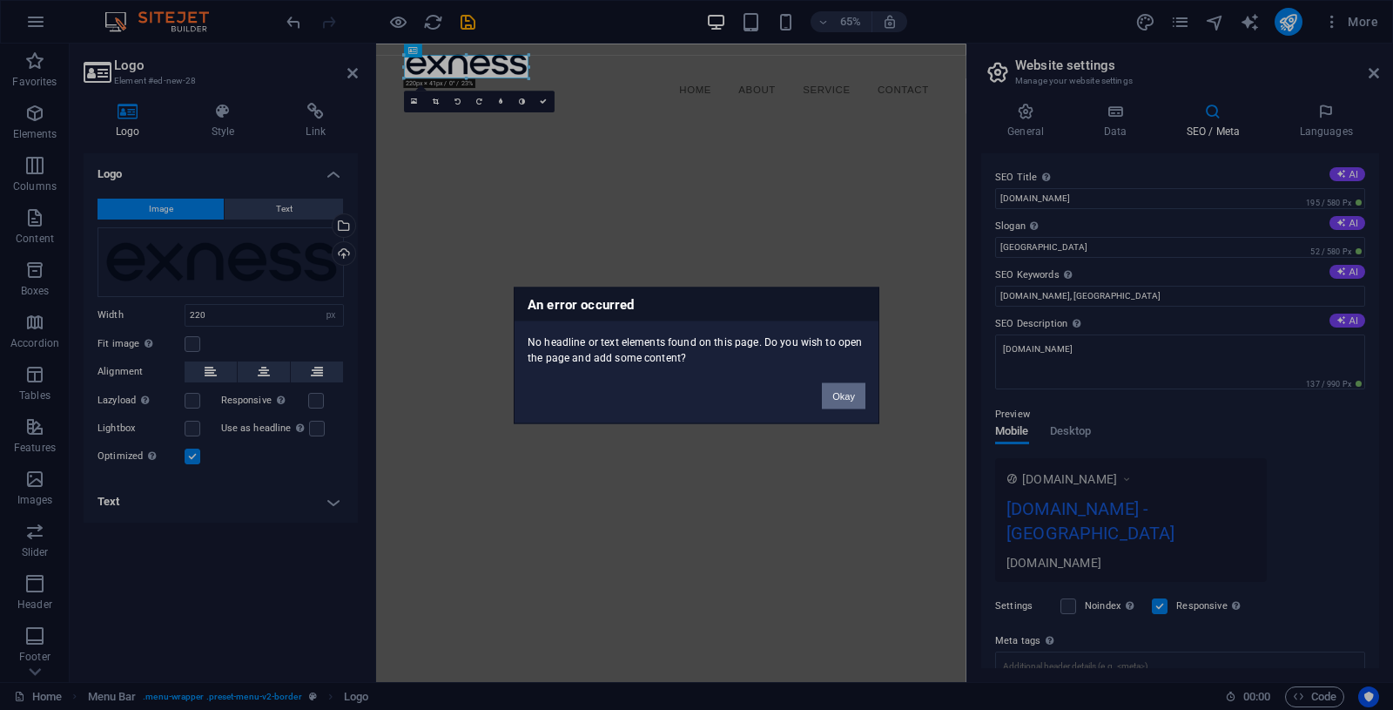
click at [843, 392] on button "Okay" at bounding box center [844, 395] width 44 height 26
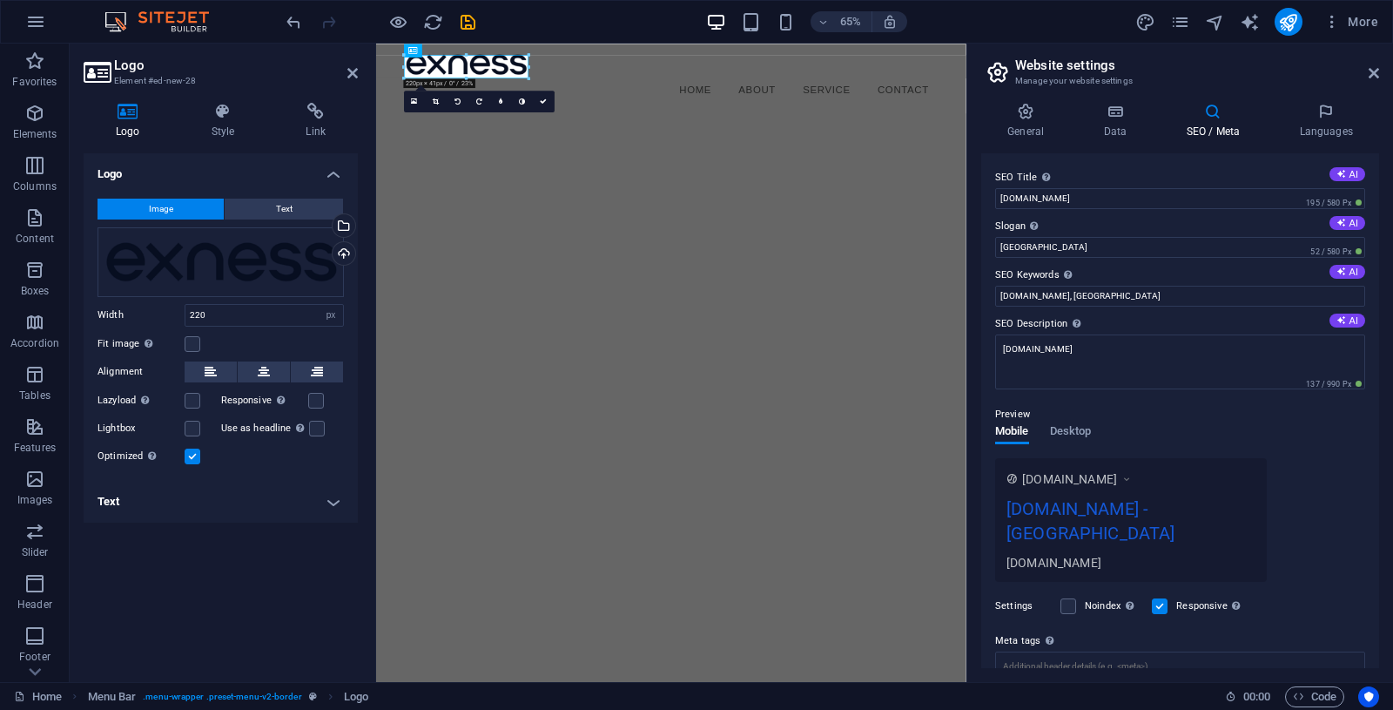
click at [1137, 151] on html "Skip to main content Menu Home About Service Contact" at bounding box center [830, 97] width 908 height 107
click at [1375, 78] on icon at bounding box center [1374, 73] width 10 height 14
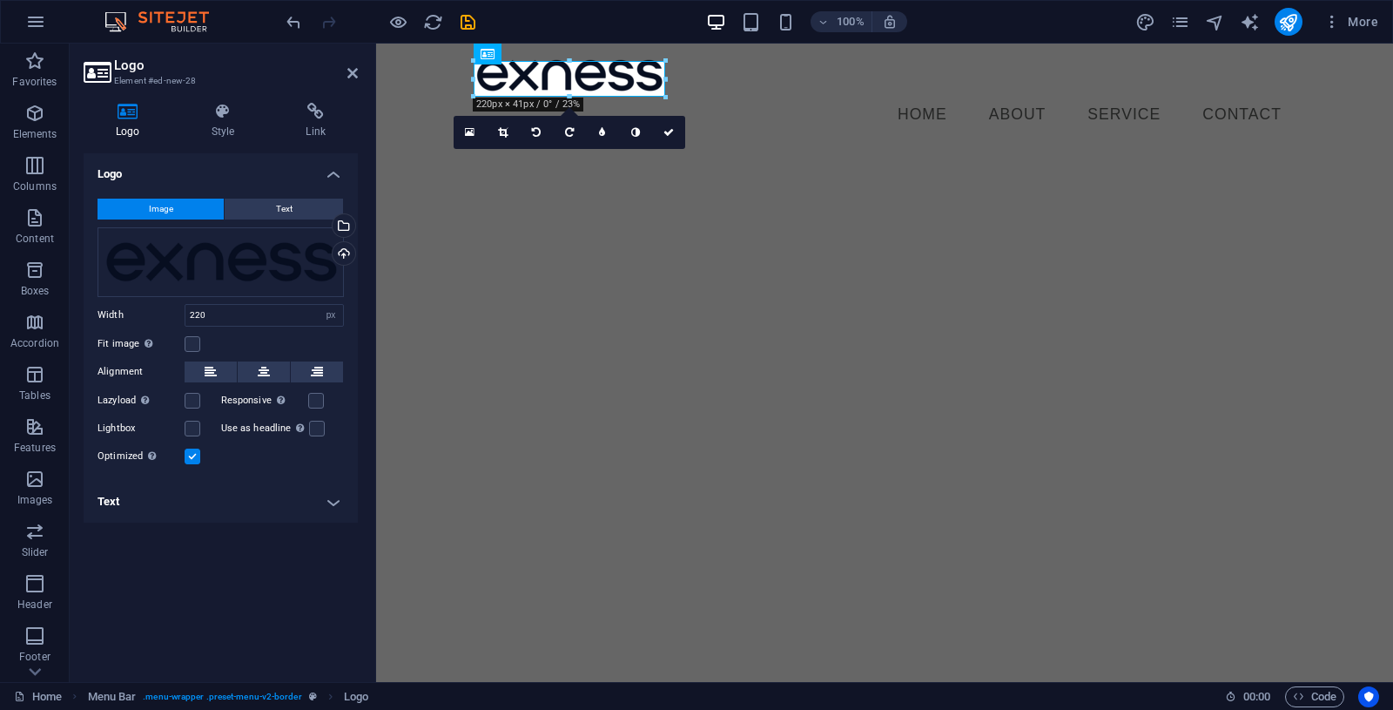
click at [907, 151] on html "Skip to main content Menu Home About Service Contact" at bounding box center [884, 97] width 1017 height 107
click at [664, 138] on link at bounding box center [668, 132] width 33 height 33
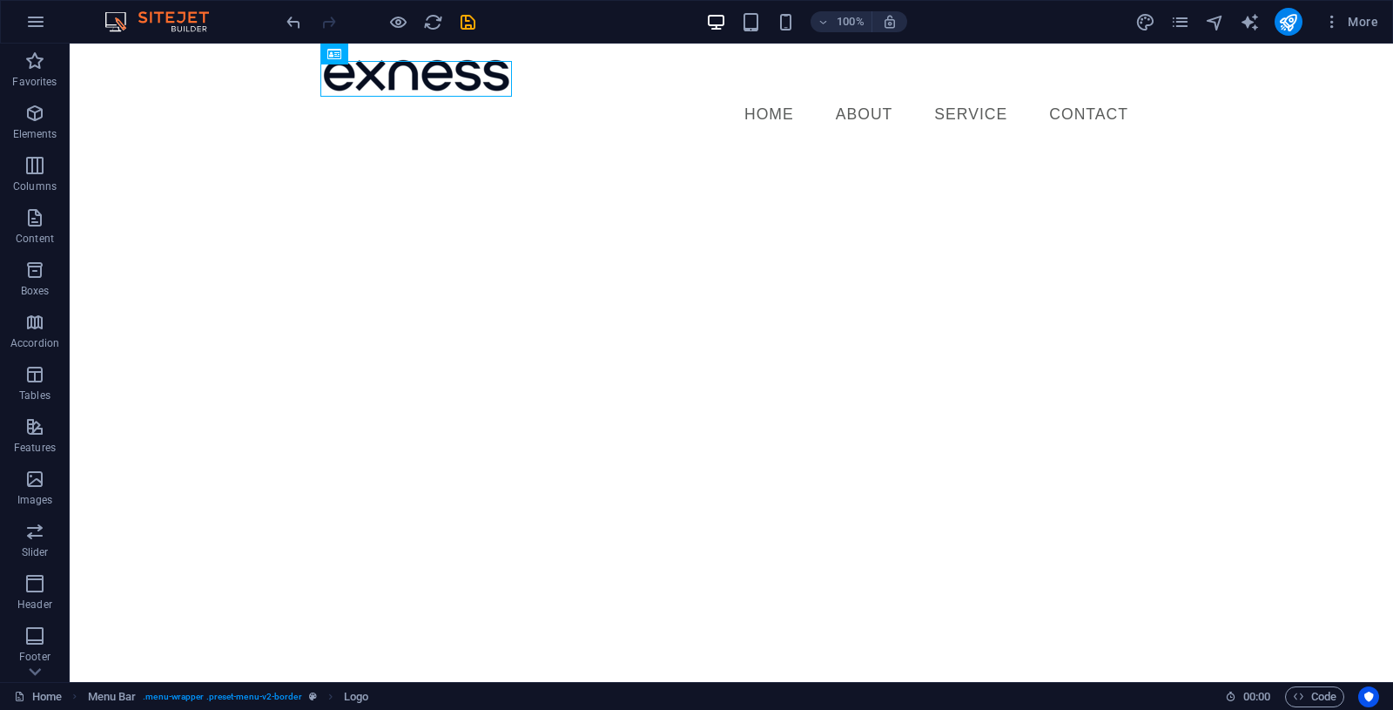
click at [695, 151] on html "Skip to main content Menu Home About Service Contact" at bounding box center [732, 97] width 1324 height 107
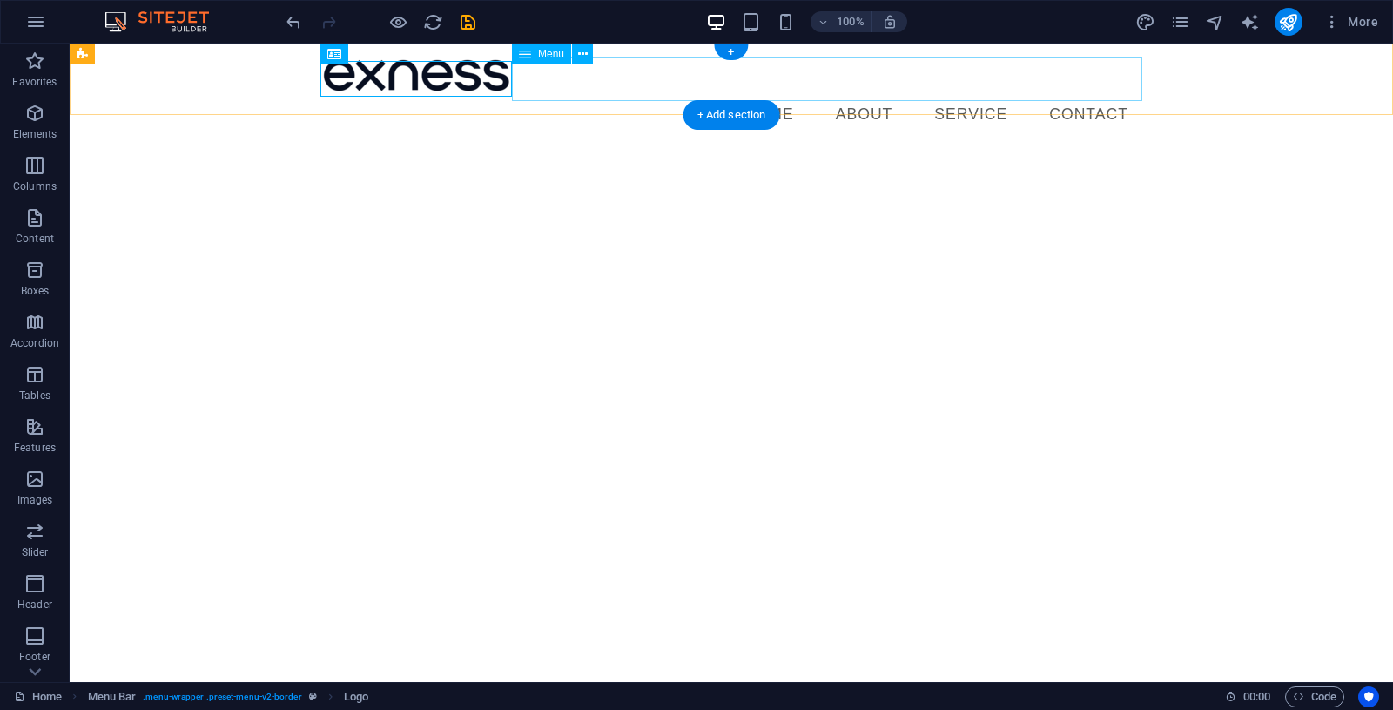
click at [862, 93] on nav "Home About Service Contact" at bounding box center [731, 115] width 822 height 44
click at [1094, 93] on nav "Home About Service Contact" at bounding box center [731, 115] width 822 height 44
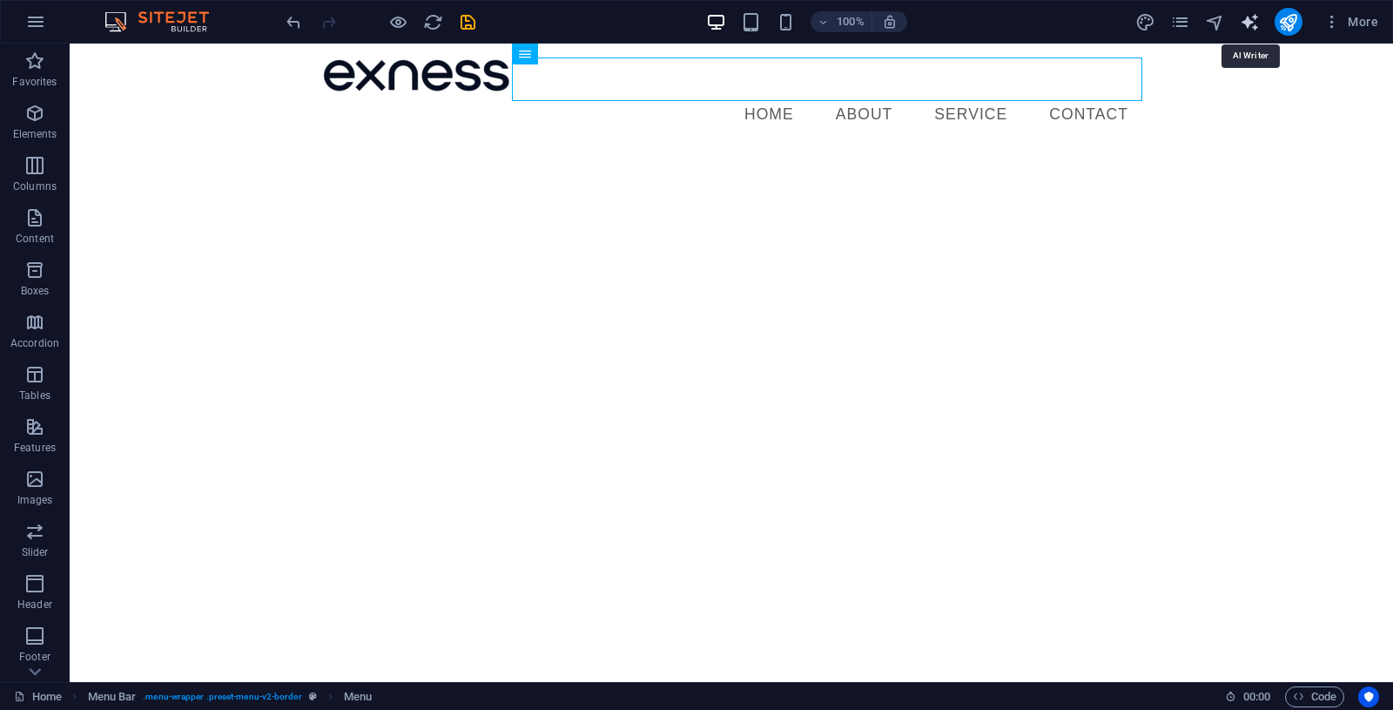
click at [1248, 25] on icon "text_generator" at bounding box center [1250, 22] width 20 height 20
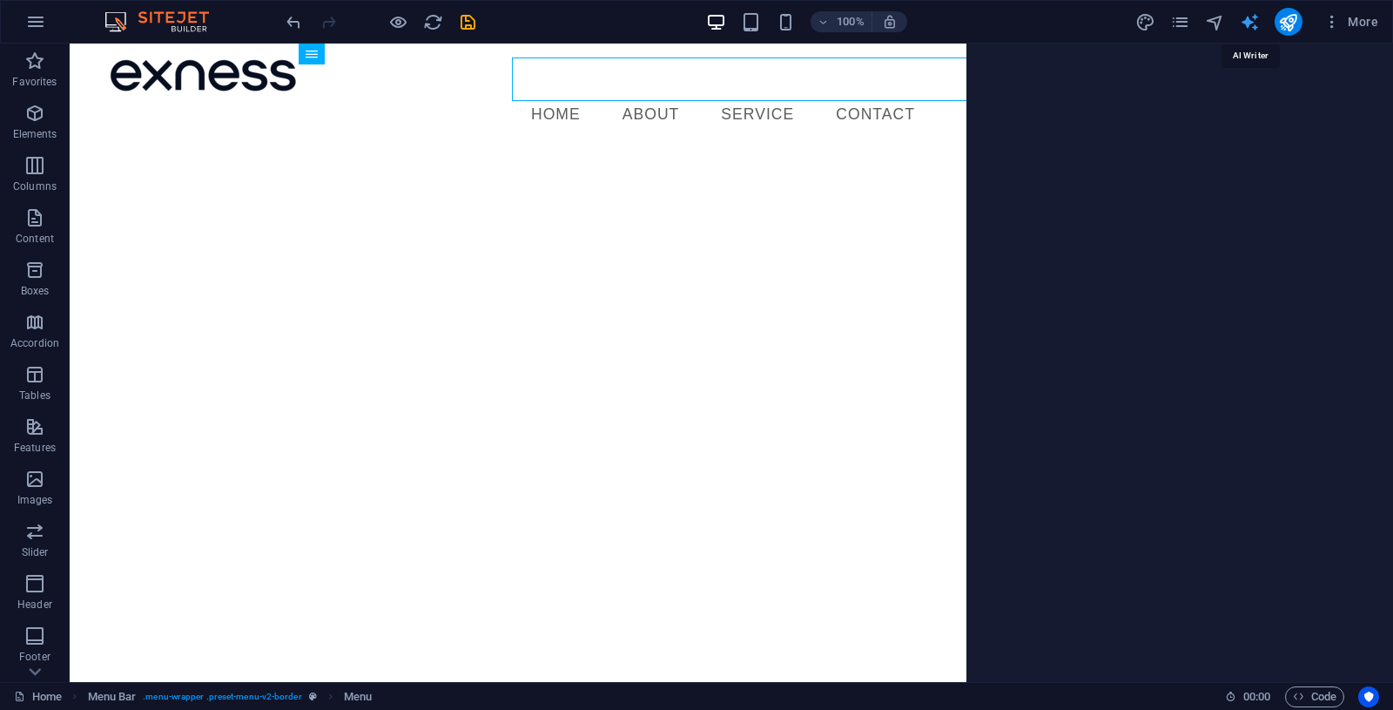
select select "English"
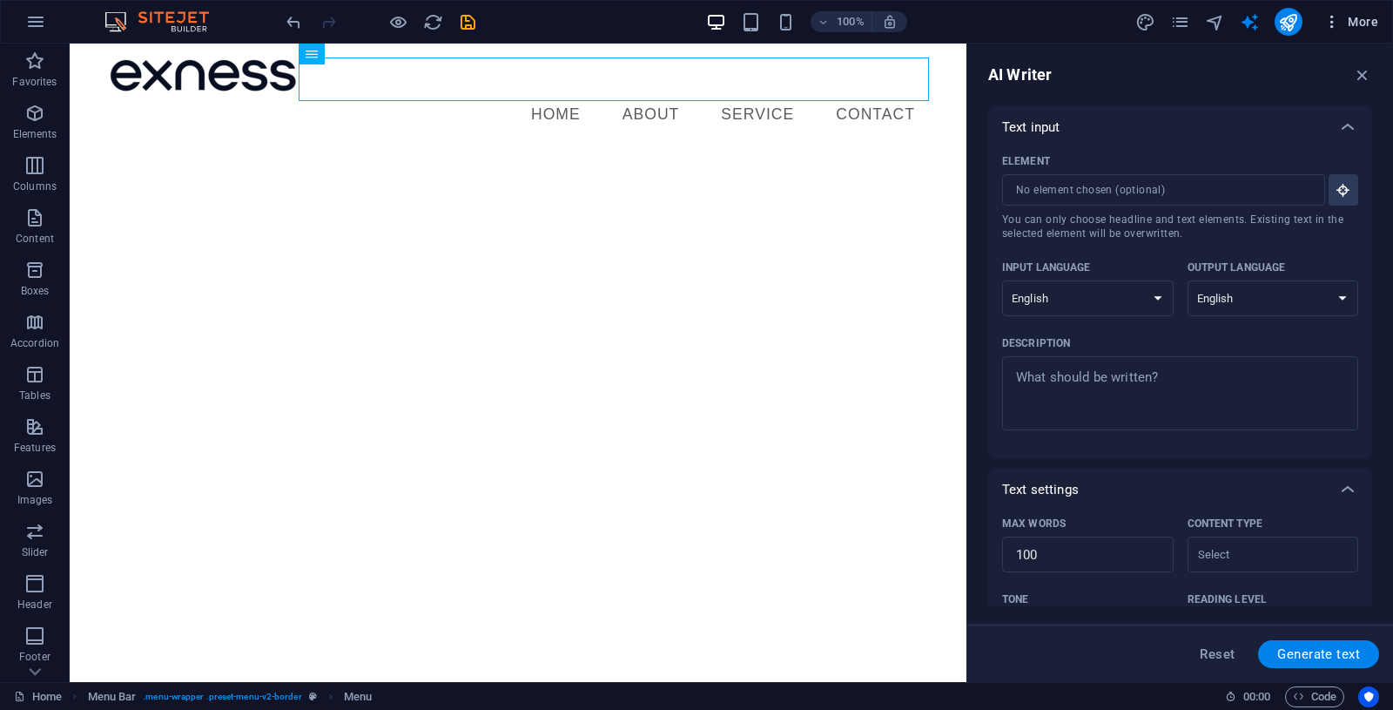
click at [1332, 23] on icon "button" at bounding box center [1332, 21] width 17 height 17
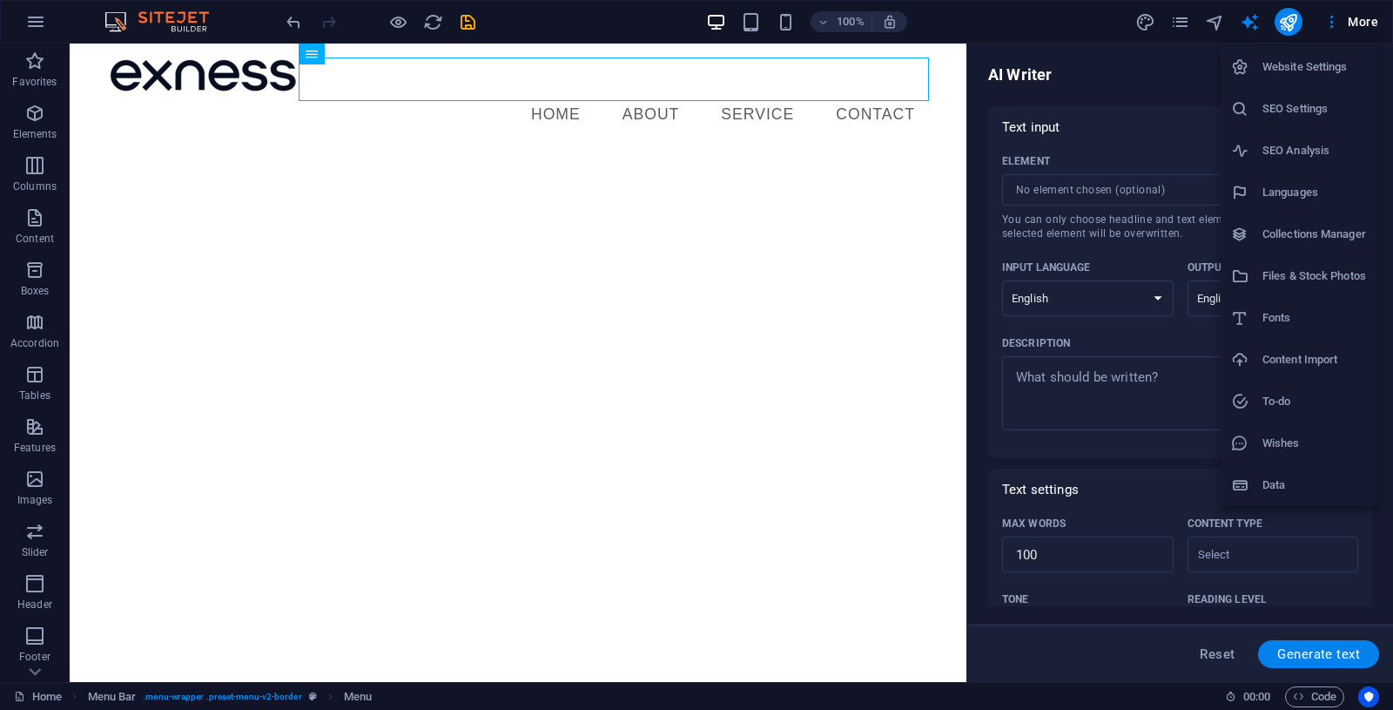
click at [1282, 191] on h6 "Languages" at bounding box center [1315, 192] width 104 height 21
select select "41"
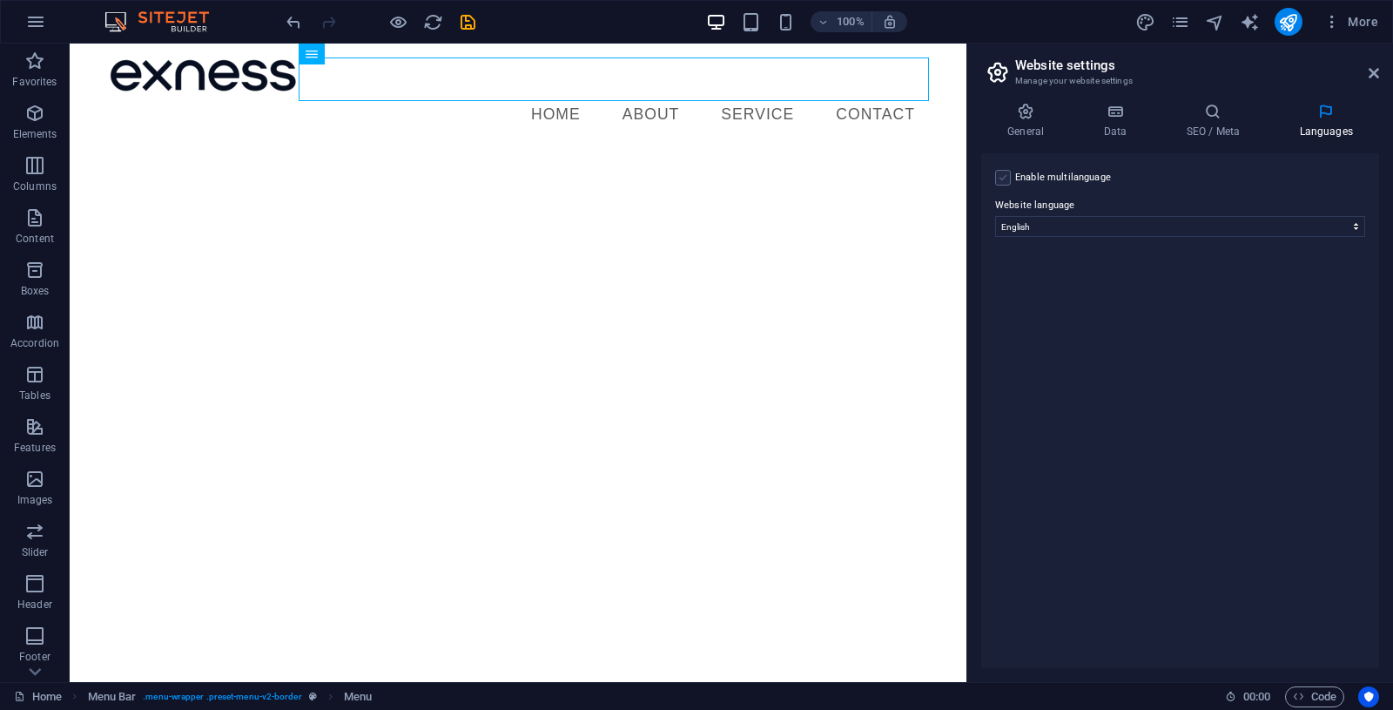
click at [1001, 177] on label at bounding box center [1003, 178] width 16 height 16
click at [0, 0] on input "Enable multilanguage To disable multilanguage delete all languages until only o…" at bounding box center [0, 0] width 0 height 0
select select
click at [1035, 300] on select "Abkhazian Afar Afrikaans Akan Albanian Amharic Arabic Aragonese Armenian Assame…" at bounding box center [1180, 310] width 290 height 21
